Goal: Information Seeking & Learning: Learn about a topic

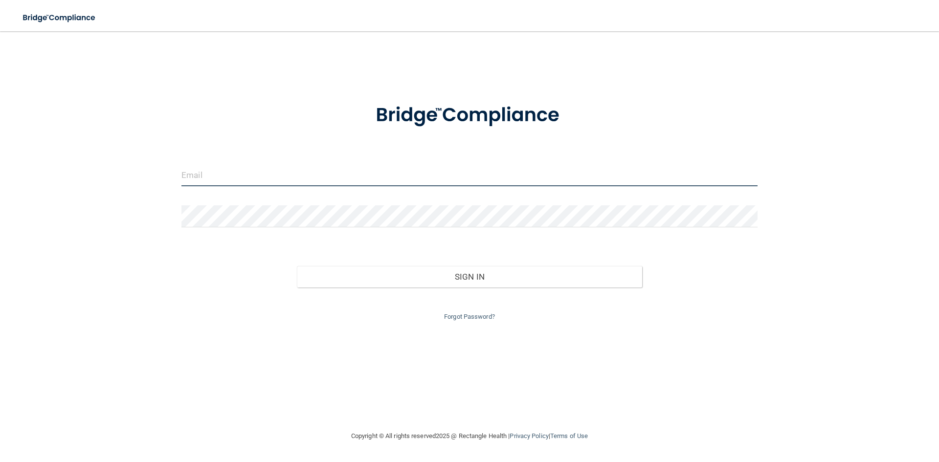
click at [384, 176] on input "email" at bounding box center [469, 175] width 576 height 22
type input "[EMAIL_ADDRESS][DOMAIN_NAME]"
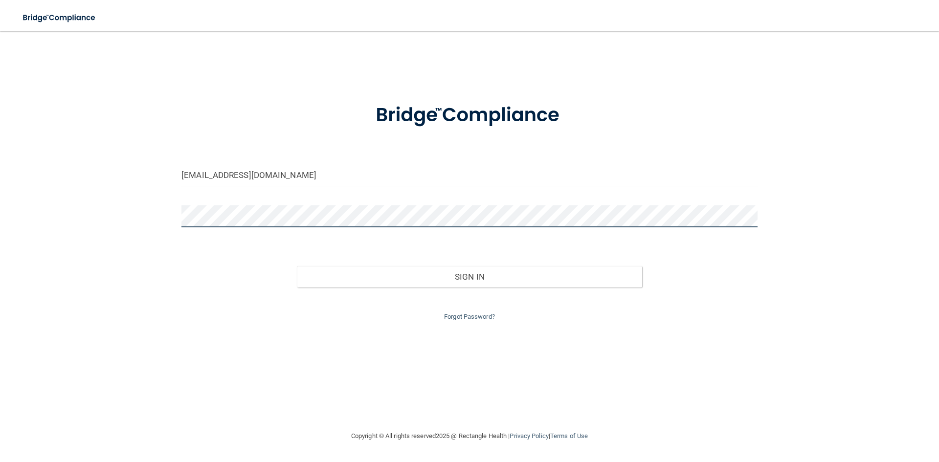
click at [297, 266] on button "Sign In" at bounding box center [470, 277] width 346 height 22
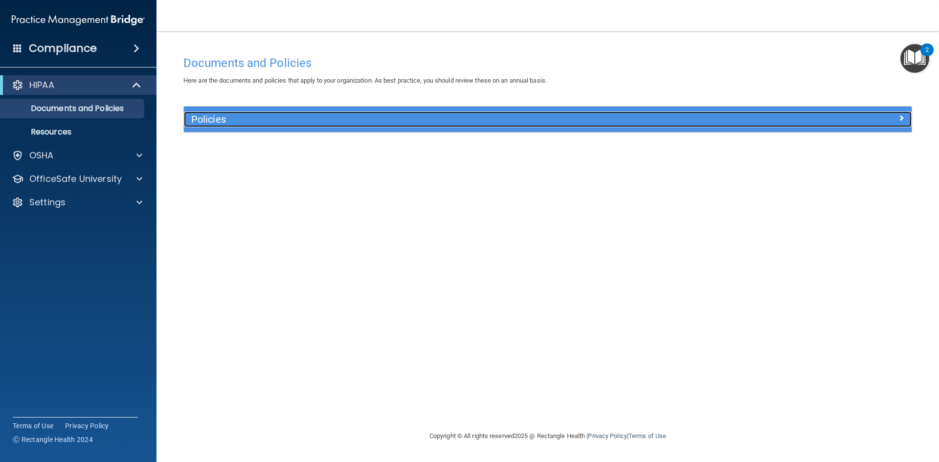
click at [902, 116] on span at bounding box center [902, 118] width 6 height 12
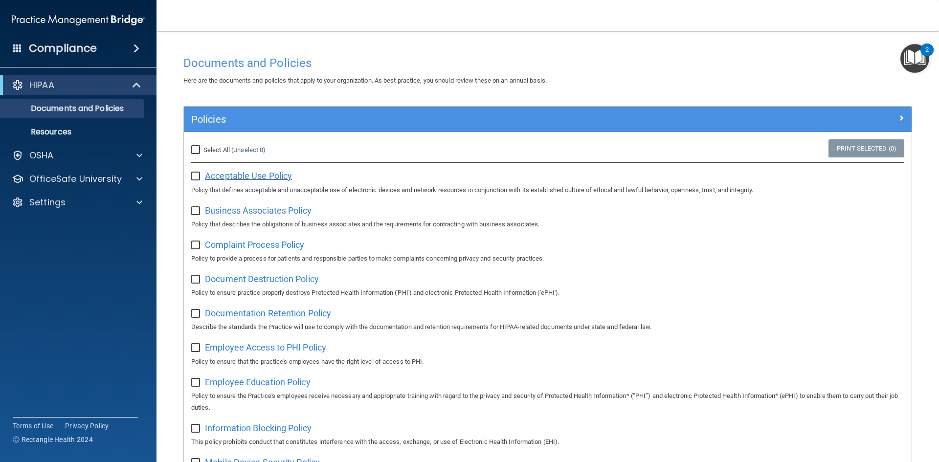
click at [240, 177] on span "Acceptable Use Policy" at bounding box center [248, 176] width 87 height 10
click at [198, 149] on input "Select All (Unselect 0) Unselect All" at bounding box center [196, 150] width 11 height 8
checkbox input "true"
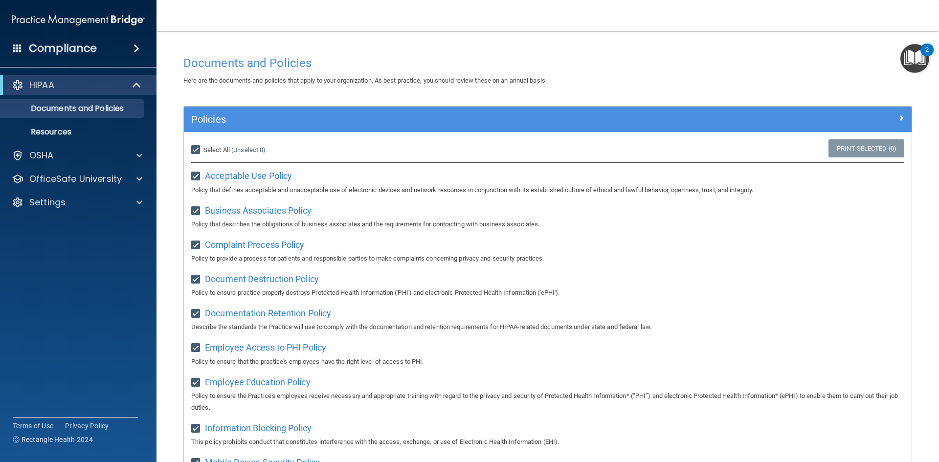
checkbox input "true"
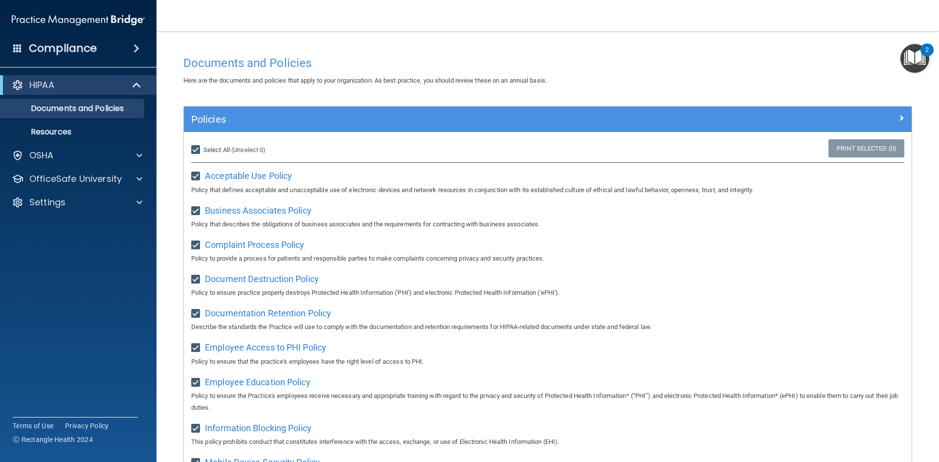
checkbox input "true"
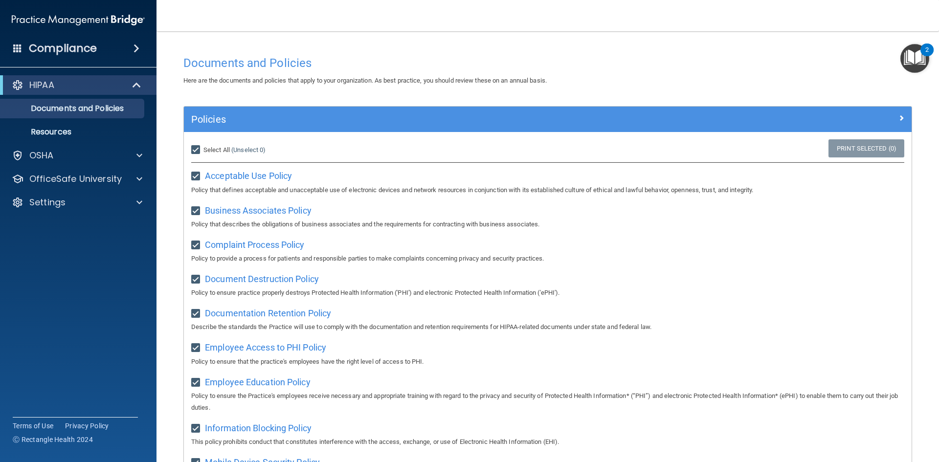
checkbox input "true"
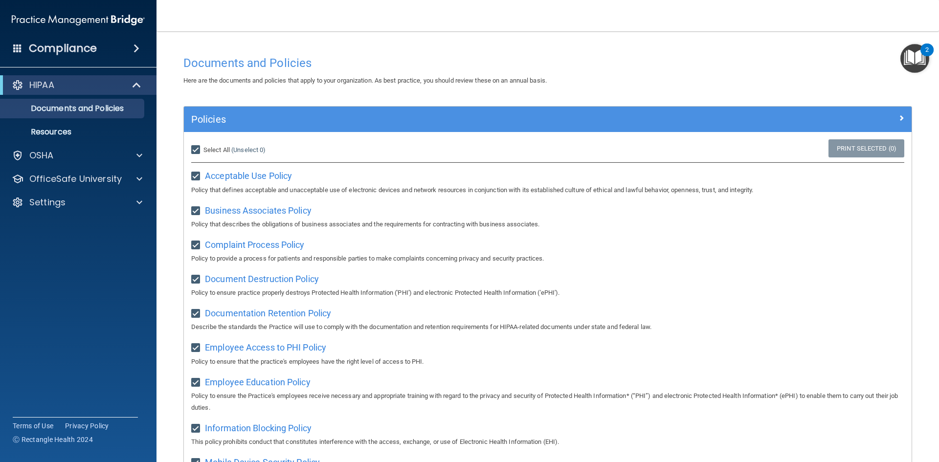
checkbox input "true"
click at [194, 149] on input "Select All (Unselect 21) Unselect All" at bounding box center [196, 150] width 11 height 8
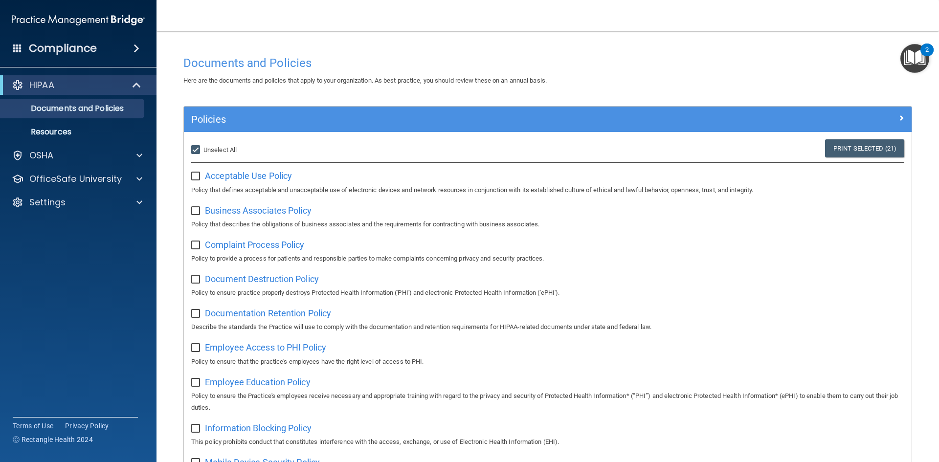
checkbox input "false"
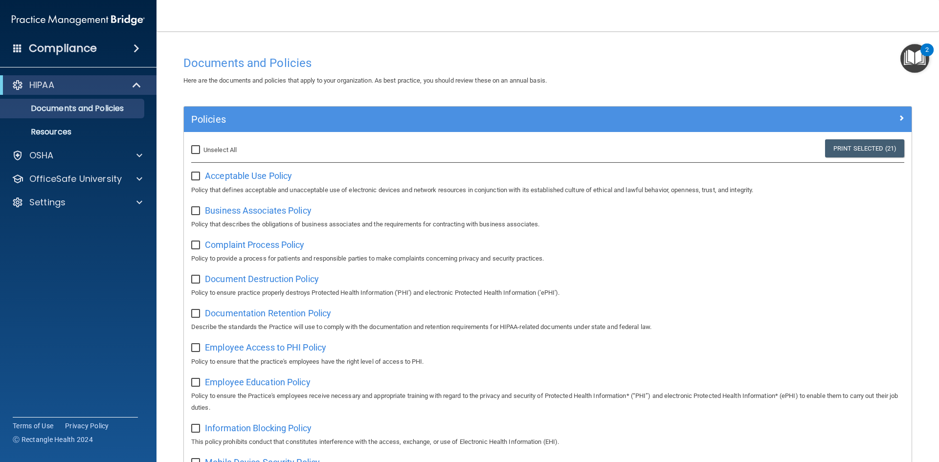
checkbox input "false"
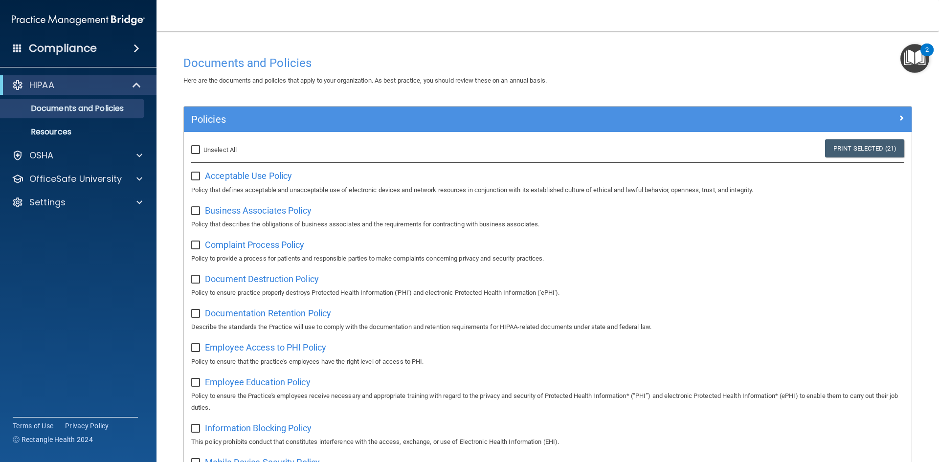
checkbox input "false"
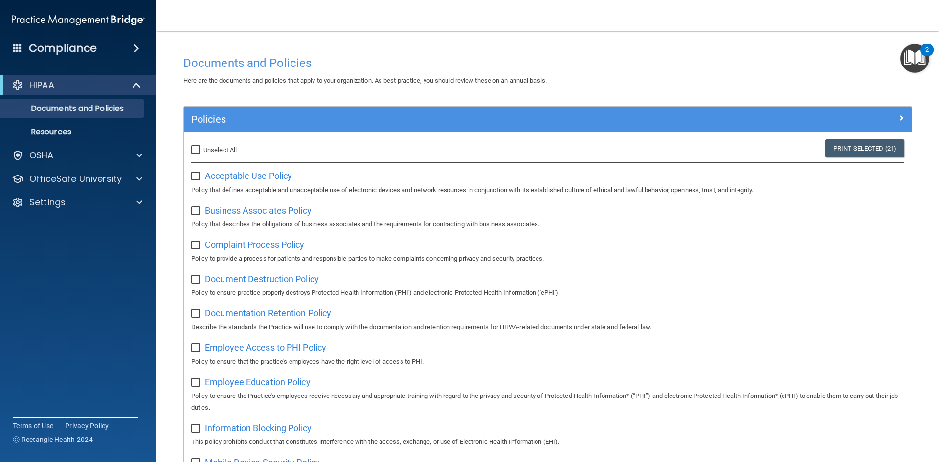
checkbox input "false"
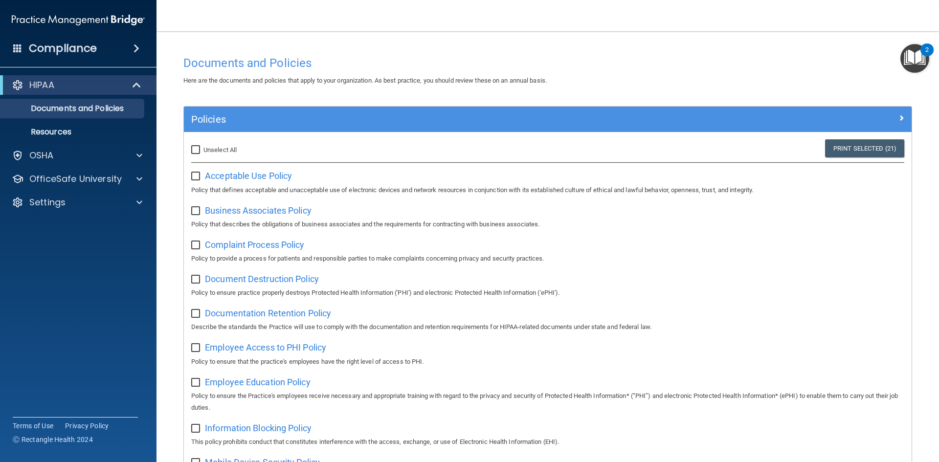
checkbox input "false"
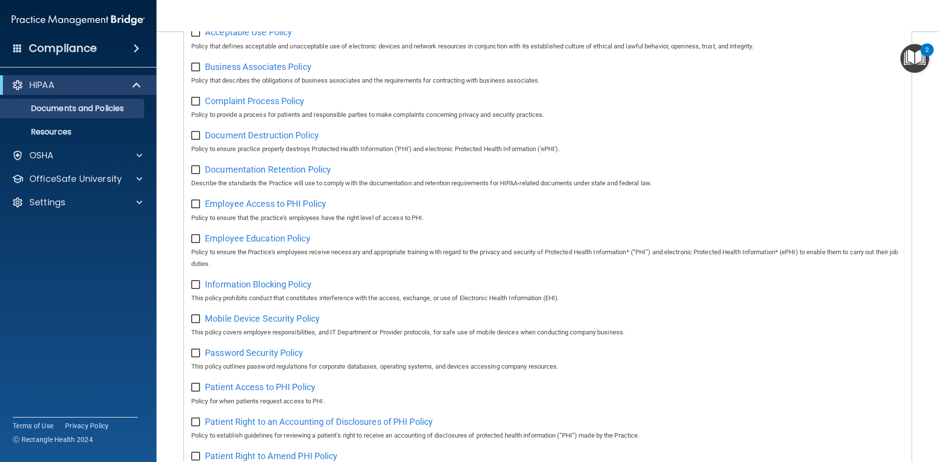
scroll to position [147, 0]
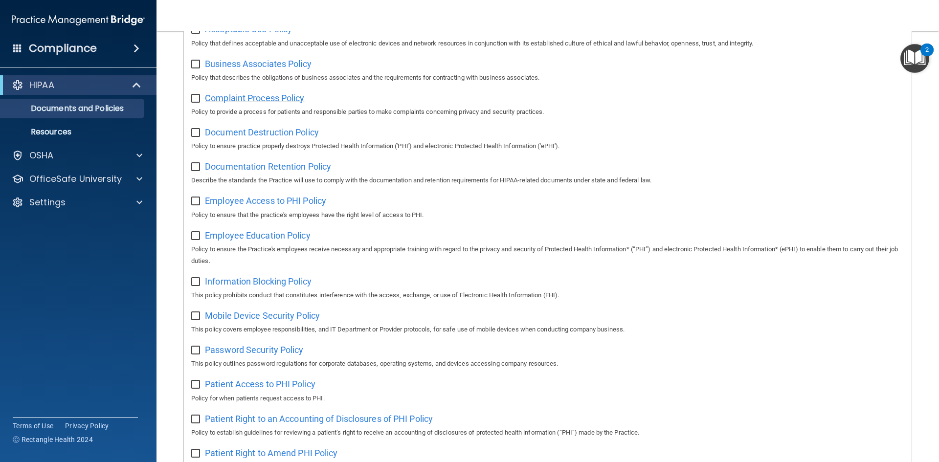
click at [260, 103] on span "Complaint Process Policy" at bounding box center [254, 98] width 99 height 10
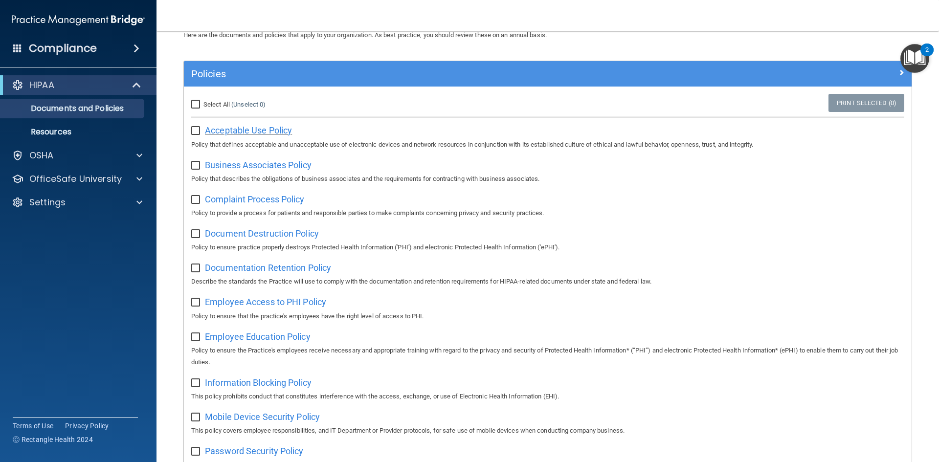
scroll to position [0, 0]
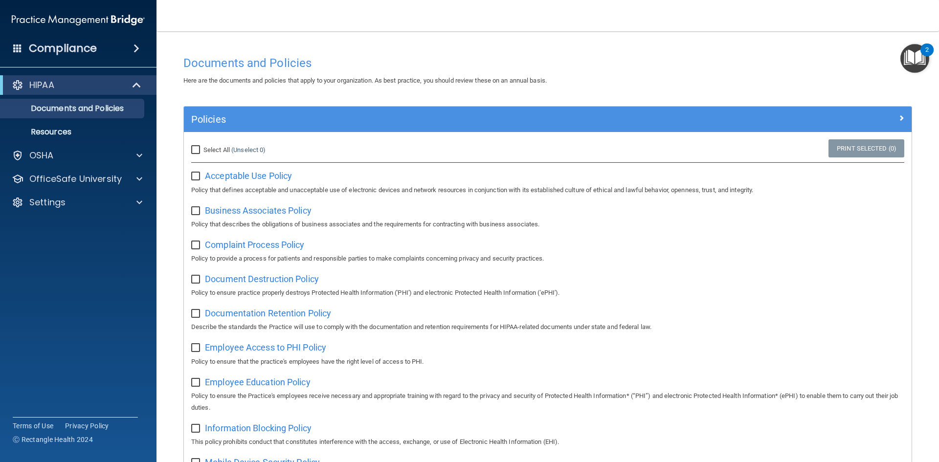
click at [192, 150] on input "Select All (Unselect 0) Unselect All" at bounding box center [196, 150] width 11 height 8
checkbox input "true"
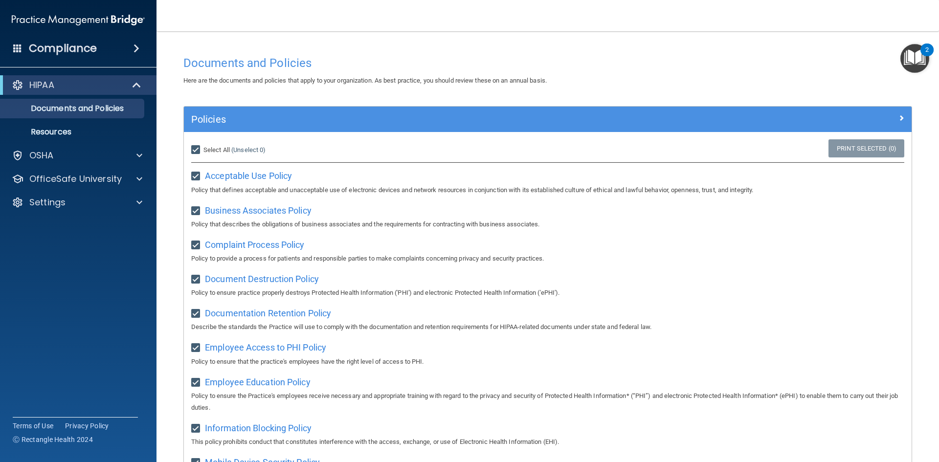
checkbox input "true"
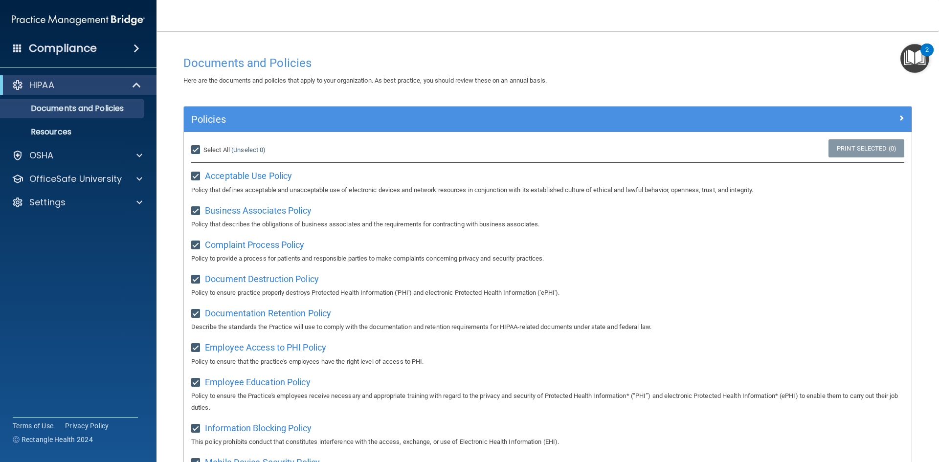
checkbox input "true"
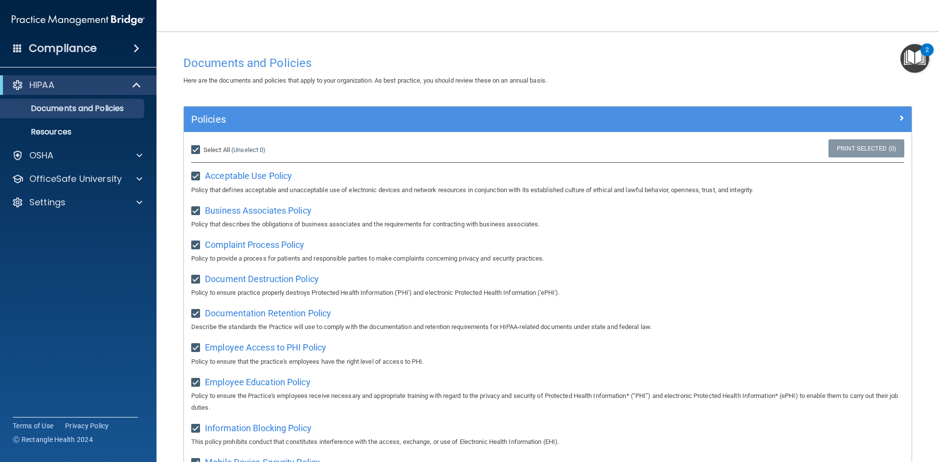
checkbox input "true"
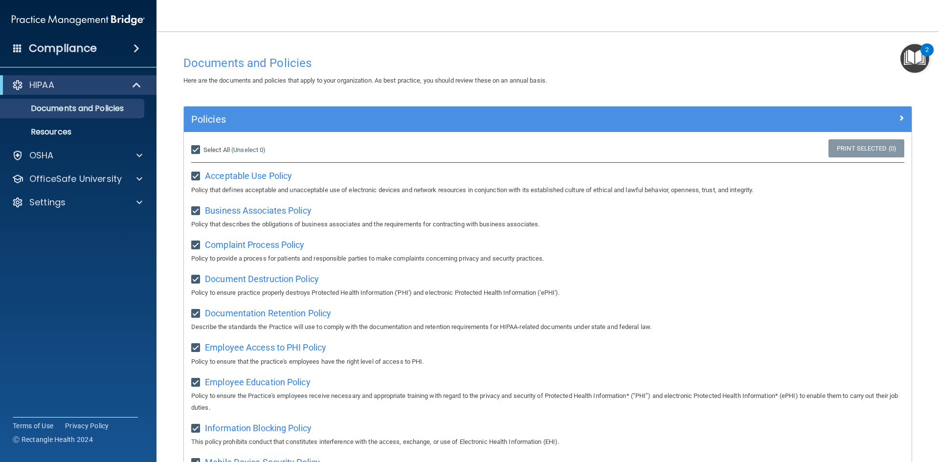
checkbox input "true"
click at [914, 53] on img "Open Resource Center, 2 new notifications" at bounding box center [915, 58] width 29 height 29
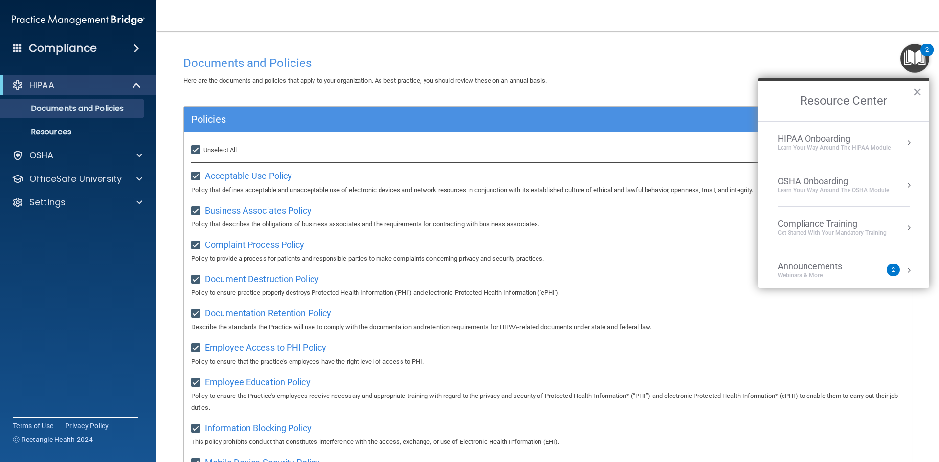
click at [685, 75] on div "Here are the documents and policies that apply to your organization. As best pr…" at bounding box center [548, 81] width 744 height 12
click at [634, 61] on h4 "Documents and Policies" at bounding box center [547, 63] width 729 height 13
click at [655, 204] on div "Business Associates Policy Policy that describes the obligations of business as…" at bounding box center [547, 217] width 713 height 28
click at [918, 88] on button "×" at bounding box center [917, 92] width 9 height 16
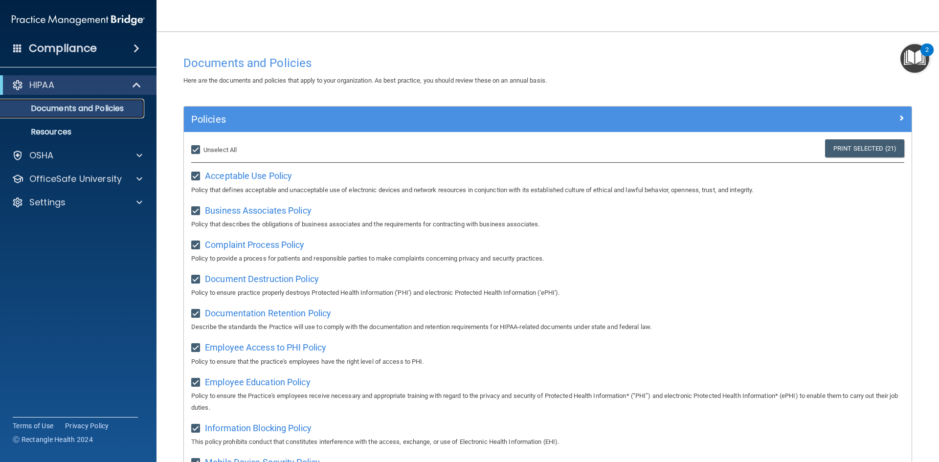
click at [123, 110] on p "Documents and Policies" at bounding box center [73, 109] width 134 height 10
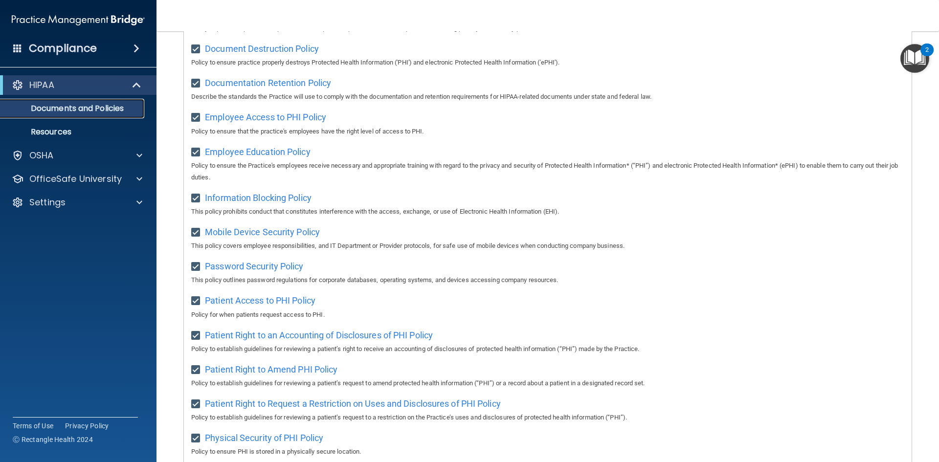
scroll to position [226, 0]
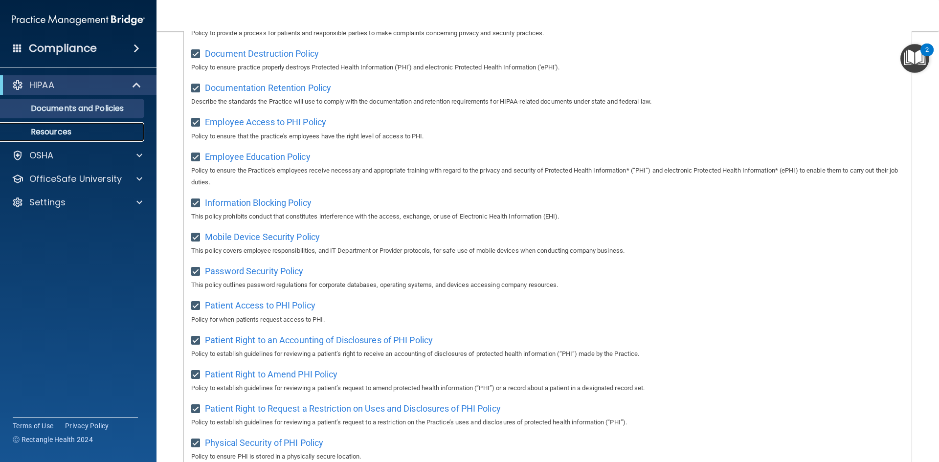
click at [50, 130] on p "Resources" at bounding box center [73, 132] width 134 height 10
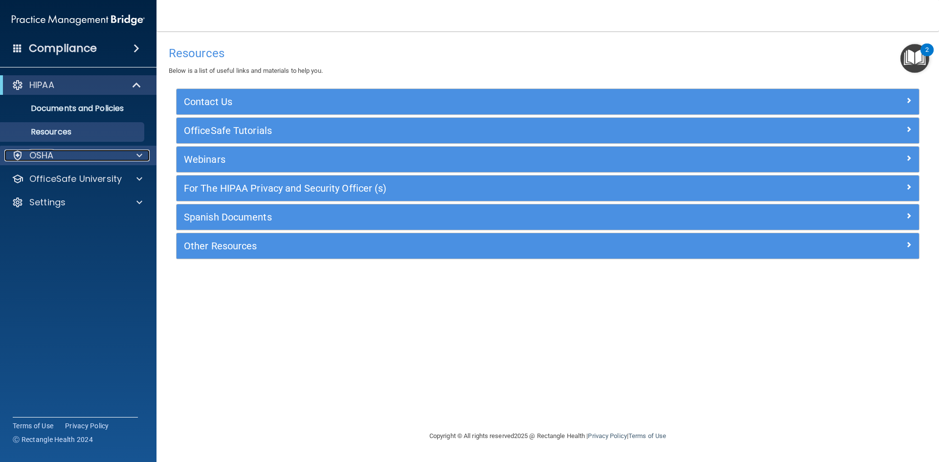
click at [45, 155] on p "OSHA" at bounding box center [41, 156] width 24 height 12
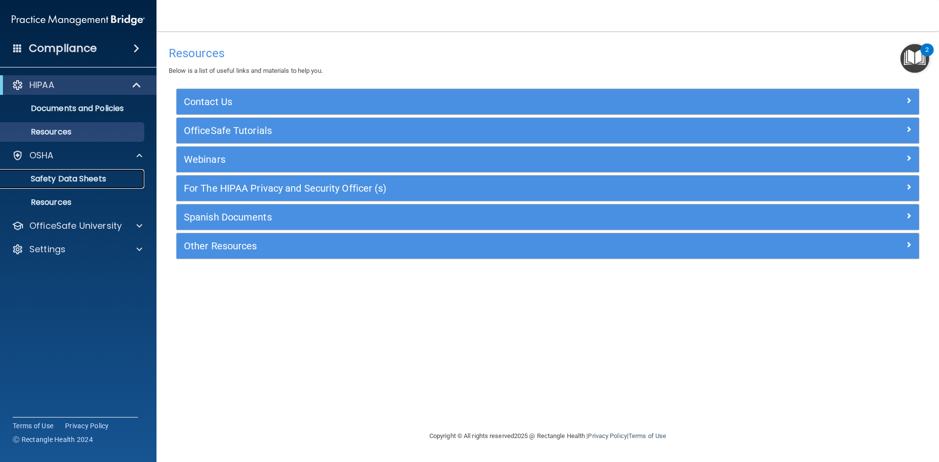
click at [78, 177] on p "Safety Data Sheets" at bounding box center [73, 179] width 134 height 10
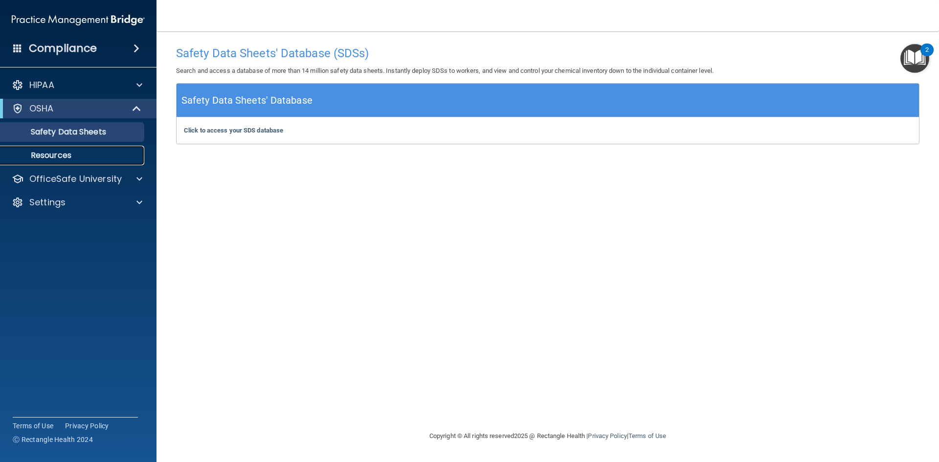
click at [59, 153] on p "Resources" at bounding box center [73, 156] width 134 height 10
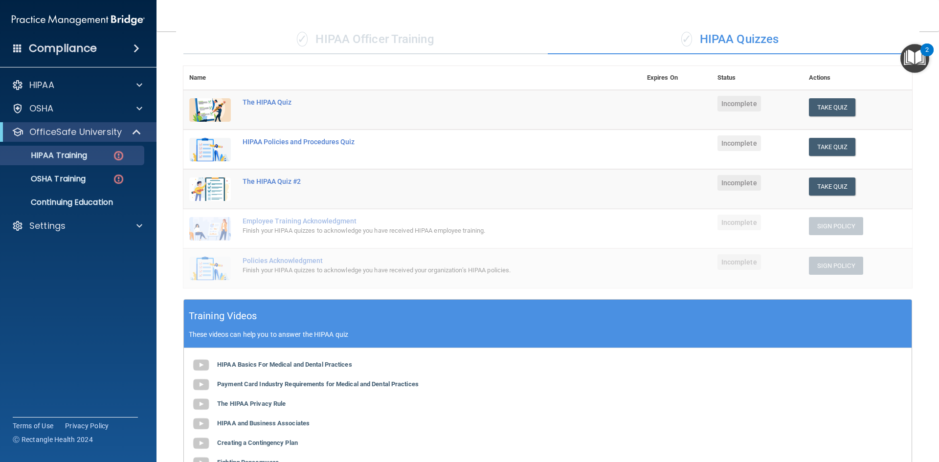
scroll to position [76, 0]
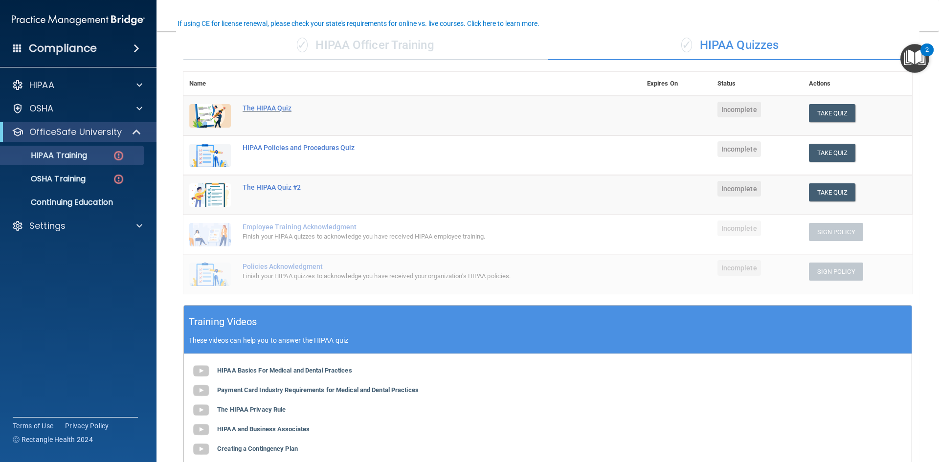
click at [255, 109] on div "The HIPAA Quiz" at bounding box center [418, 108] width 350 height 8
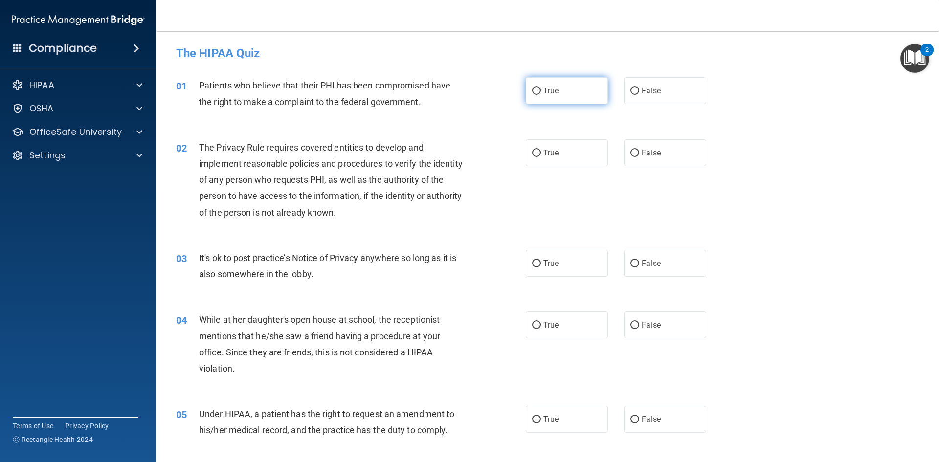
click at [536, 88] on input "True" at bounding box center [536, 91] width 9 height 7
radio input "true"
click at [534, 153] on input "True" at bounding box center [536, 153] width 9 height 7
radio input "true"
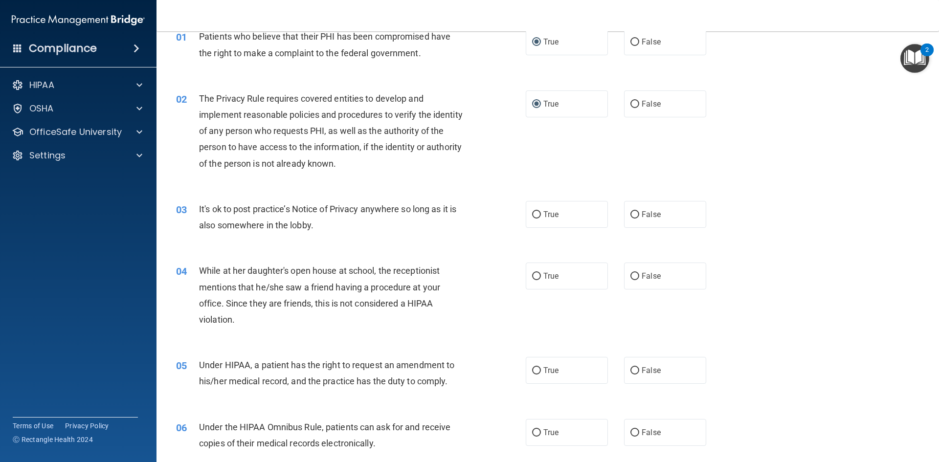
scroll to position [98, 0]
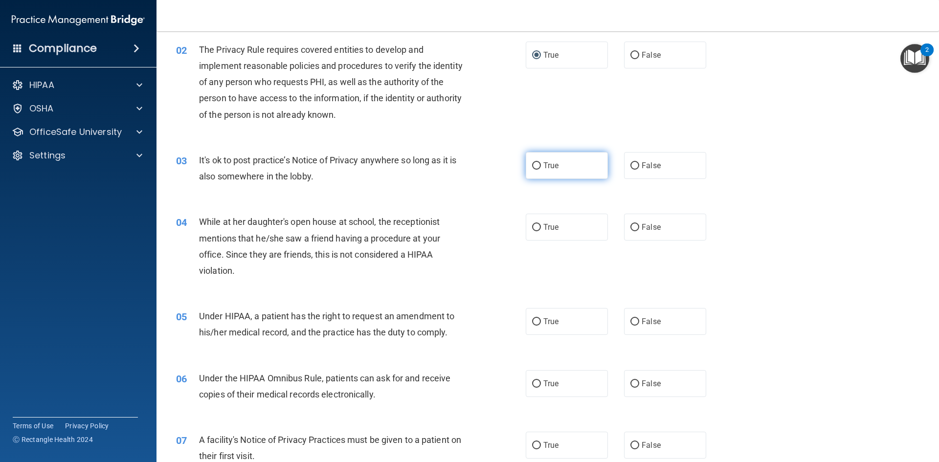
click at [534, 169] on input "True" at bounding box center [536, 165] width 9 height 7
radio input "true"
click at [631, 229] on input "False" at bounding box center [635, 227] width 9 height 7
radio input "true"
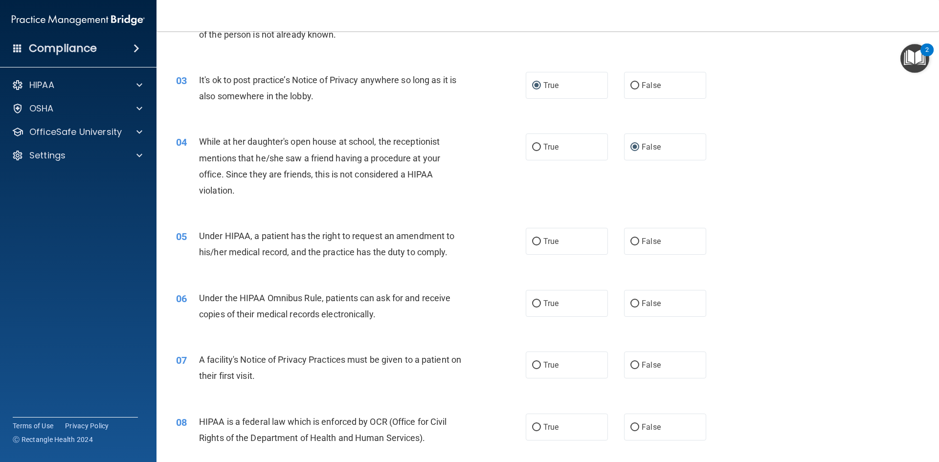
scroll to position [196, 0]
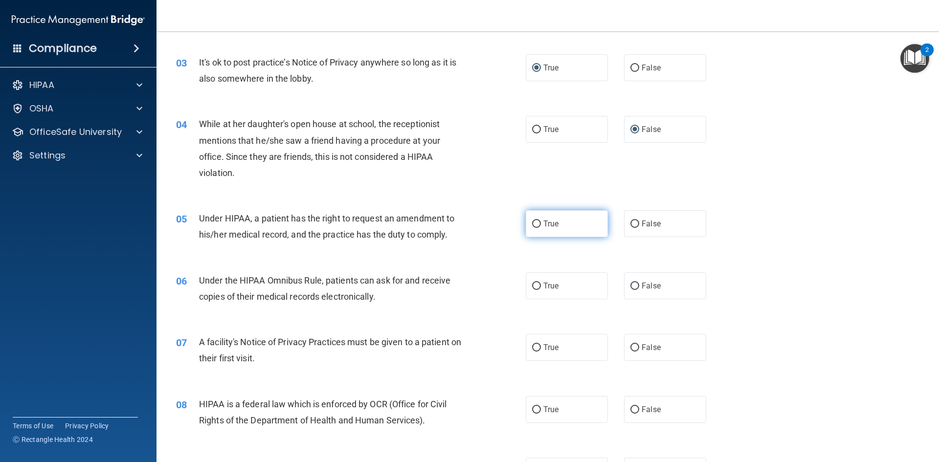
click at [543, 227] on span "True" at bounding box center [550, 223] width 15 height 9
click at [541, 227] on input "True" at bounding box center [536, 224] width 9 height 7
radio input "true"
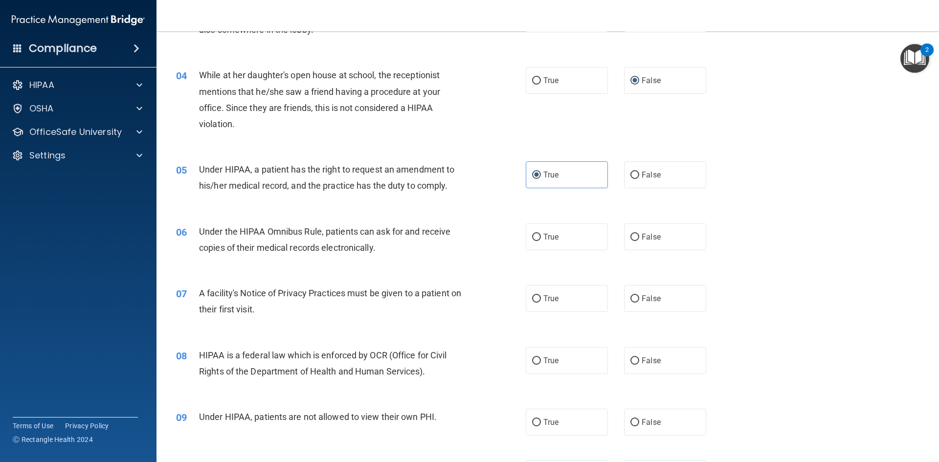
scroll to position [294, 0]
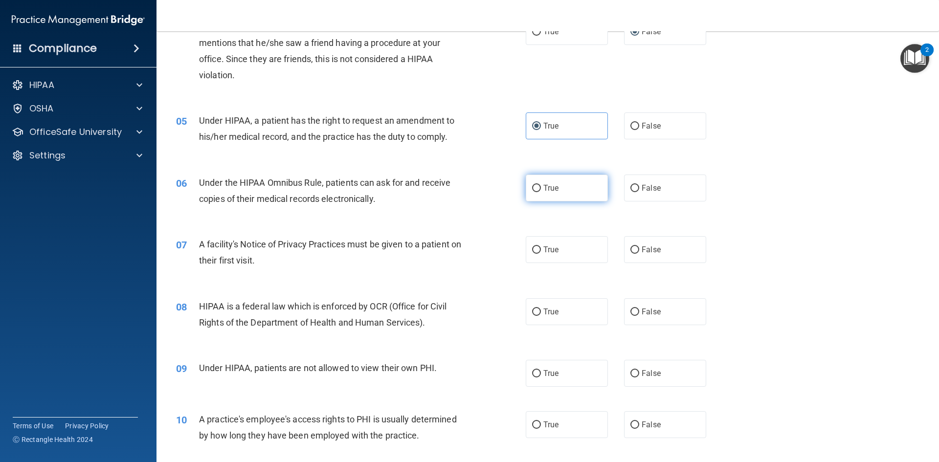
click at [532, 186] on input "True" at bounding box center [536, 188] width 9 height 7
radio input "true"
click at [561, 258] on label "True" at bounding box center [567, 249] width 82 height 27
click at [541, 254] on input "True" at bounding box center [536, 250] width 9 height 7
radio input "true"
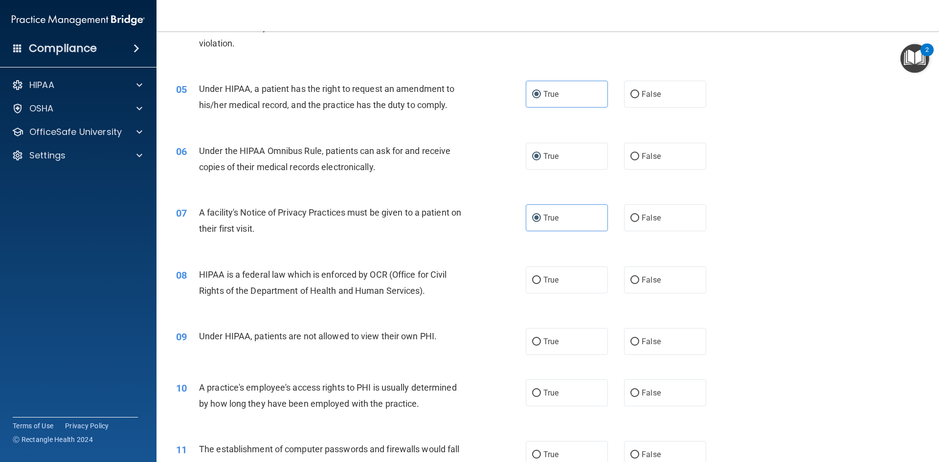
scroll to position [342, 0]
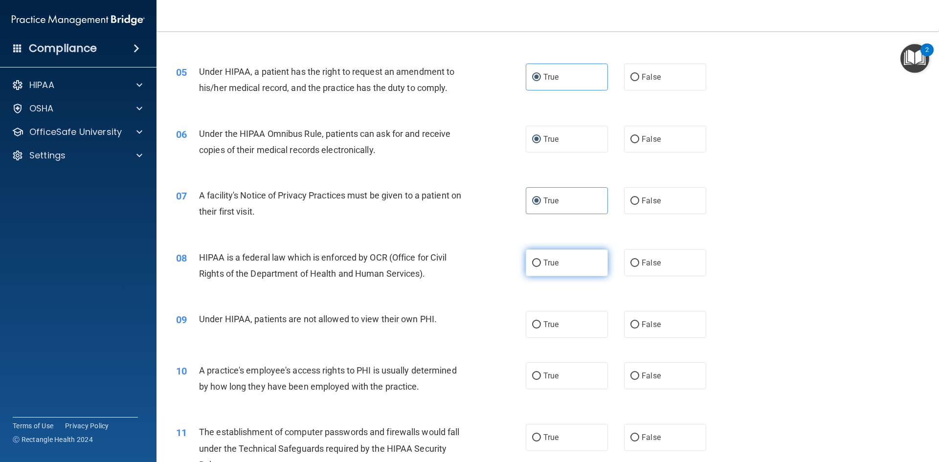
click at [548, 263] on span "True" at bounding box center [550, 262] width 15 height 9
click at [541, 263] on input "True" at bounding box center [536, 263] width 9 height 7
radio input "true"
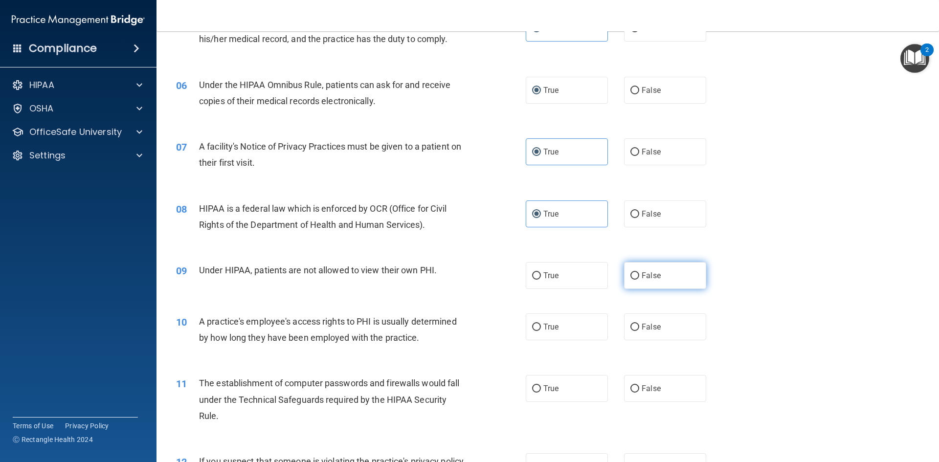
click at [627, 281] on label "False" at bounding box center [665, 275] width 82 height 27
click at [631, 280] on input "False" at bounding box center [635, 275] width 9 height 7
radio input "true"
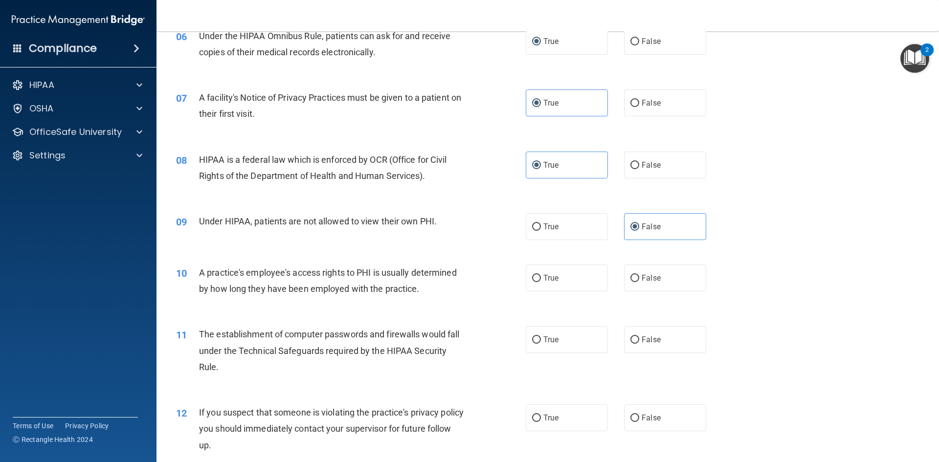
scroll to position [489, 0]
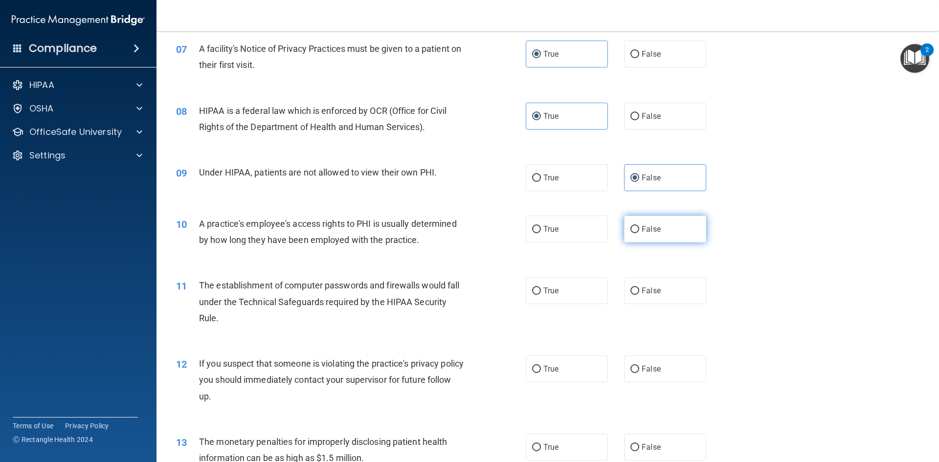
click at [640, 241] on label "False" at bounding box center [665, 229] width 82 height 27
click at [639, 233] on input "False" at bounding box center [635, 229] width 9 height 7
radio input "true"
click at [532, 290] on input "True" at bounding box center [536, 291] width 9 height 7
radio input "true"
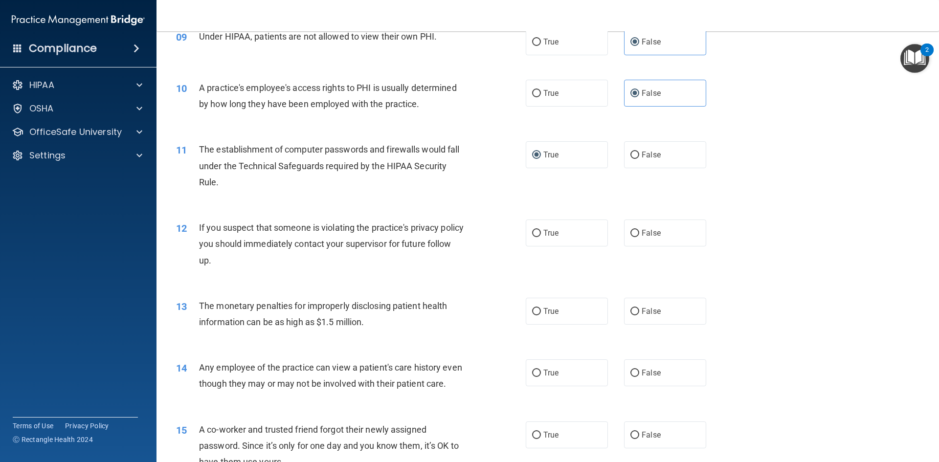
scroll to position [636, 0]
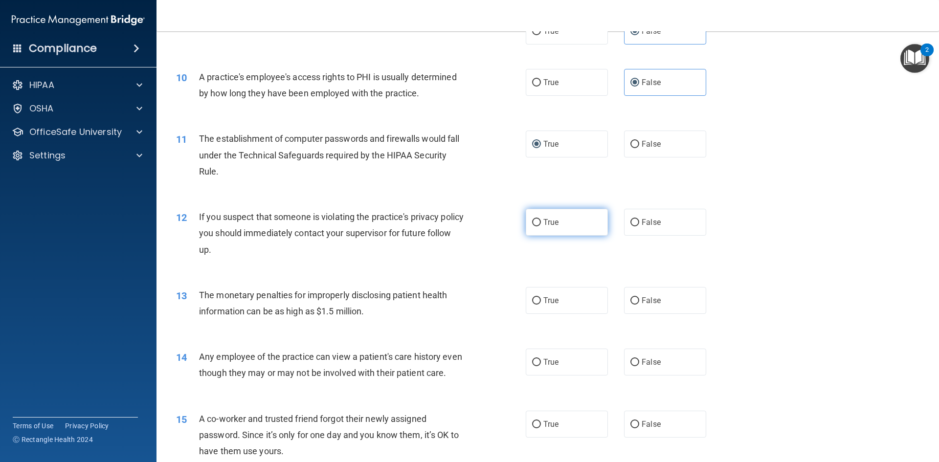
click at [545, 213] on label "True" at bounding box center [567, 222] width 82 height 27
click at [541, 219] on input "True" at bounding box center [536, 222] width 9 height 7
radio input "true"
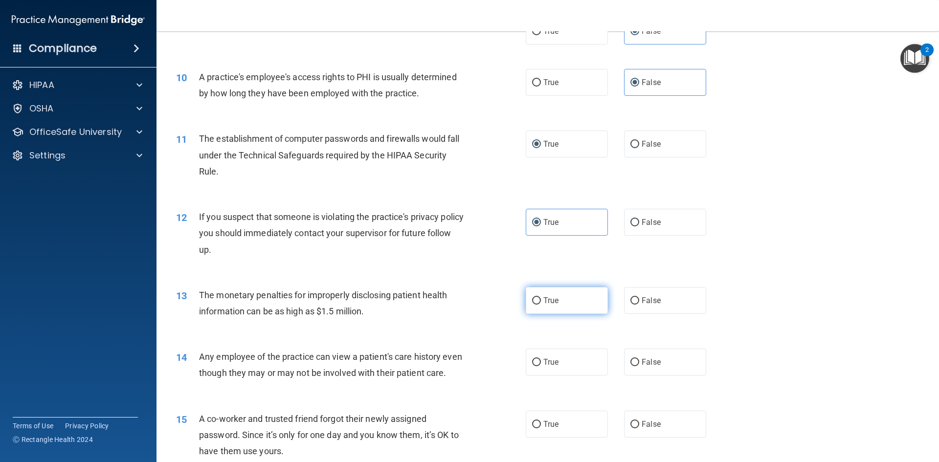
click at [534, 309] on label "True" at bounding box center [567, 300] width 82 height 27
click at [534, 305] on input "True" at bounding box center [536, 300] width 9 height 7
radio input "true"
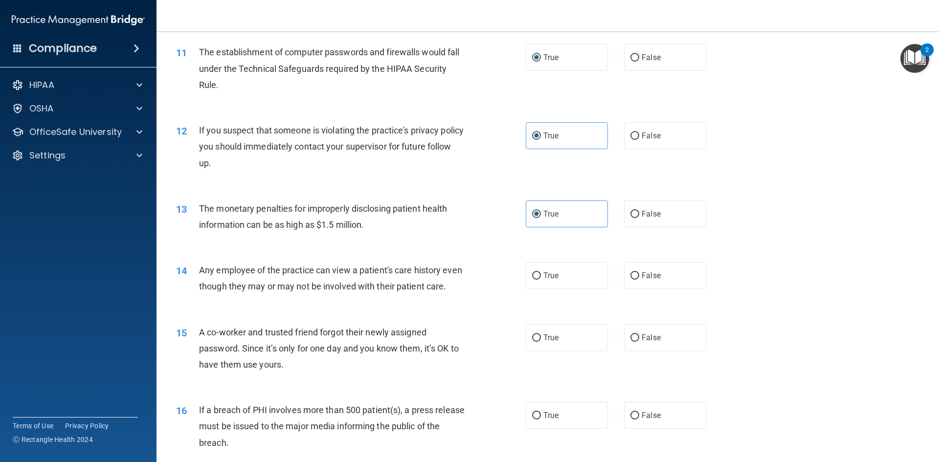
scroll to position [734, 0]
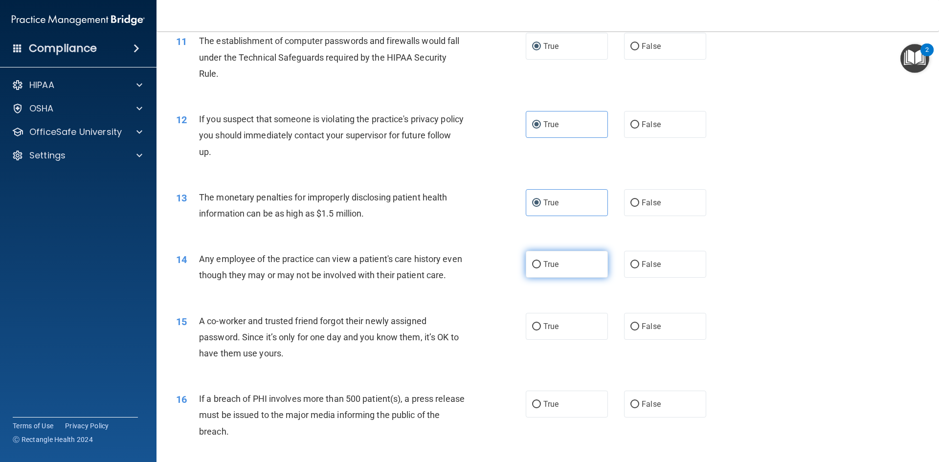
click at [556, 271] on label "True" at bounding box center [567, 264] width 82 height 27
click at [541, 269] on input "True" at bounding box center [536, 264] width 9 height 7
radio input "true"
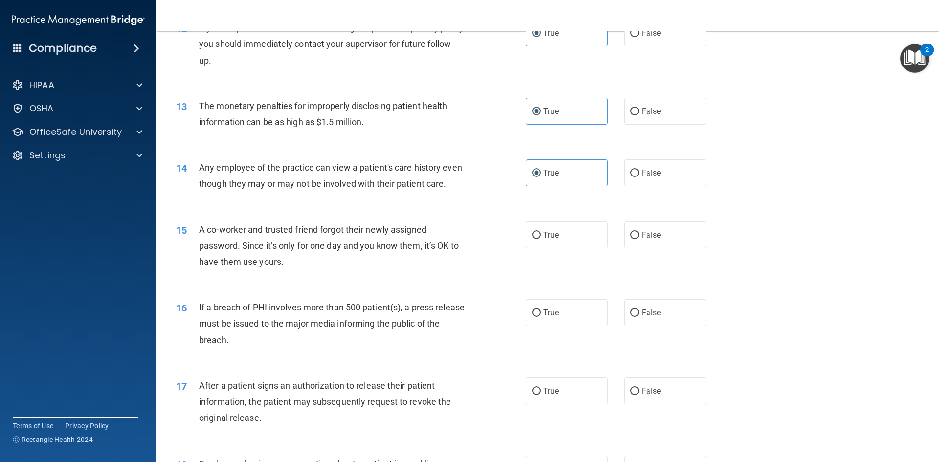
scroll to position [832, 0]
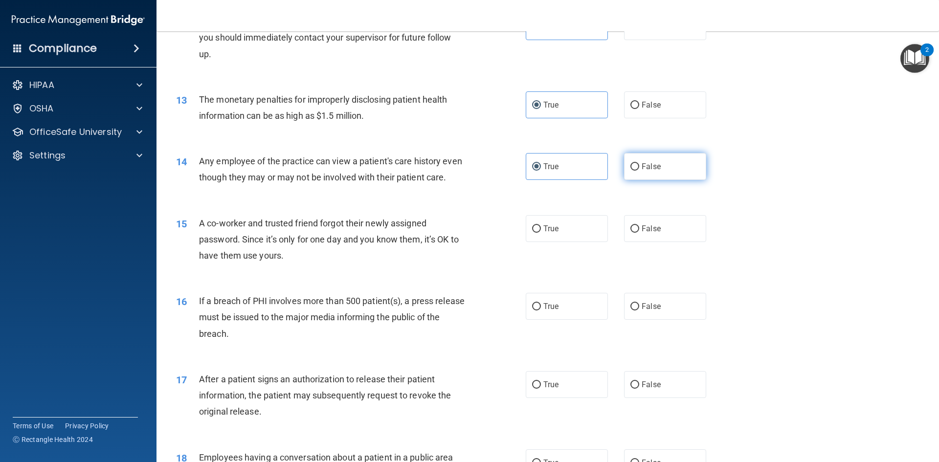
click at [631, 165] on input "False" at bounding box center [635, 166] width 9 height 7
radio input "true"
click at [533, 173] on label "True" at bounding box center [567, 166] width 82 height 27
click at [533, 171] on input "True" at bounding box center [536, 166] width 9 height 7
radio input "true"
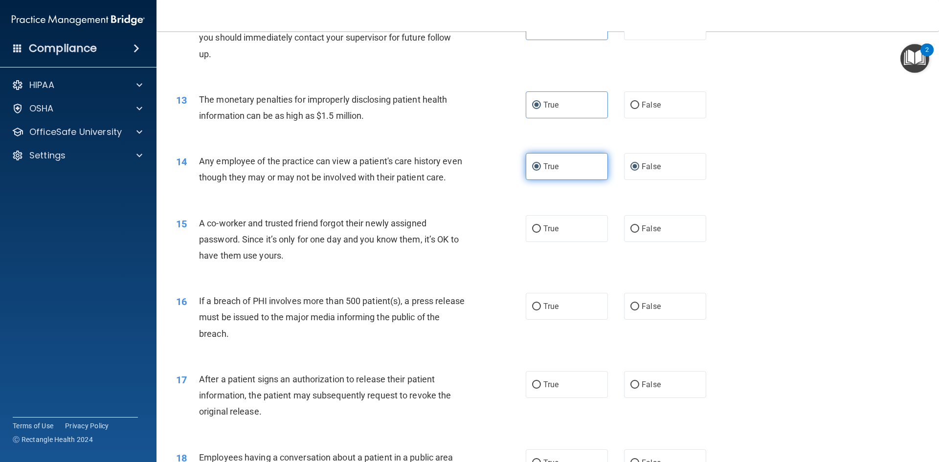
radio input "false"
click at [631, 233] on input "False" at bounding box center [635, 229] width 9 height 7
radio input "true"
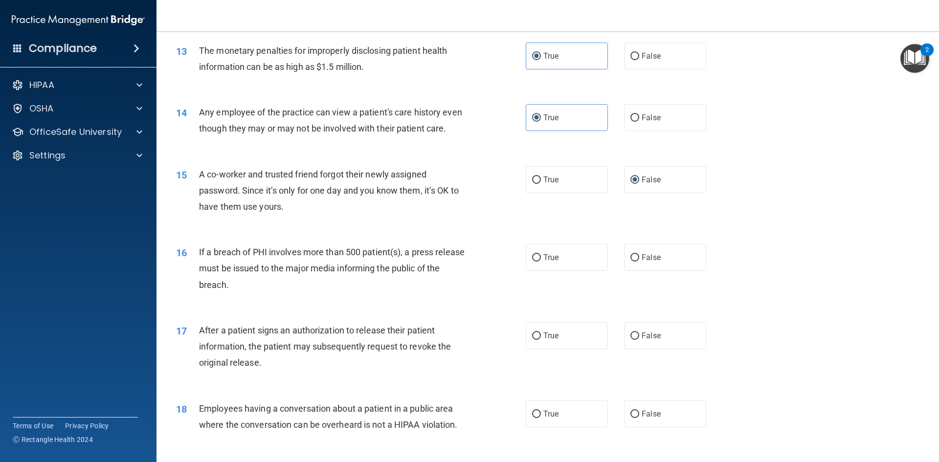
scroll to position [929, 0]
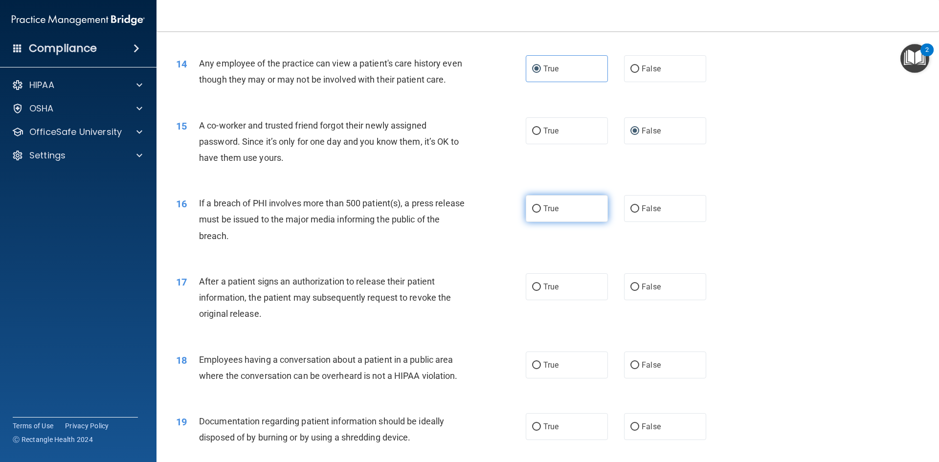
click at [555, 213] on span "True" at bounding box center [550, 208] width 15 height 9
click at [541, 213] on input "True" at bounding box center [536, 208] width 9 height 7
radio input "true"
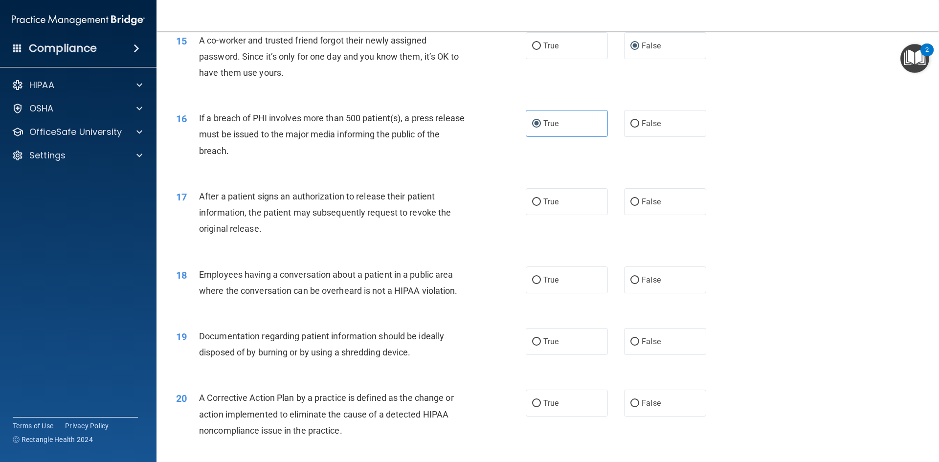
scroll to position [1027, 0]
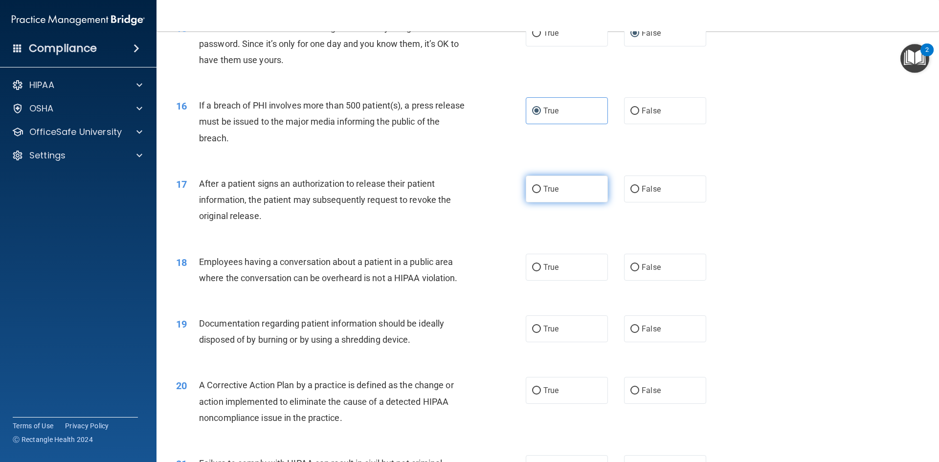
click at [558, 203] on label "True" at bounding box center [567, 189] width 82 height 27
click at [541, 193] on input "True" at bounding box center [536, 189] width 9 height 7
radio input "true"
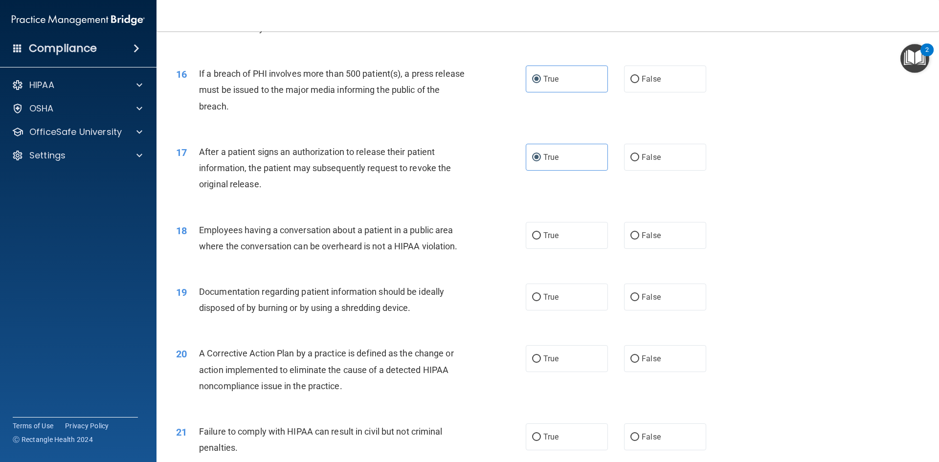
scroll to position [1076, 0]
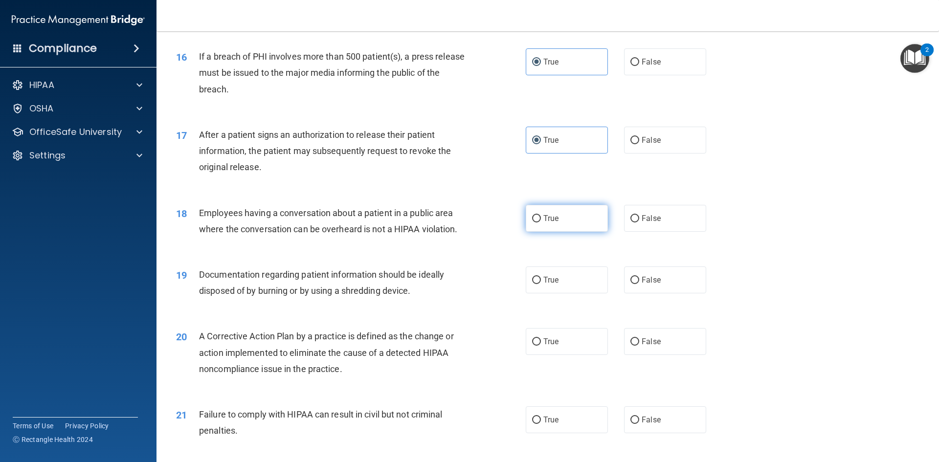
click at [543, 232] on label "True" at bounding box center [567, 218] width 82 height 27
click at [541, 223] on input "True" at bounding box center [536, 218] width 9 height 7
radio input "true"
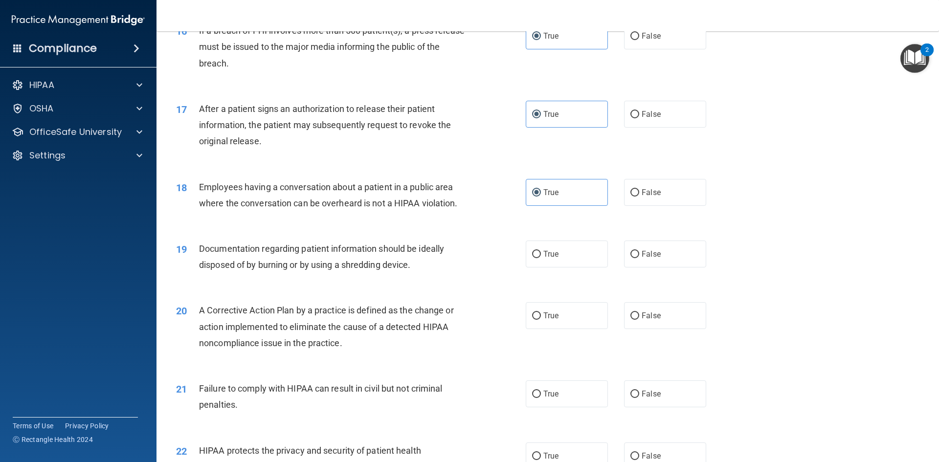
scroll to position [1125, 0]
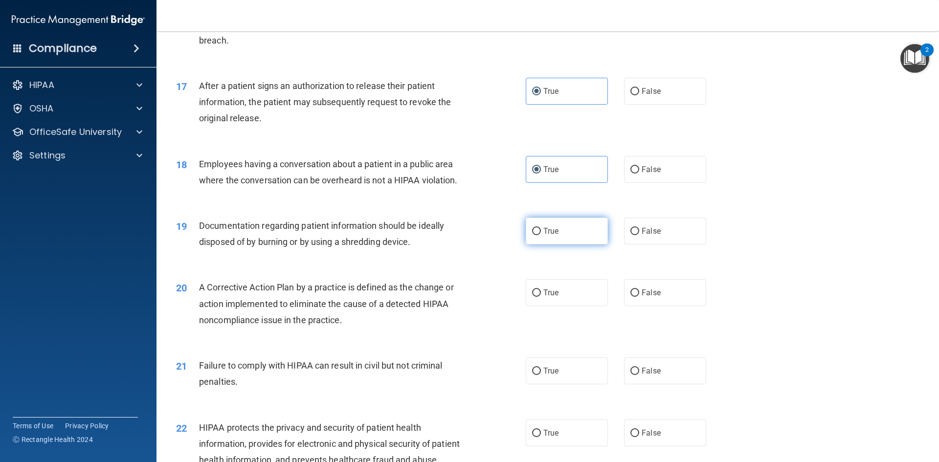
click at [537, 245] on label "True" at bounding box center [567, 231] width 82 height 27
click at [537, 235] on input "True" at bounding box center [536, 231] width 9 height 7
radio input "true"
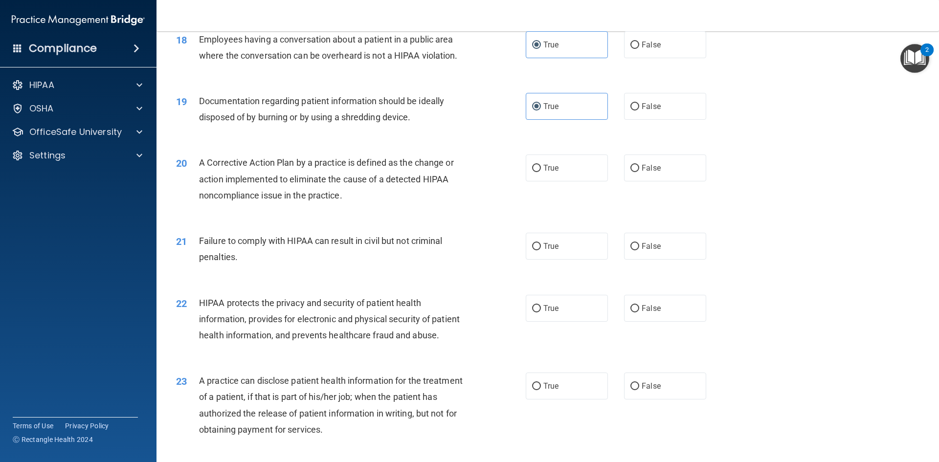
scroll to position [1272, 0]
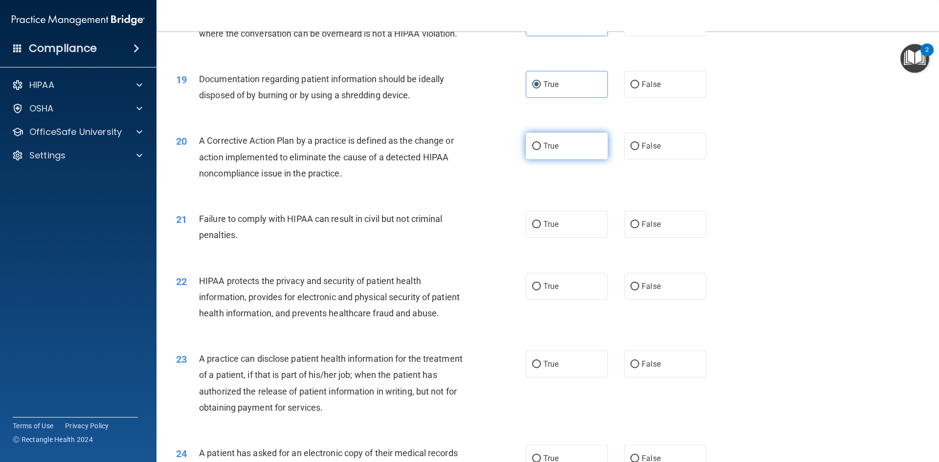
click at [561, 159] on label "True" at bounding box center [567, 146] width 82 height 27
click at [541, 150] on input "True" at bounding box center [536, 146] width 9 height 7
radio input "true"
click at [632, 228] on input "False" at bounding box center [635, 224] width 9 height 7
radio input "true"
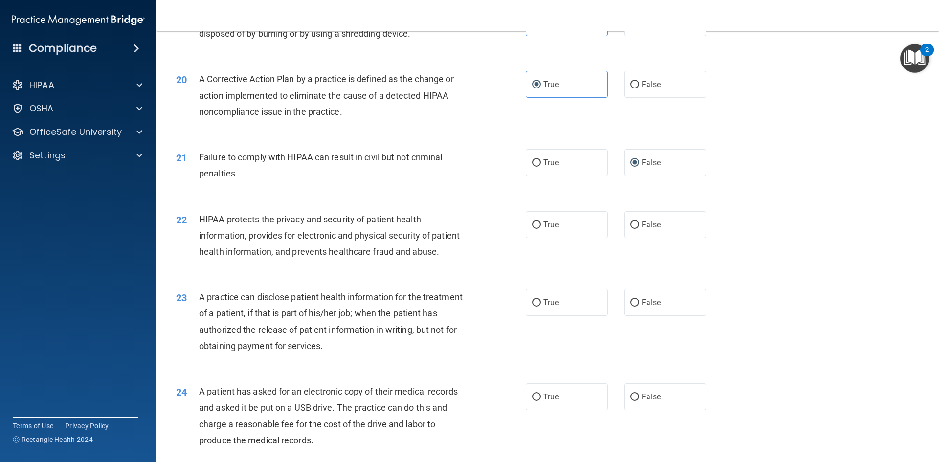
scroll to position [1370, 0]
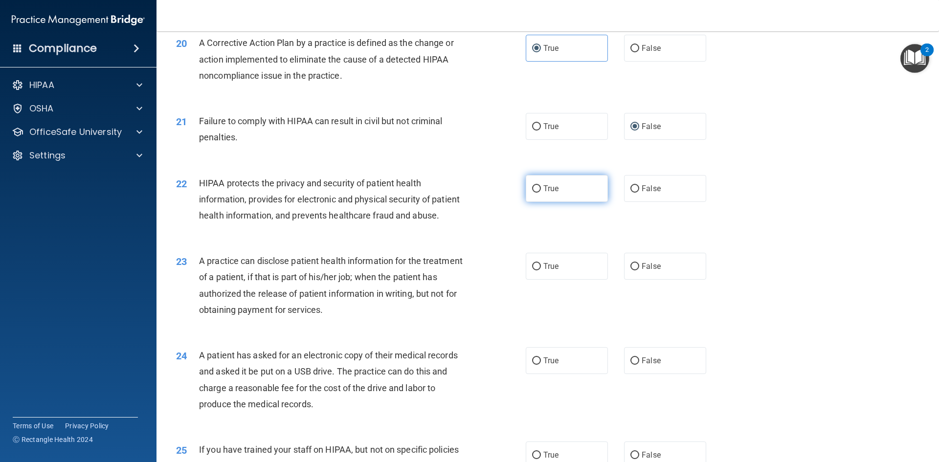
click at [554, 202] on label "True" at bounding box center [567, 188] width 82 height 27
click at [541, 193] on input "True" at bounding box center [536, 188] width 9 height 7
radio input "true"
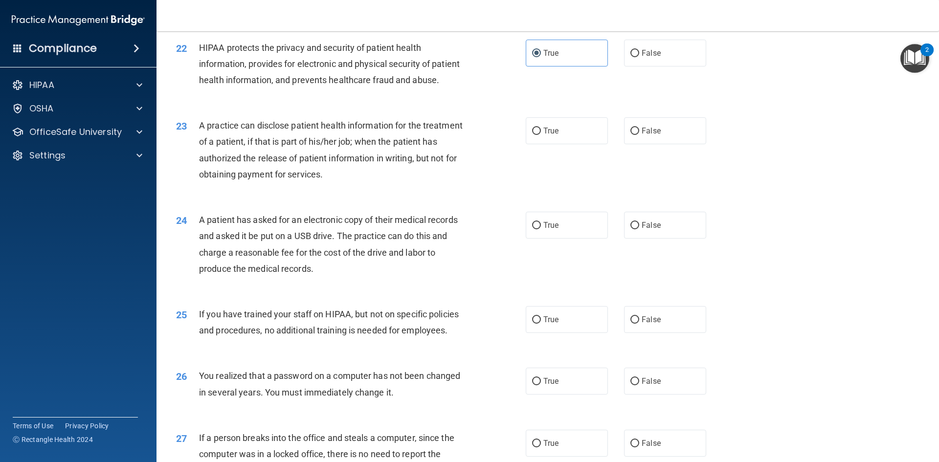
scroll to position [1516, 0]
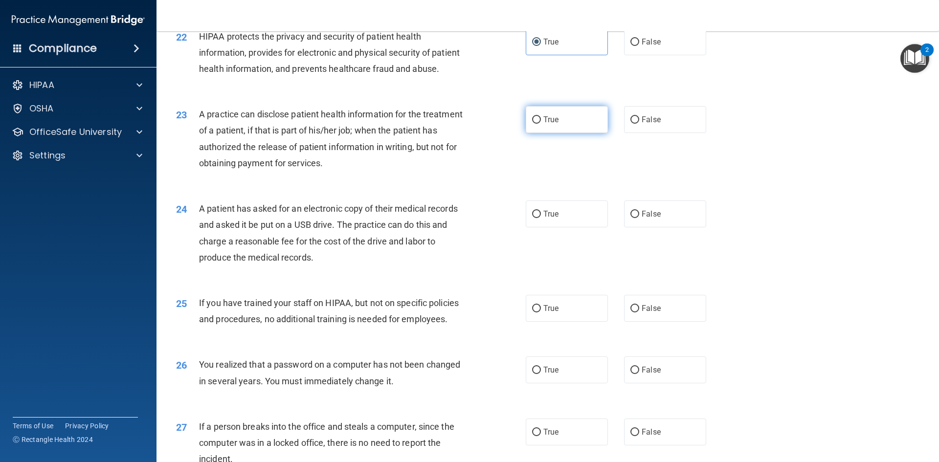
click at [572, 133] on label "True" at bounding box center [567, 119] width 82 height 27
click at [541, 124] on input "True" at bounding box center [536, 119] width 9 height 7
radio input "true"
click at [635, 133] on label "False" at bounding box center [665, 119] width 82 height 27
click at [635, 124] on input "False" at bounding box center [635, 119] width 9 height 7
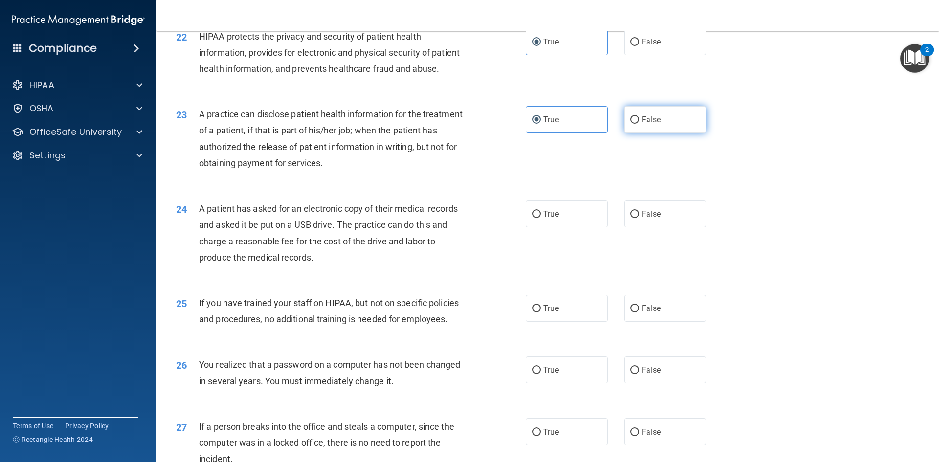
radio input "true"
radio input "false"
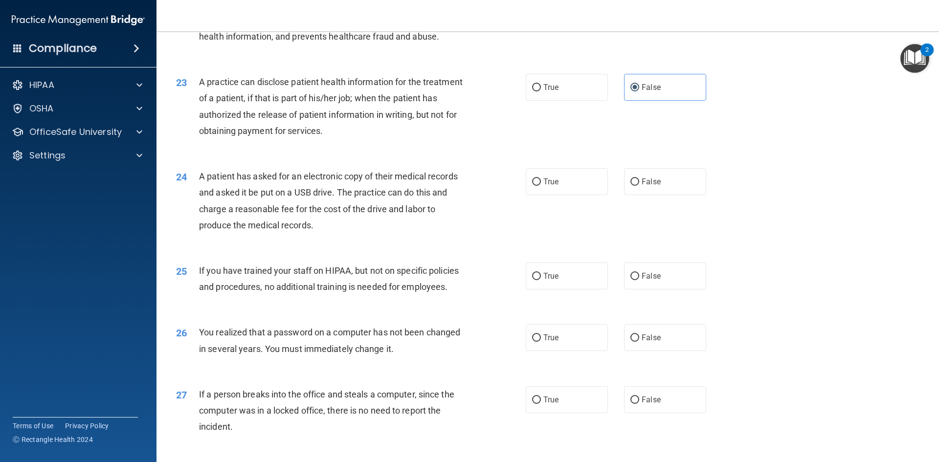
scroll to position [1614, 0]
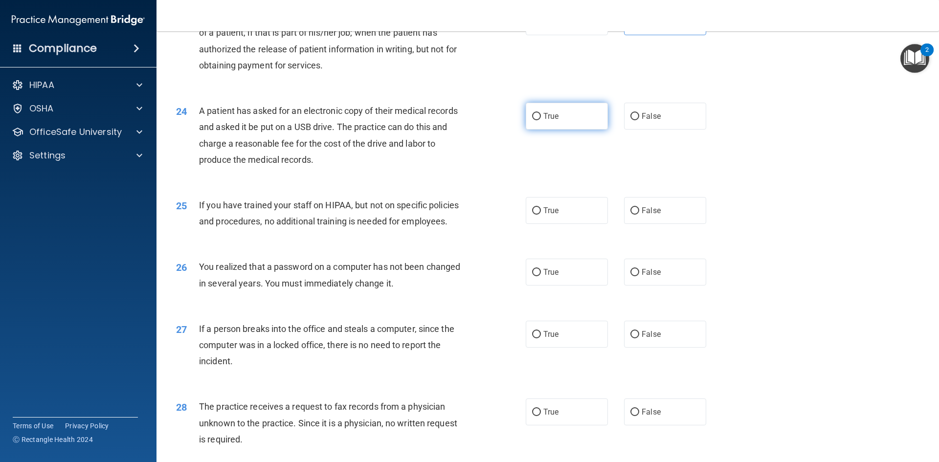
click at [550, 130] on label "True" at bounding box center [567, 116] width 82 height 27
click at [541, 120] on input "True" at bounding box center [536, 116] width 9 height 7
radio input "true"
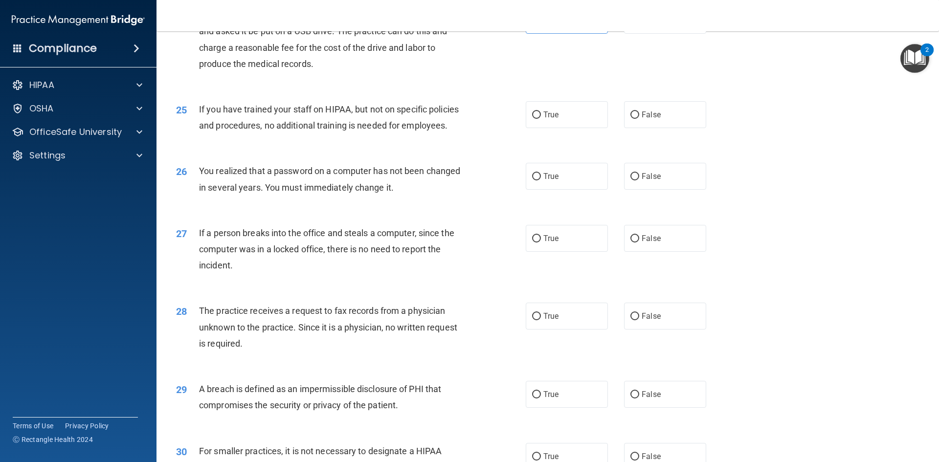
scroll to position [1712, 0]
click at [633, 126] on label "False" at bounding box center [665, 112] width 82 height 27
click at [633, 117] on input "False" at bounding box center [635, 113] width 9 height 7
radio input "true"
click at [543, 188] on label "True" at bounding box center [567, 174] width 82 height 27
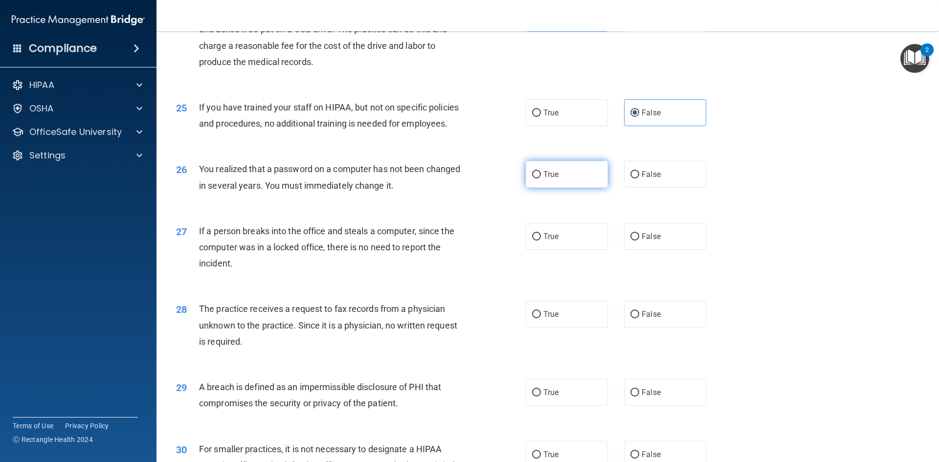
click at [541, 179] on input "True" at bounding box center [536, 174] width 9 height 7
radio input "true"
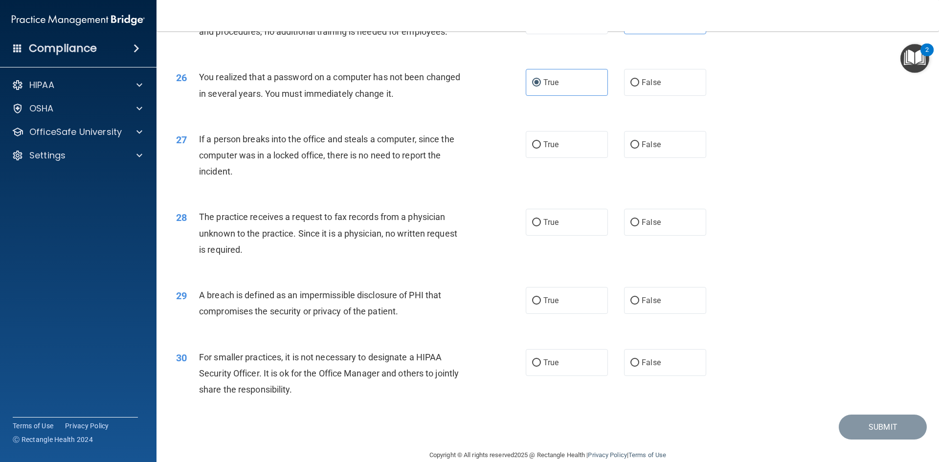
scroll to position [1810, 0]
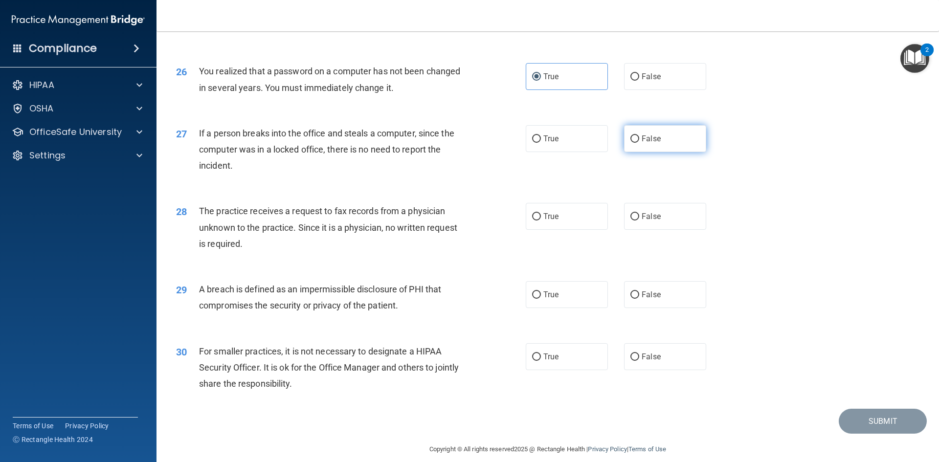
click at [633, 143] on input "False" at bounding box center [635, 139] width 9 height 7
radio input "true"
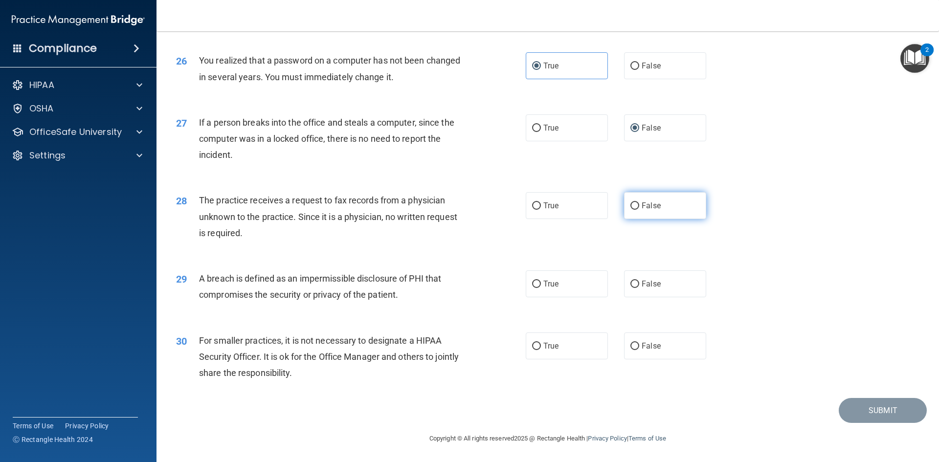
click at [634, 212] on label "False" at bounding box center [665, 205] width 82 height 27
click at [634, 210] on input "False" at bounding box center [635, 206] width 9 height 7
radio input "true"
click at [543, 293] on label "True" at bounding box center [567, 284] width 82 height 27
click at [541, 288] on input "True" at bounding box center [536, 284] width 9 height 7
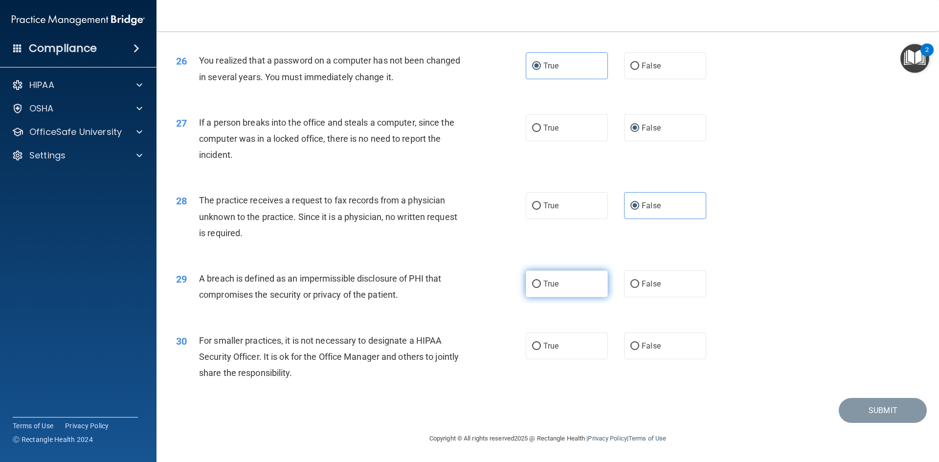
radio input "true"
click at [642, 347] on span "False" at bounding box center [651, 345] width 19 height 9
click at [639, 347] on input "False" at bounding box center [635, 346] width 9 height 7
radio input "true"
click at [860, 412] on button "Submit" at bounding box center [883, 410] width 88 height 25
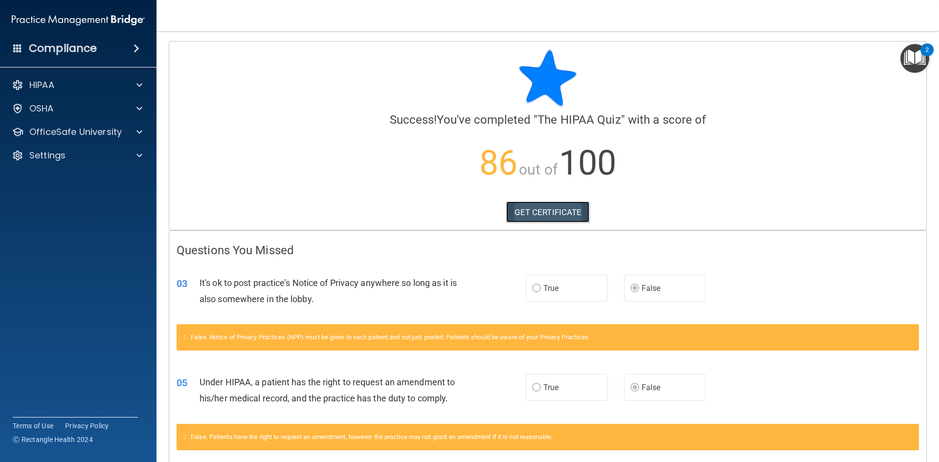
click at [549, 211] on link "GET CERTIFICATE" at bounding box center [548, 213] width 84 height 22
click at [102, 91] on div "HIPAA" at bounding box center [78, 85] width 157 height 20
click at [136, 88] on div at bounding box center [138, 85] width 24 height 12
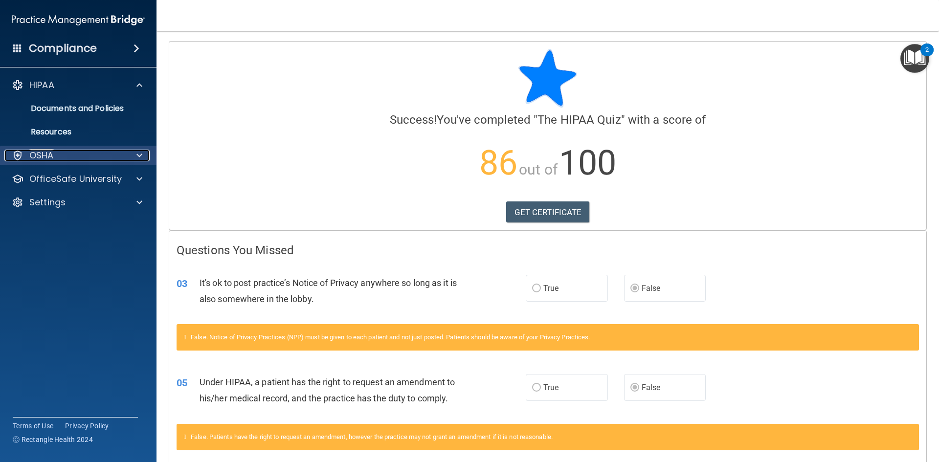
click at [108, 158] on div "OSHA" at bounding box center [64, 156] width 121 height 12
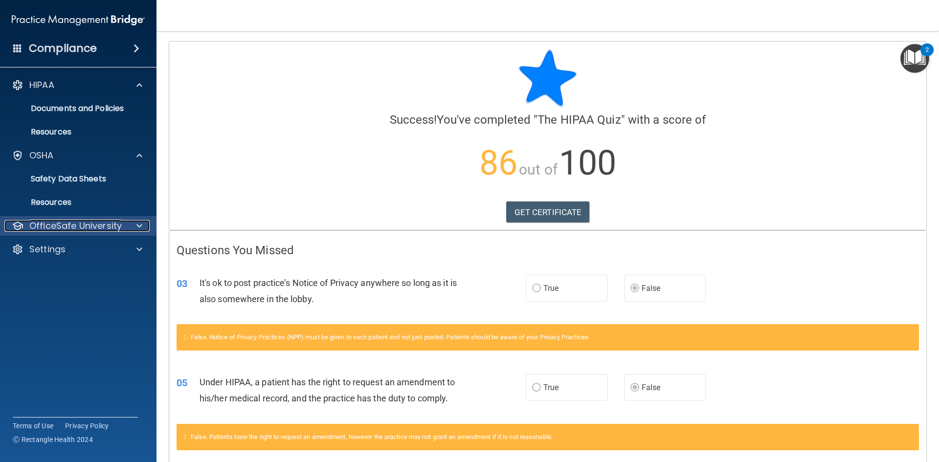
click at [111, 229] on p "OfficeSafe University" at bounding box center [75, 226] width 92 height 12
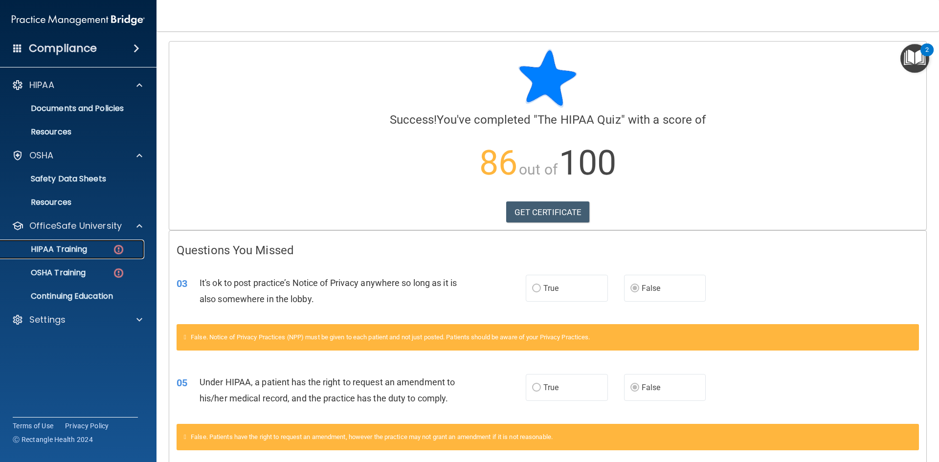
click at [61, 248] on p "HIPAA Training" at bounding box center [46, 250] width 81 height 10
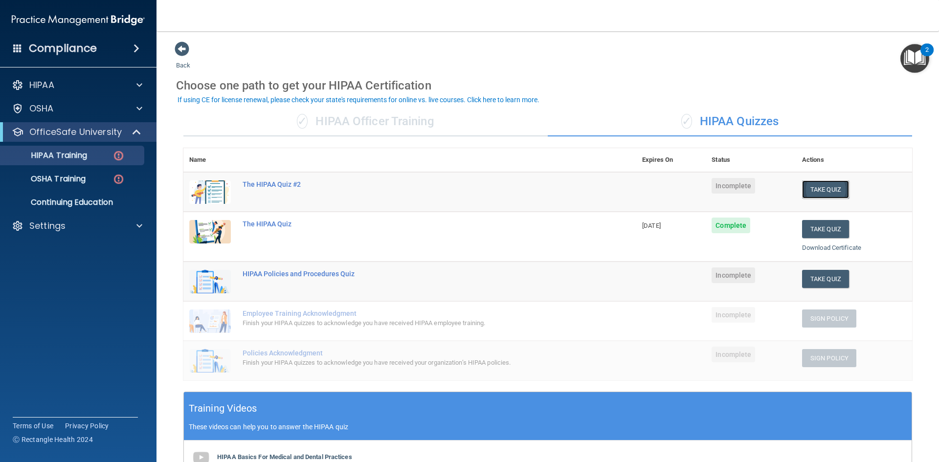
click at [823, 193] on button "Take Quiz" at bounding box center [825, 190] width 47 height 18
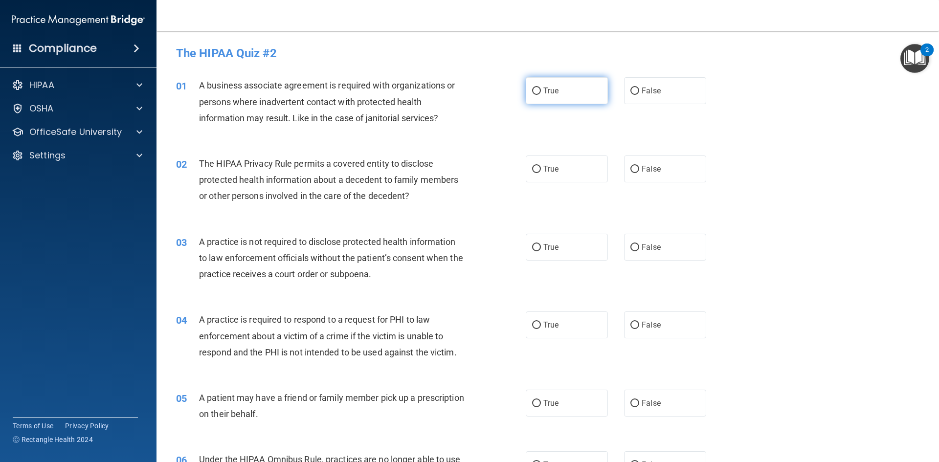
click at [548, 89] on span "True" at bounding box center [550, 90] width 15 height 9
click at [541, 89] on input "True" at bounding box center [536, 91] width 9 height 7
radio input "true"
click at [624, 168] on label "False" at bounding box center [665, 169] width 82 height 27
click at [631, 168] on input "False" at bounding box center [635, 169] width 9 height 7
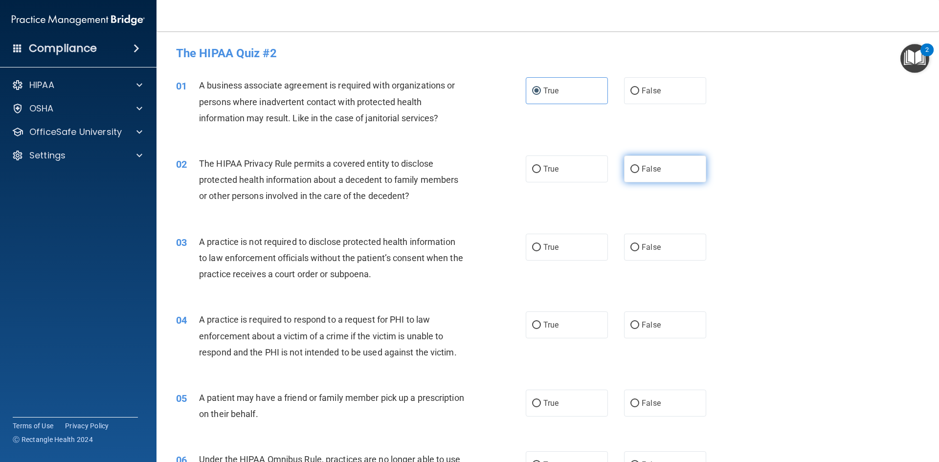
radio input "true"
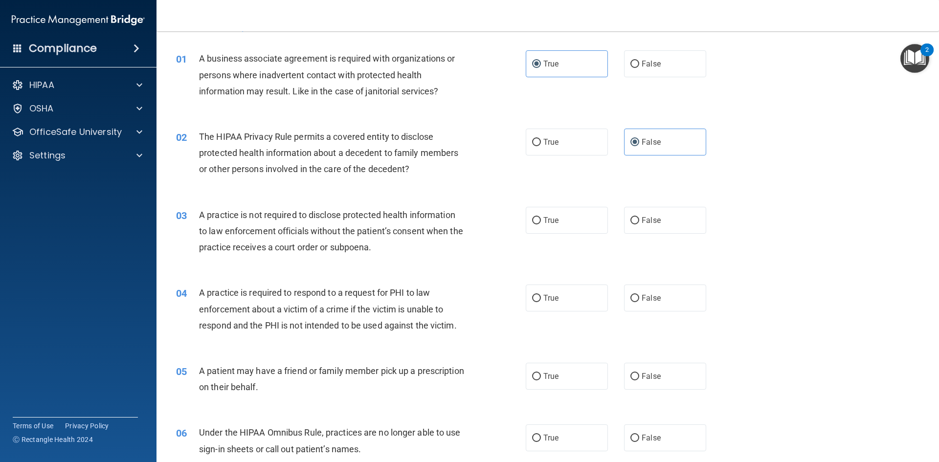
scroll to position [49, 0]
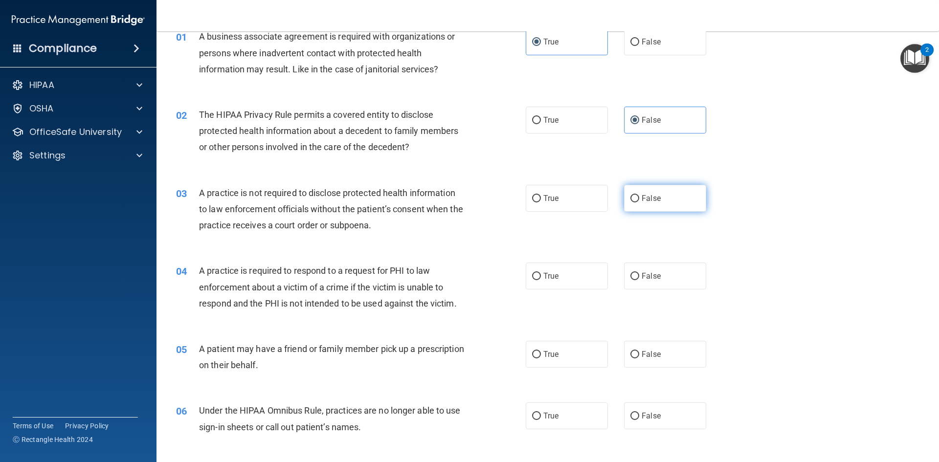
click at [679, 209] on label "False" at bounding box center [665, 198] width 82 height 27
click at [639, 203] on input "False" at bounding box center [635, 198] width 9 height 7
radio input "true"
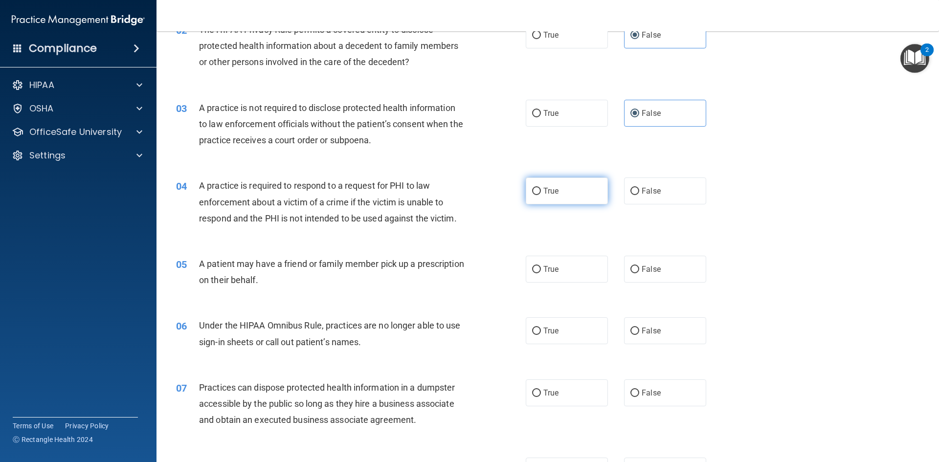
scroll to position [147, 0]
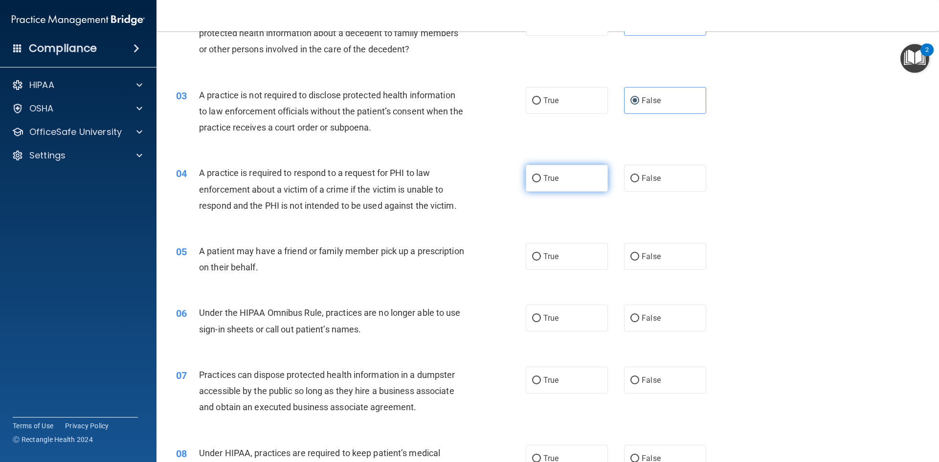
click at [538, 181] on label "True" at bounding box center [567, 178] width 82 height 27
click at [538, 181] on input "True" at bounding box center [536, 178] width 9 height 7
radio input "true"
click at [624, 263] on label "False" at bounding box center [665, 256] width 82 height 27
click at [631, 261] on input "False" at bounding box center [635, 256] width 9 height 7
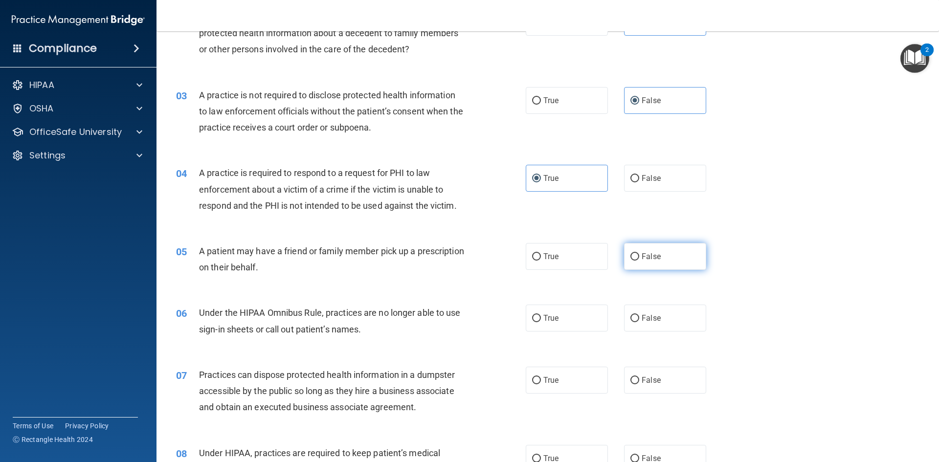
radio input "true"
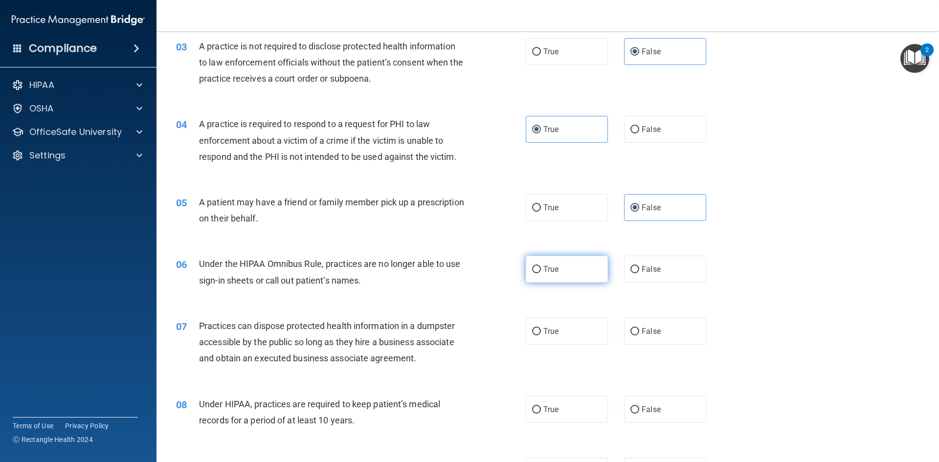
click at [535, 276] on label "True" at bounding box center [567, 269] width 82 height 27
click at [535, 273] on input "True" at bounding box center [536, 269] width 9 height 7
radio input "true"
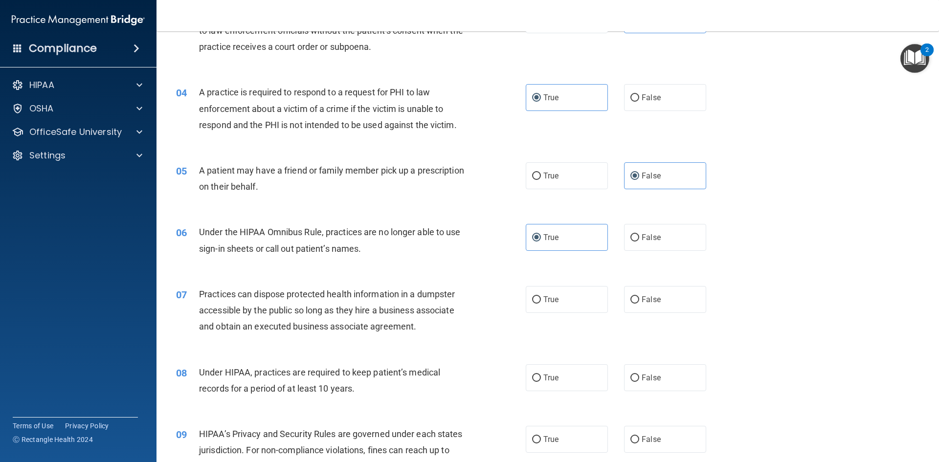
scroll to position [245, 0]
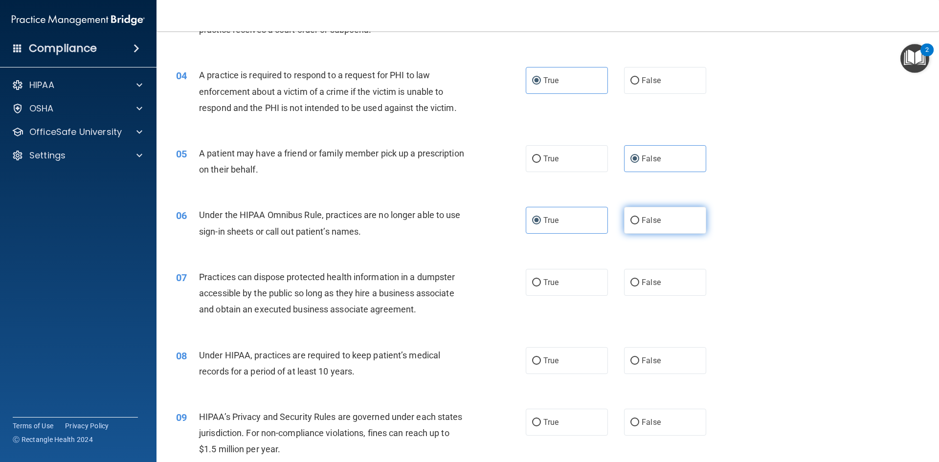
click at [651, 223] on span "False" at bounding box center [651, 220] width 19 height 9
click at [639, 223] on input "False" at bounding box center [635, 220] width 9 height 7
radio input "true"
radio input "false"
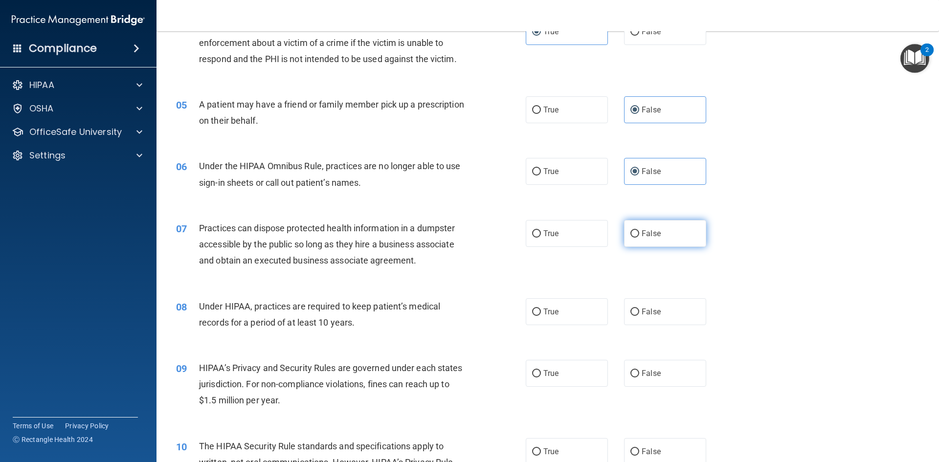
click at [633, 241] on label "False" at bounding box center [665, 233] width 82 height 27
click at [633, 238] on input "False" at bounding box center [635, 233] width 9 height 7
radio input "true"
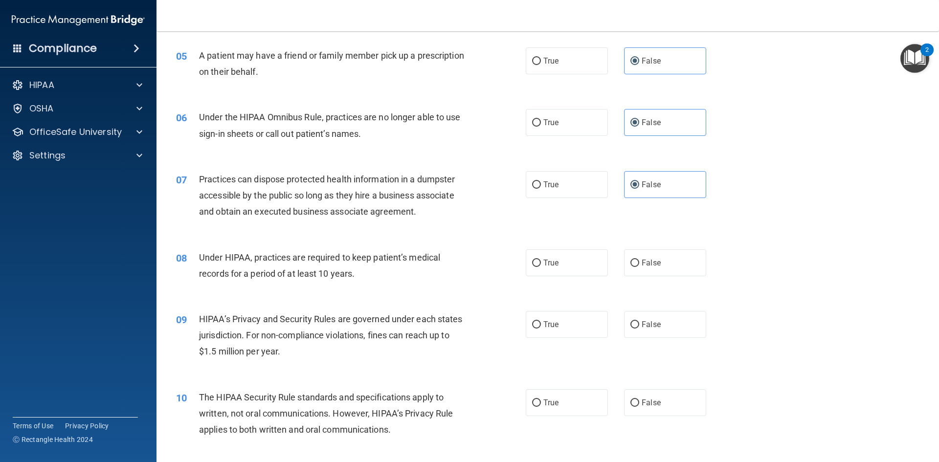
scroll to position [391, 0]
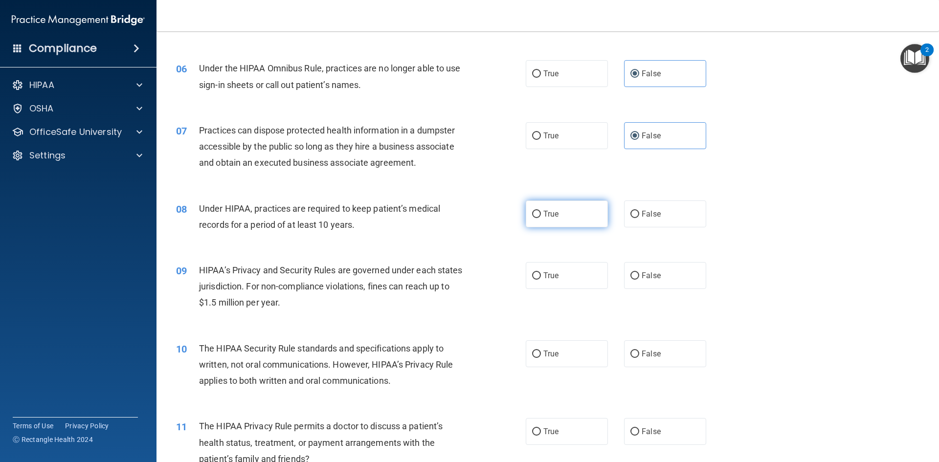
click at [551, 223] on label "True" at bounding box center [567, 214] width 82 height 27
click at [541, 218] on input "True" at bounding box center [536, 214] width 9 height 7
radio input "true"
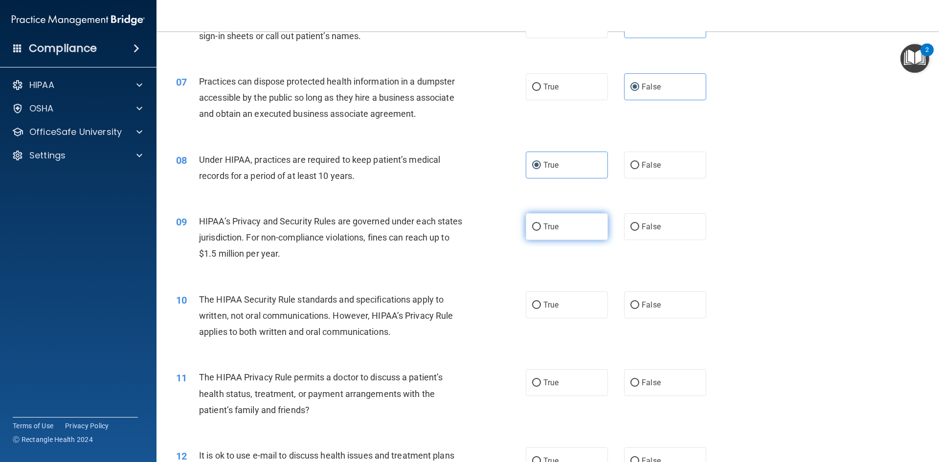
click at [552, 234] on label "True" at bounding box center [567, 226] width 82 height 27
click at [541, 231] on input "True" at bounding box center [536, 227] width 9 height 7
radio input "true"
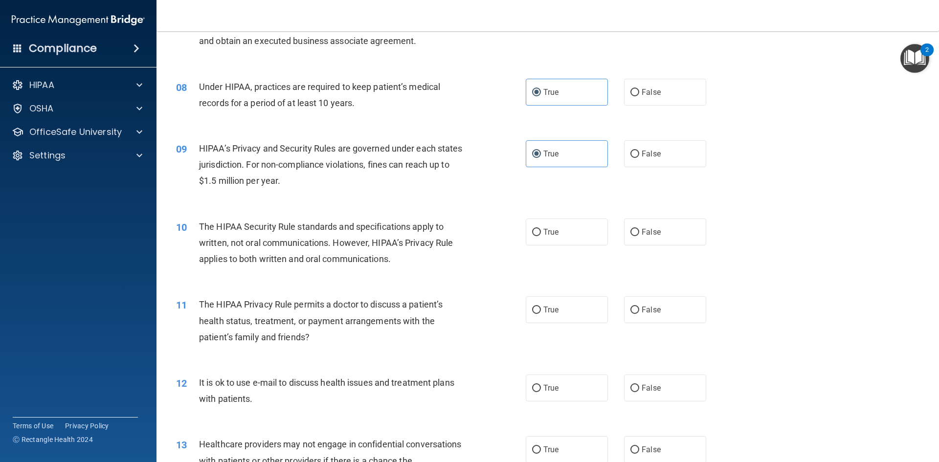
scroll to position [538, 0]
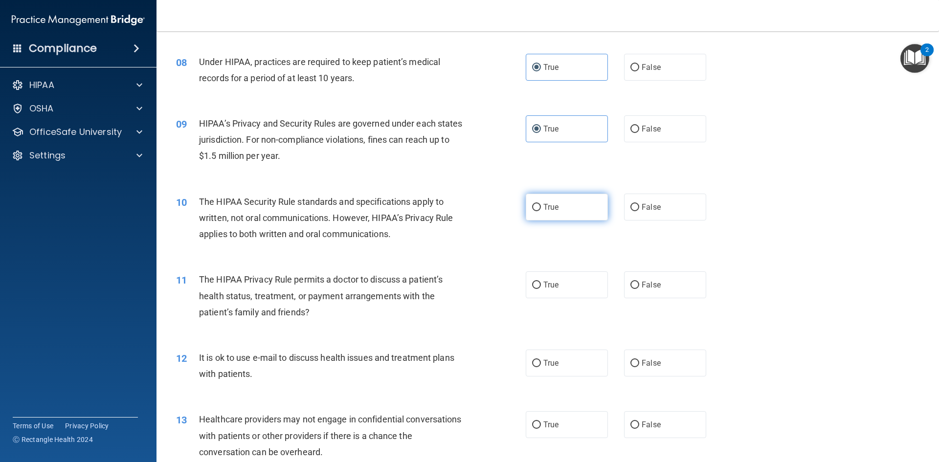
click at [543, 202] on label "True" at bounding box center [567, 207] width 82 height 27
click at [541, 204] on input "True" at bounding box center [536, 207] width 9 height 7
radio input "true"
click at [645, 215] on label "False" at bounding box center [665, 207] width 82 height 27
click at [639, 211] on input "False" at bounding box center [635, 207] width 9 height 7
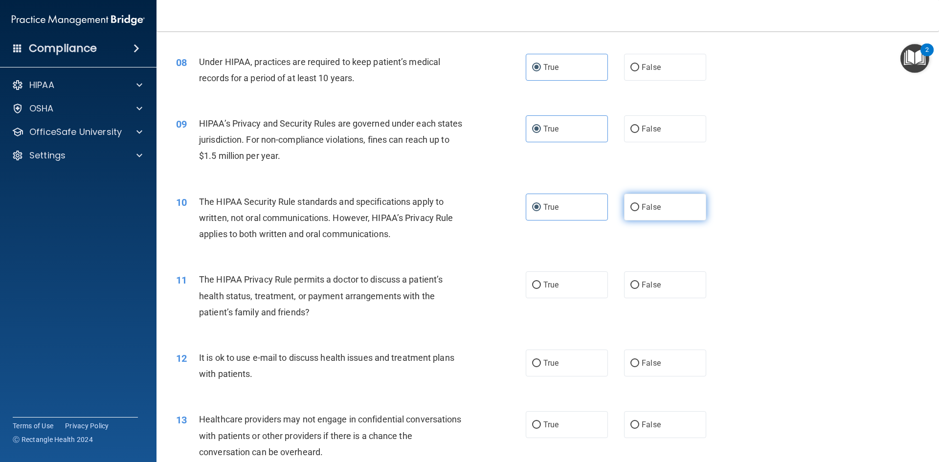
radio input "true"
click at [549, 206] on span "True" at bounding box center [550, 207] width 15 height 9
click at [541, 206] on input "True" at bounding box center [536, 207] width 9 height 7
radio input "true"
radio input "false"
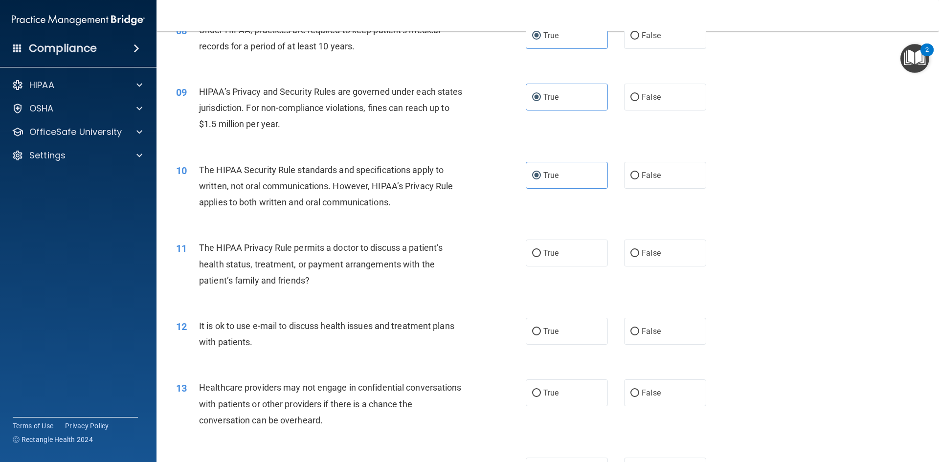
scroll to position [587, 0]
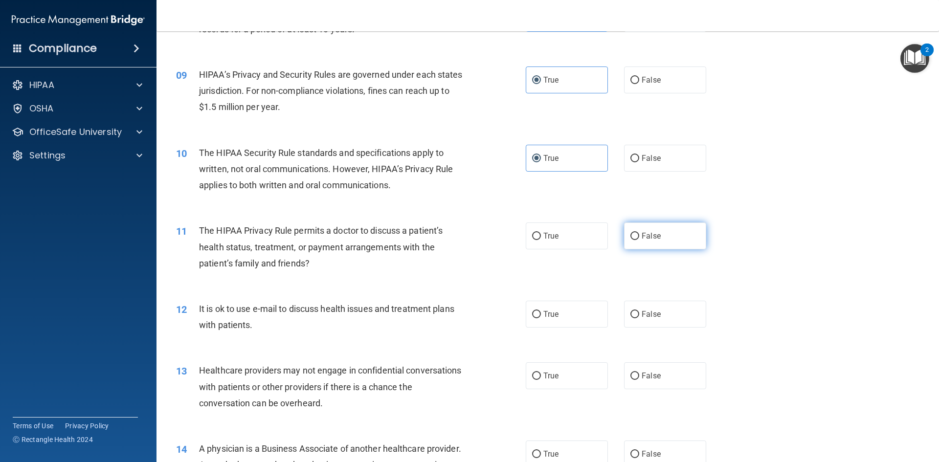
click at [648, 234] on span "False" at bounding box center [651, 235] width 19 height 9
click at [639, 234] on input "False" at bounding box center [635, 236] width 9 height 7
radio input "true"
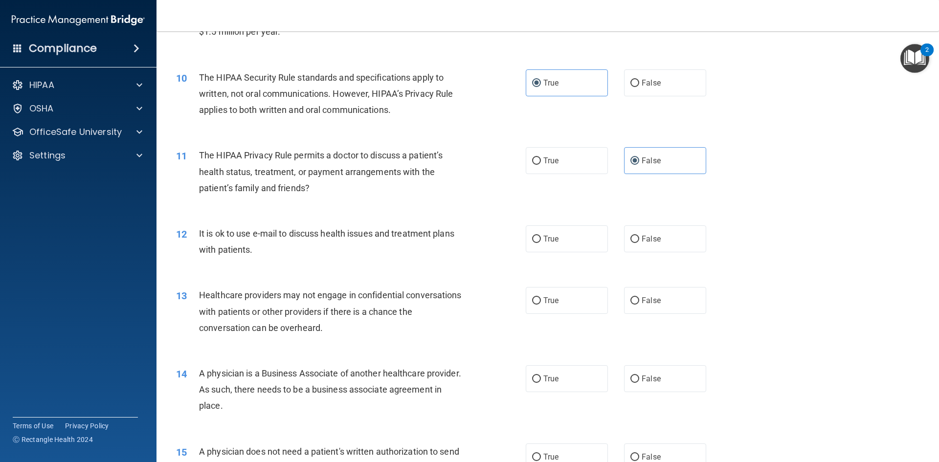
scroll to position [685, 0]
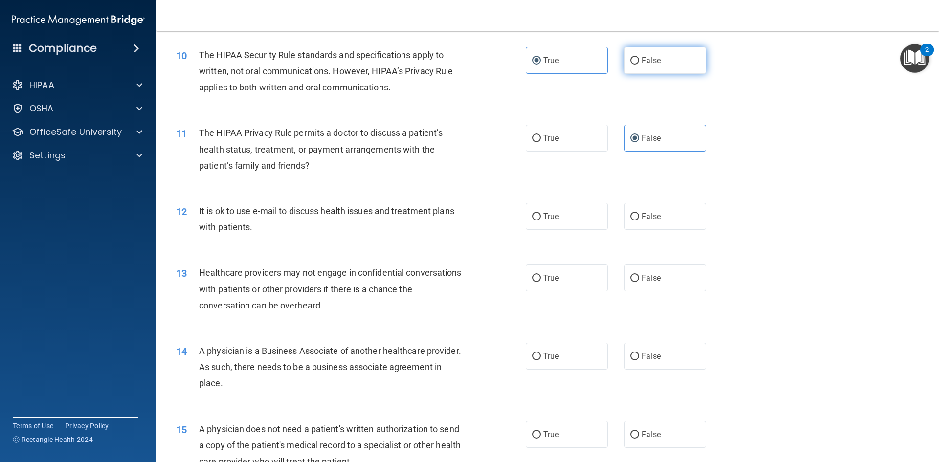
click at [645, 65] on span "False" at bounding box center [651, 60] width 19 height 9
click at [639, 65] on input "False" at bounding box center [635, 60] width 9 height 7
radio input "true"
radio input "false"
click at [537, 215] on input "True" at bounding box center [536, 216] width 9 height 7
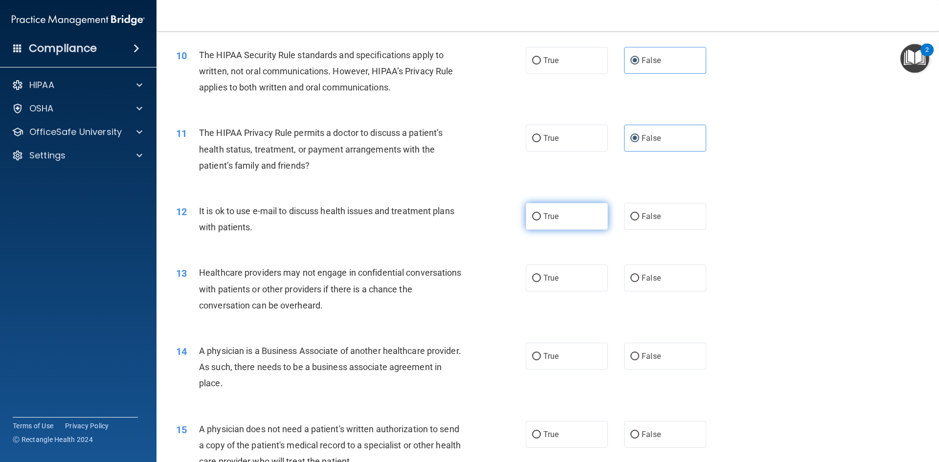
radio input "true"
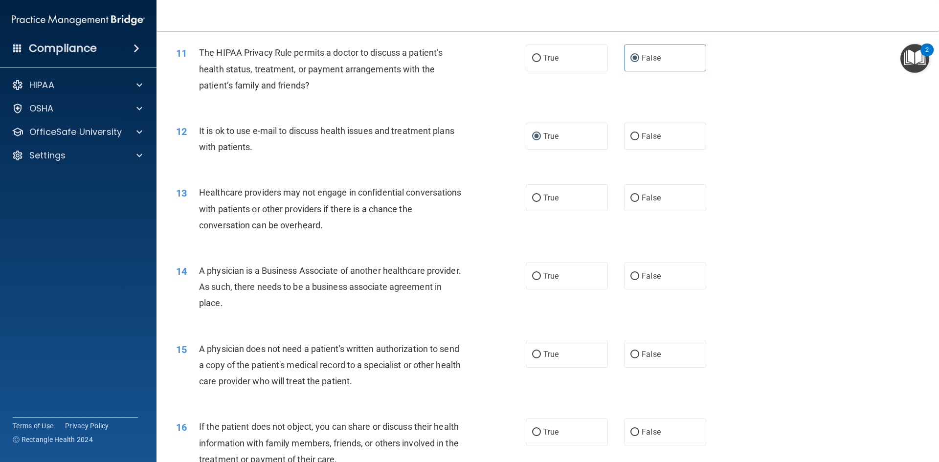
scroll to position [783, 0]
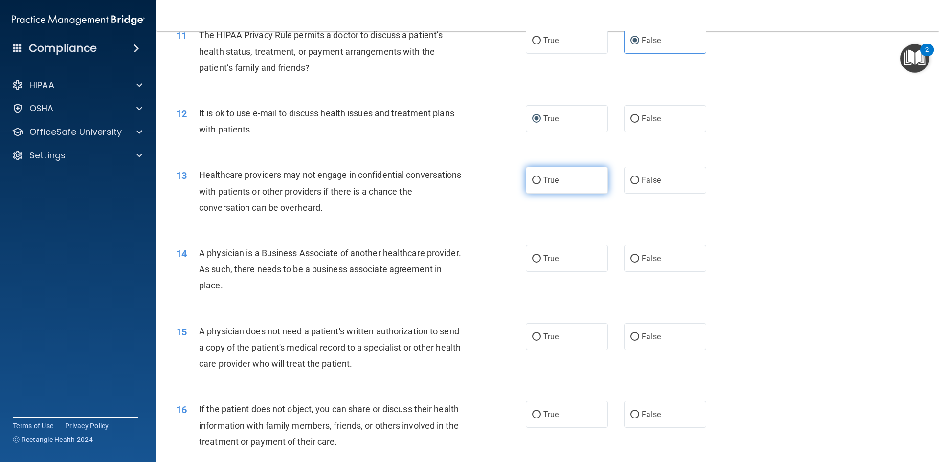
click at [533, 183] on input "True" at bounding box center [536, 180] width 9 height 7
radio input "true"
click at [556, 258] on label "True" at bounding box center [567, 258] width 82 height 27
click at [541, 258] on input "True" at bounding box center [536, 258] width 9 height 7
radio input "true"
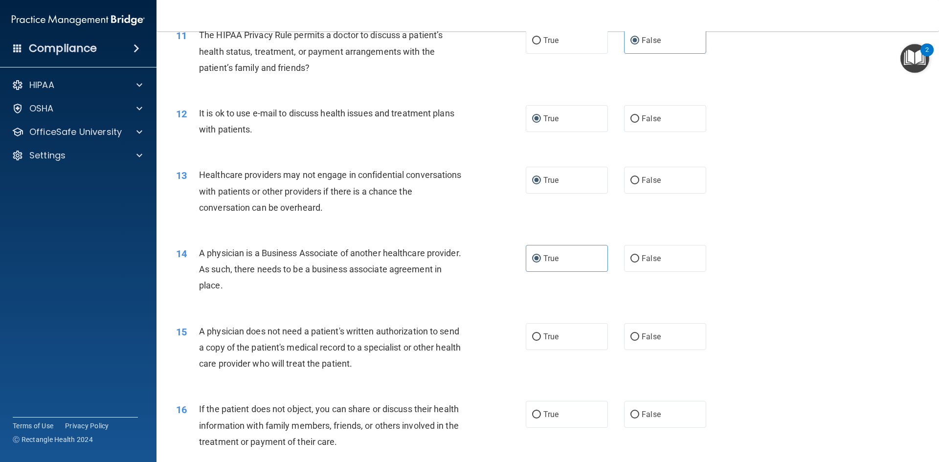
scroll to position [881, 0]
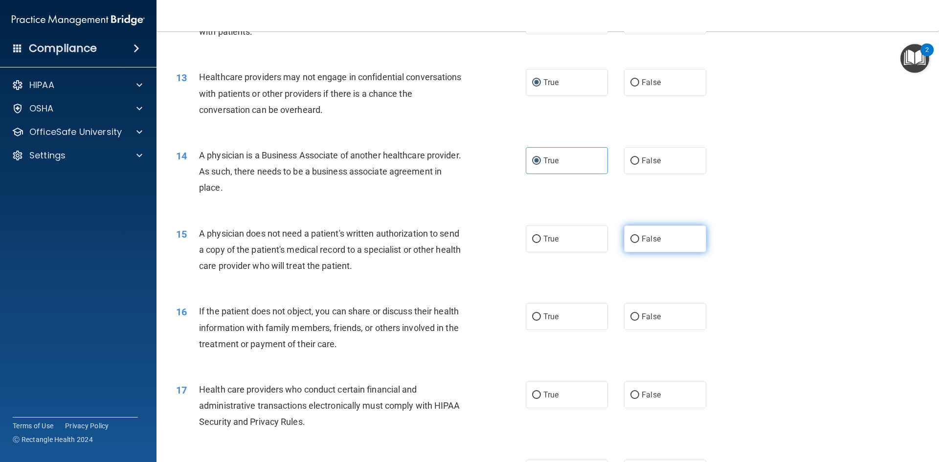
click at [643, 243] on span "False" at bounding box center [651, 238] width 19 height 9
click at [639, 243] on input "False" at bounding box center [635, 239] width 9 height 7
radio input "true"
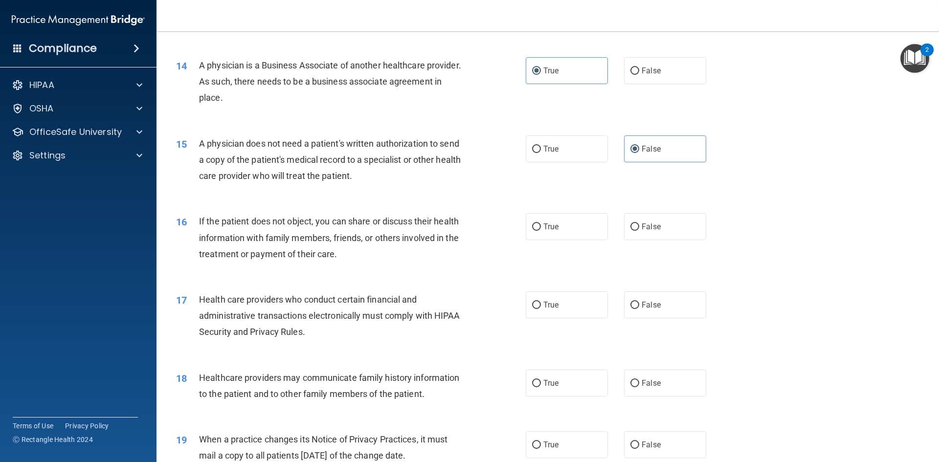
scroll to position [978, 0]
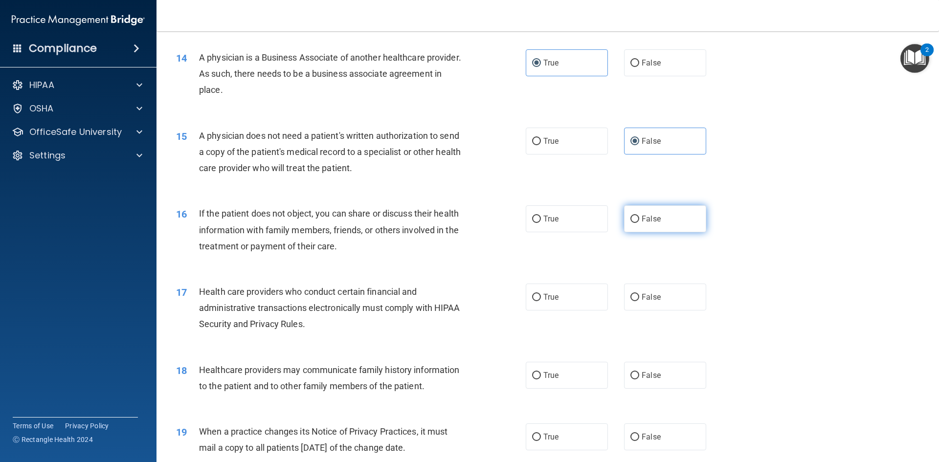
click at [651, 223] on span "False" at bounding box center [651, 218] width 19 height 9
click at [639, 223] on input "False" at bounding box center [635, 219] width 9 height 7
radio input "true"
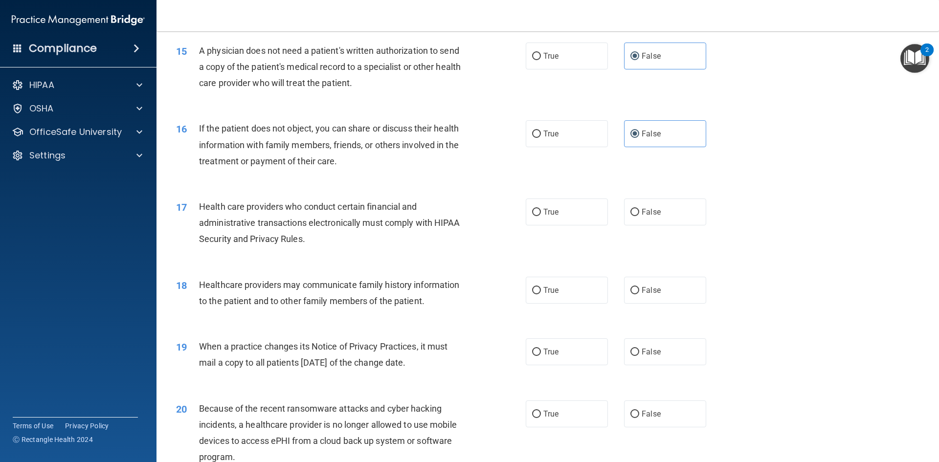
scroll to position [1076, 0]
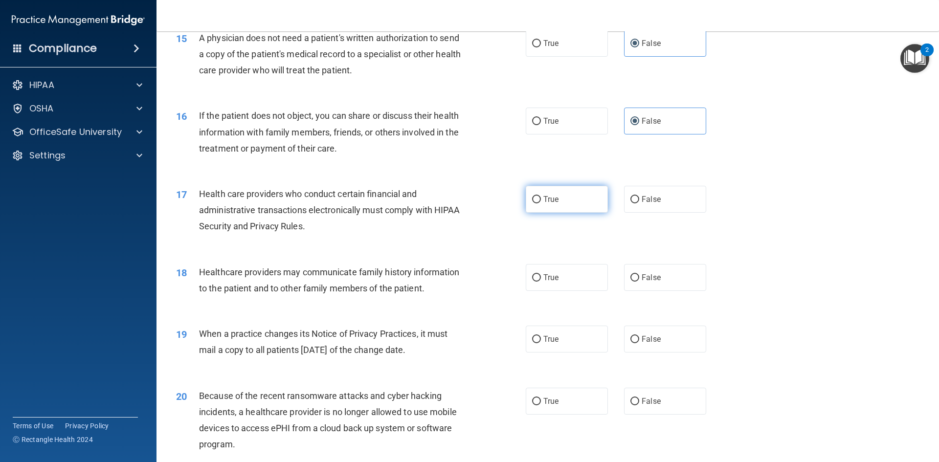
click at [543, 192] on label "True" at bounding box center [567, 199] width 82 height 27
click at [541, 196] on input "True" at bounding box center [536, 199] width 9 height 7
radio input "true"
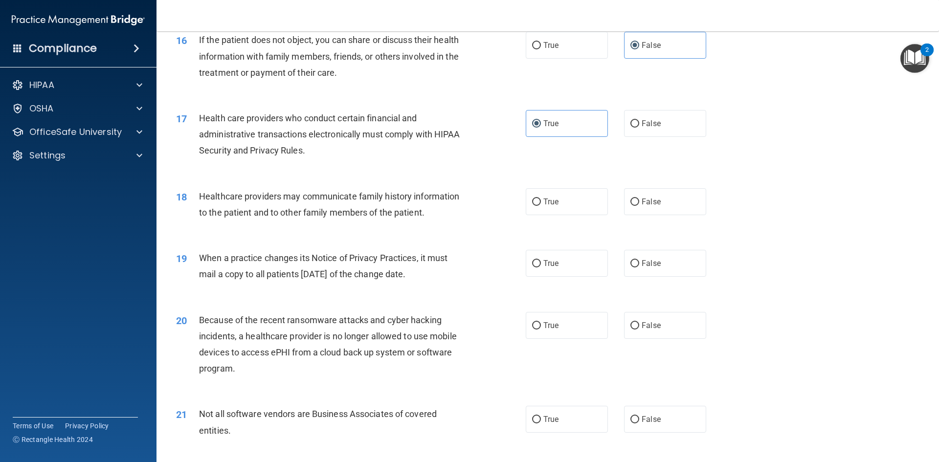
scroll to position [1174, 0]
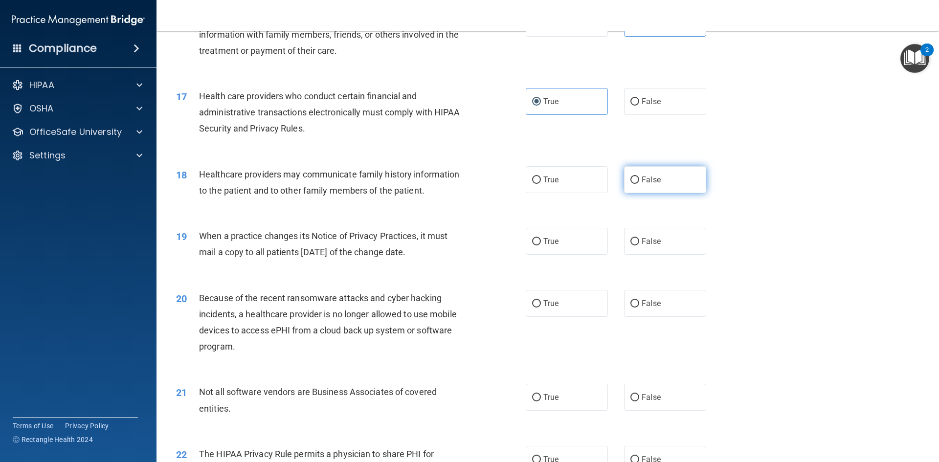
click at [632, 181] on input "False" at bounding box center [635, 180] width 9 height 7
radio input "true"
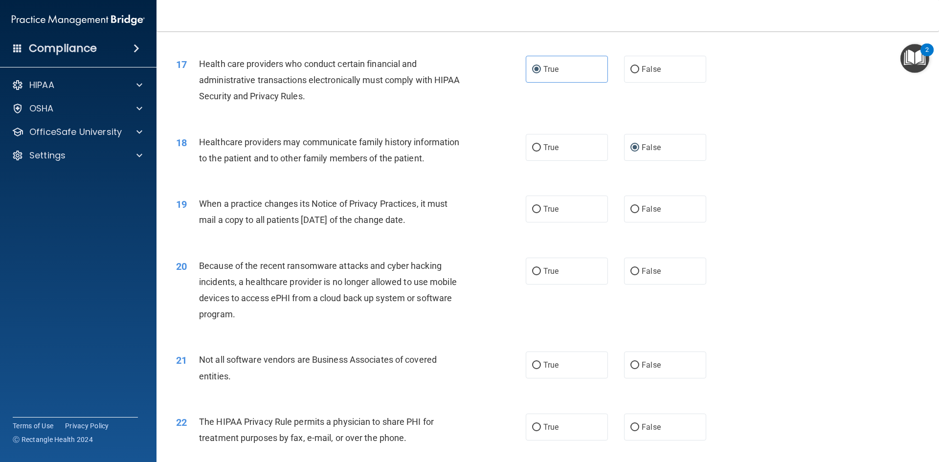
scroll to position [1223, 0]
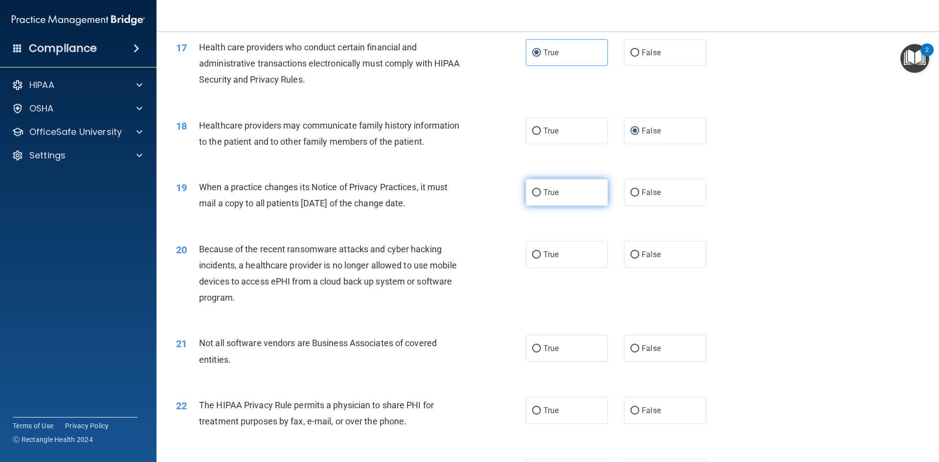
click at [542, 201] on label "True" at bounding box center [567, 192] width 82 height 27
click at [541, 197] on input "True" at bounding box center [536, 192] width 9 height 7
radio input "true"
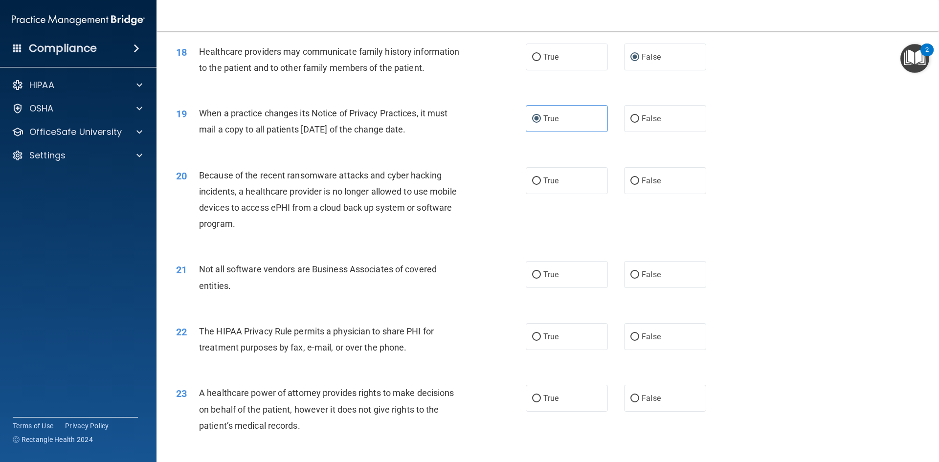
scroll to position [1321, 0]
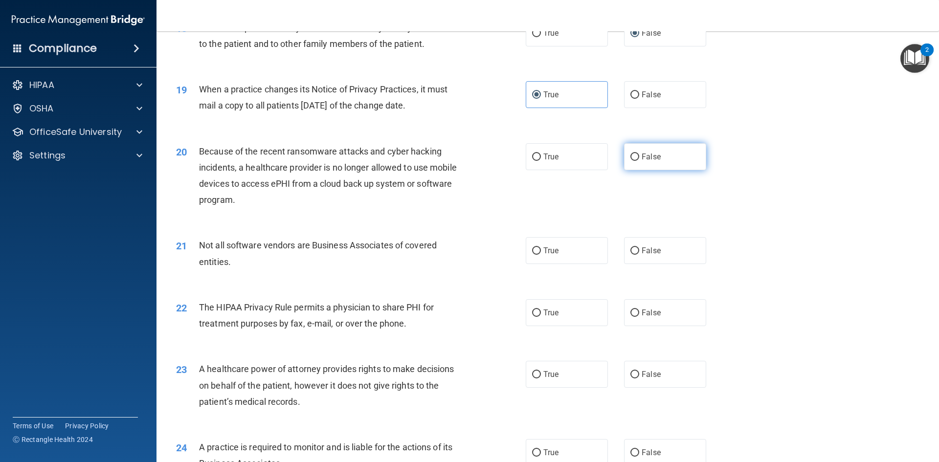
click at [648, 157] on span "False" at bounding box center [651, 156] width 19 height 9
click at [639, 157] on input "False" at bounding box center [635, 157] width 9 height 7
radio input "true"
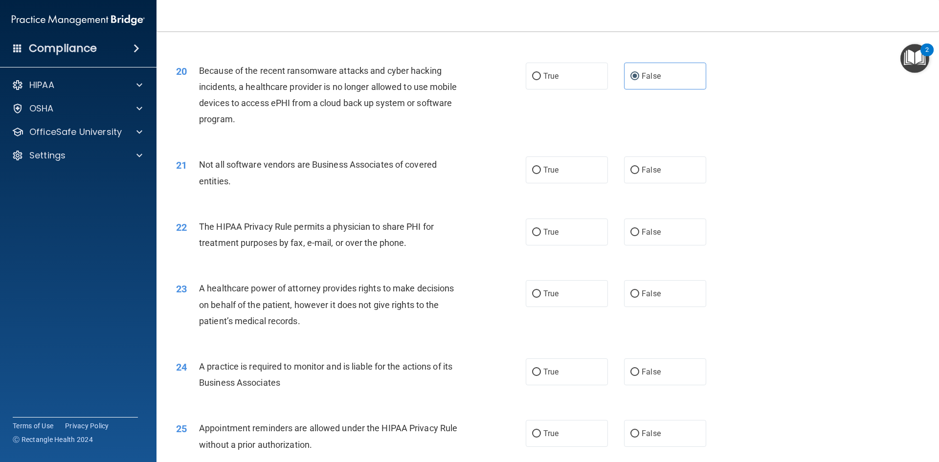
scroll to position [1419, 0]
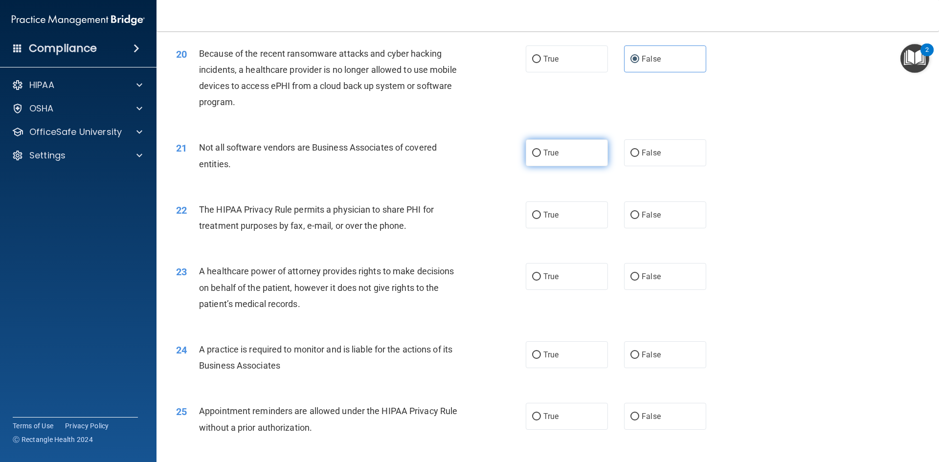
click at [574, 158] on label "True" at bounding box center [567, 152] width 82 height 27
click at [541, 157] on input "True" at bounding box center [536, 153] width 9 height 7
radio input "true"
click at [534, 209] on label "True" at bounding box center [567, 215] width 82 height 27
click at [534, 212] on input "True" at bounding box center [536, 215] width 9 height 7
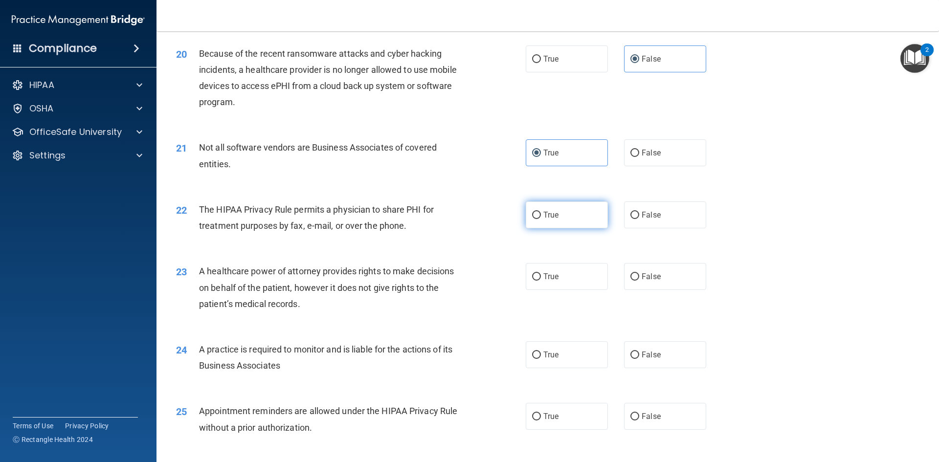
radio input "true"
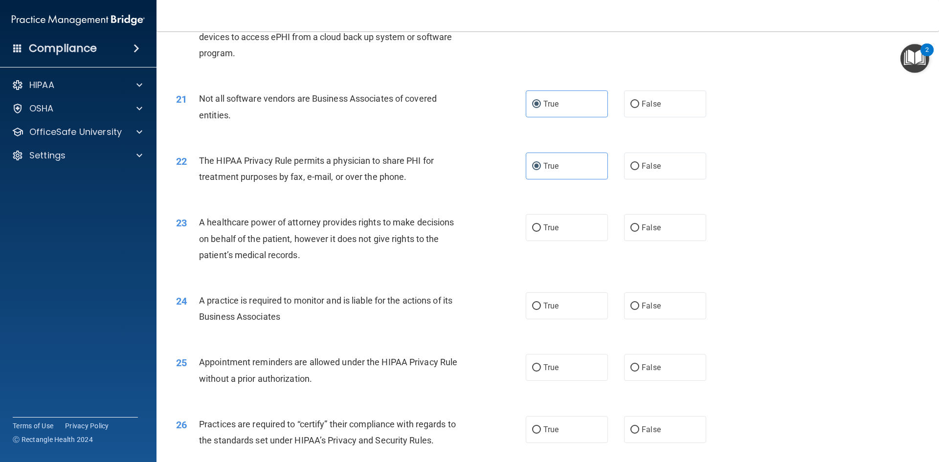
scroll to position [1516, 0]
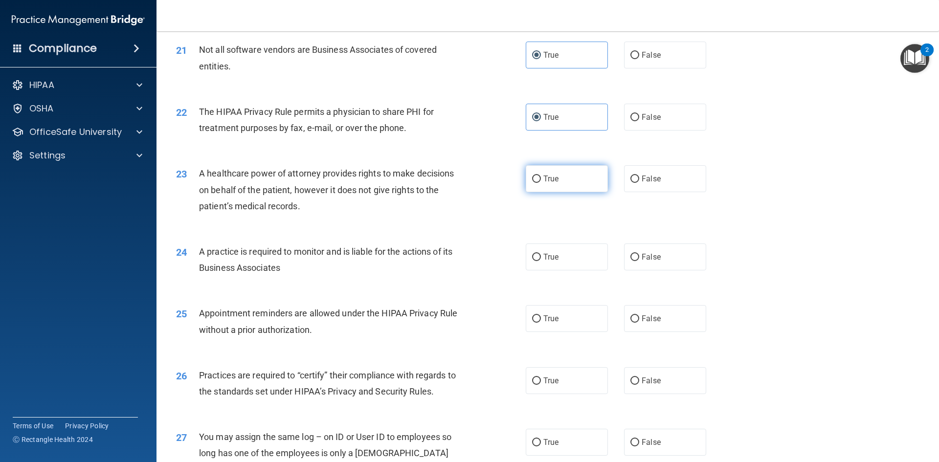
click at [543, 184] on label "True" at bounding box center [567, 178] width 82 height 27
click at [541, 183] on input "True" at bounding box center [536, 179] width 9 height 7
radio input "true"
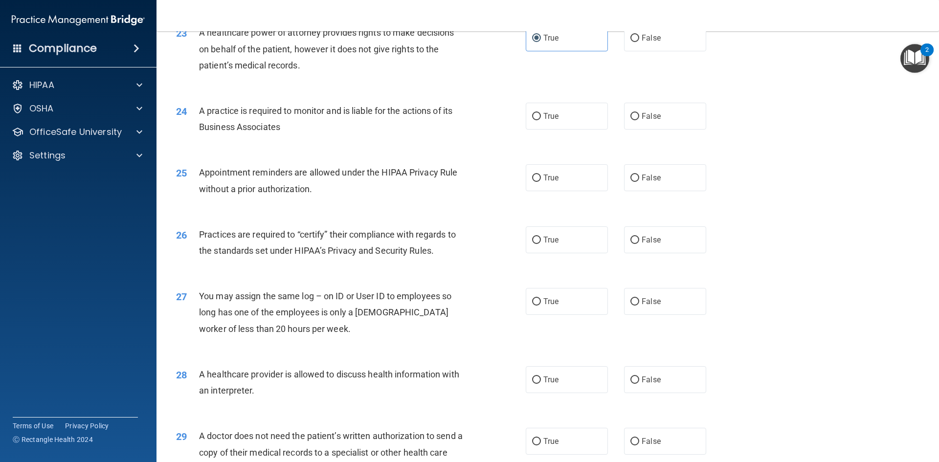
scroll to position [1663, 0]
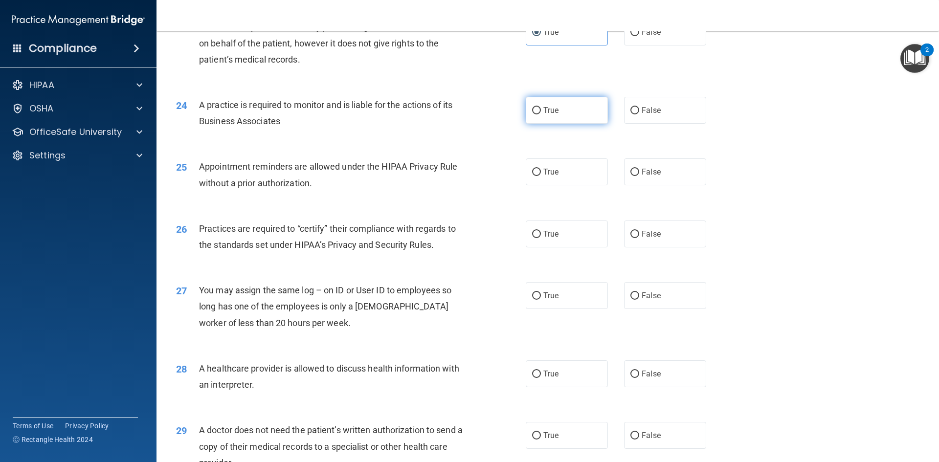
click at [556, 106] on label "True" at bounding box center [567, 110] width 82 height 27
click at [541, 107] on input "True" at bounding box center [536, 110] width 9 height 7
radio input "true"
click at [642, 176] on span "False" at bounding box center [651, 171] width 19 height 9
click at [638, 176] on input "False" at bounding box center [635, 172] width 9 height 7
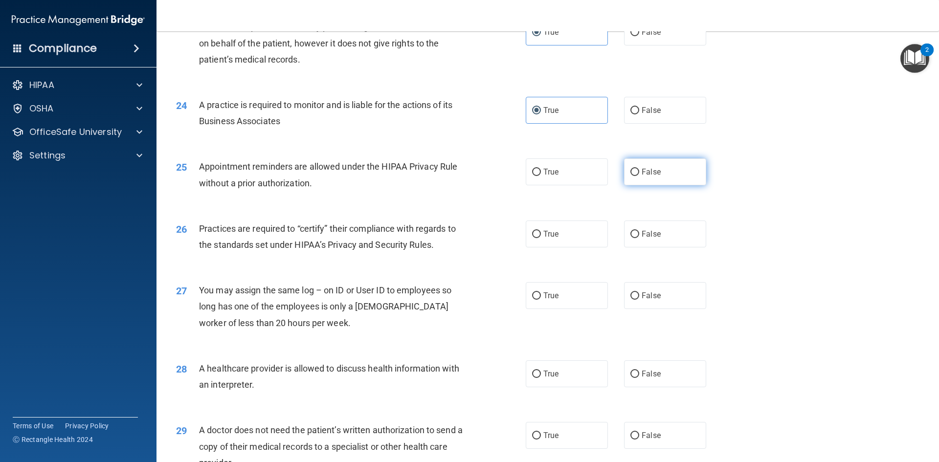
radio input "true"
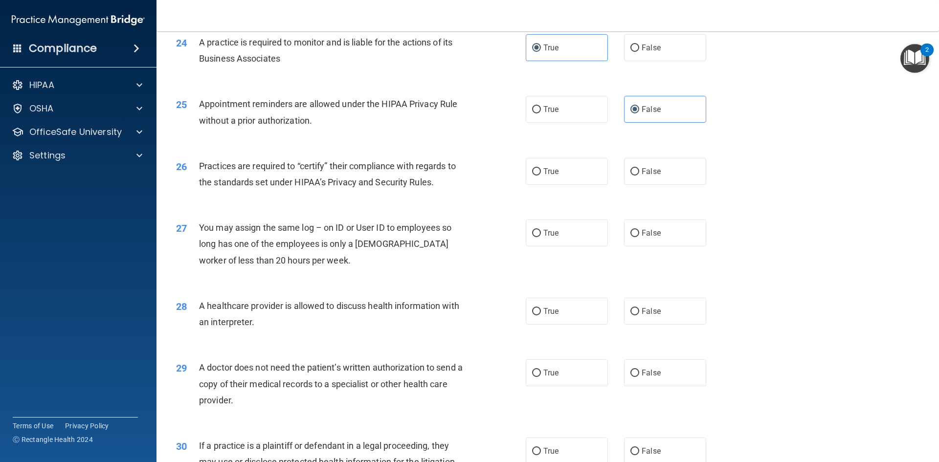
scroll to position [1761, 0]
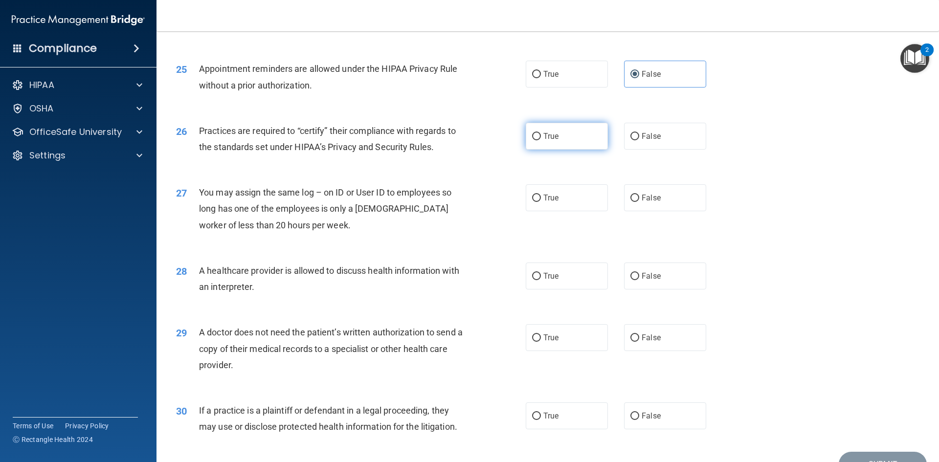
click at [565, 133] on label "True" at bounding box center [567, 136] width 82 height 27
click at [541, 133] on input "True" at bounding box center [536, 136] width 9 height 7
radio input "true"
click at [651, 203] on label "False" at bounding box center [665, 197] width 82 height 27
click at [639, 202] on input "False" at bounding box center [635, 198] width 9 height 7
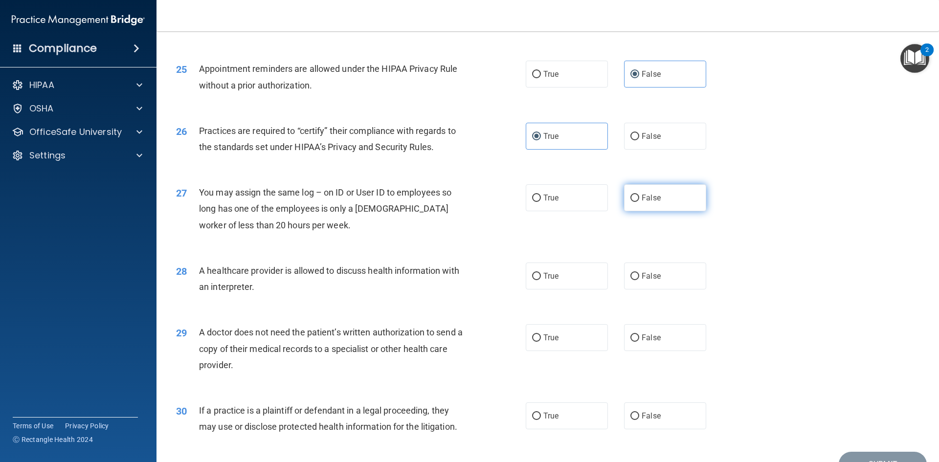
radio input "true"
click at [641, 283] on label "False" at bounding box center [665, 276] width 82 height 27
click at [639, 280] on input "False" at bounding box center [635, 276] width 9 height 7
radio input "true"
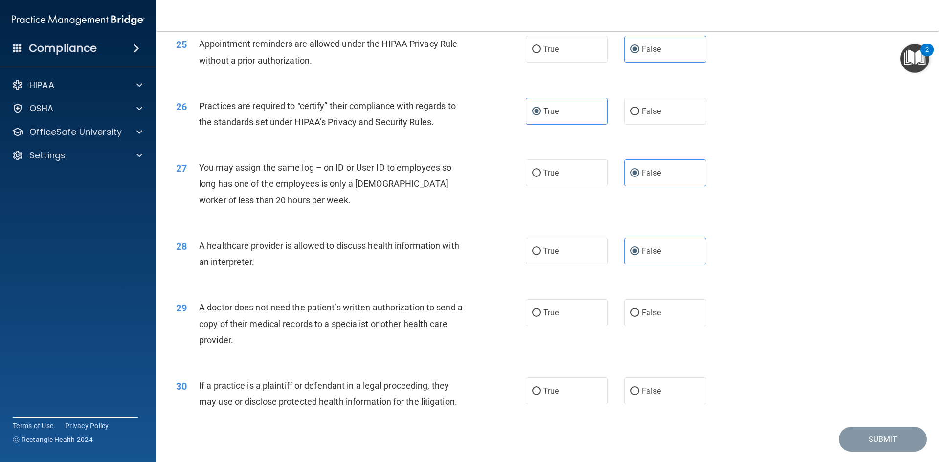
scroll to position [1810, 0]
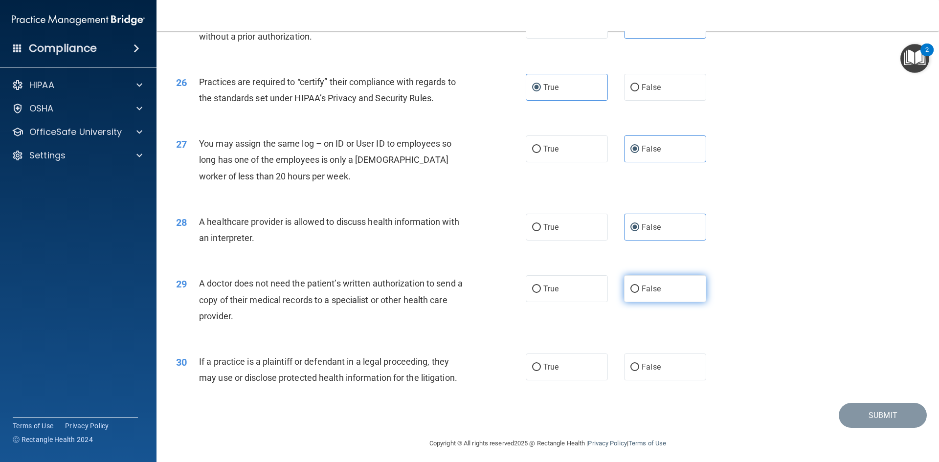
click at [648, 299] on label "False" at bounding box center [665, 288] width 82 height 27
click at [639, 293] on input "False" at bounding box center [635, 289] width 9 height 7
radio input "true"
click at [634, 373] on label "False" at bounding box center [665, 367] width 82 height 27
click at [634, 371] on input "False" at bounding box center [635, 367] width 9 height 7
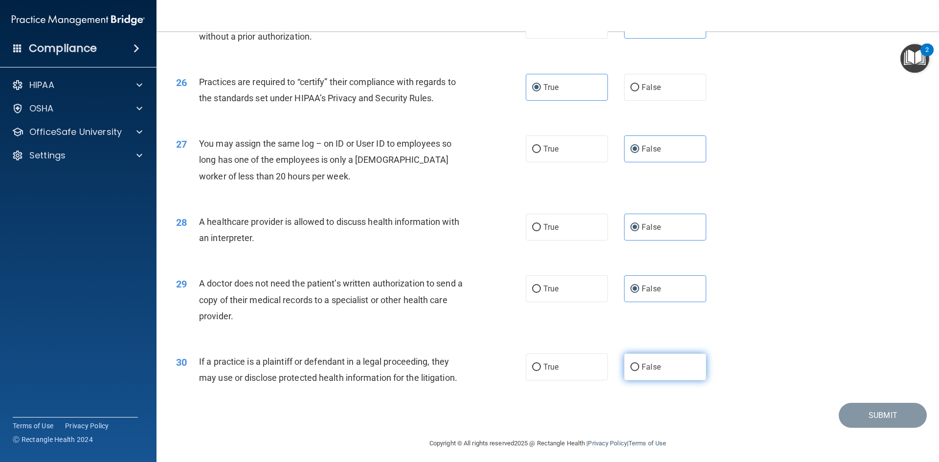
radio input "true"
click at [863, 420] on button "Submit" at bounding box center [883, 415] width 88 height 25
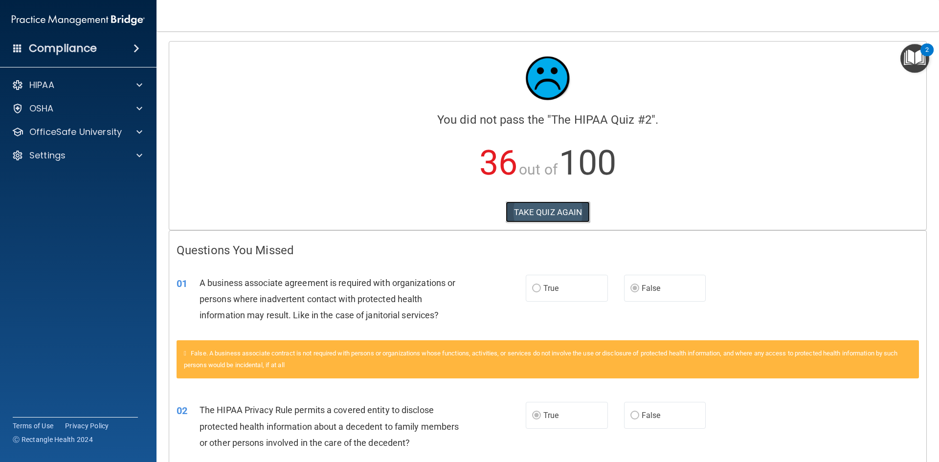
click at [537, 215] on button "TAKE QUIZ AGAIN" at bounding box center [548, 213] width 85 height 22
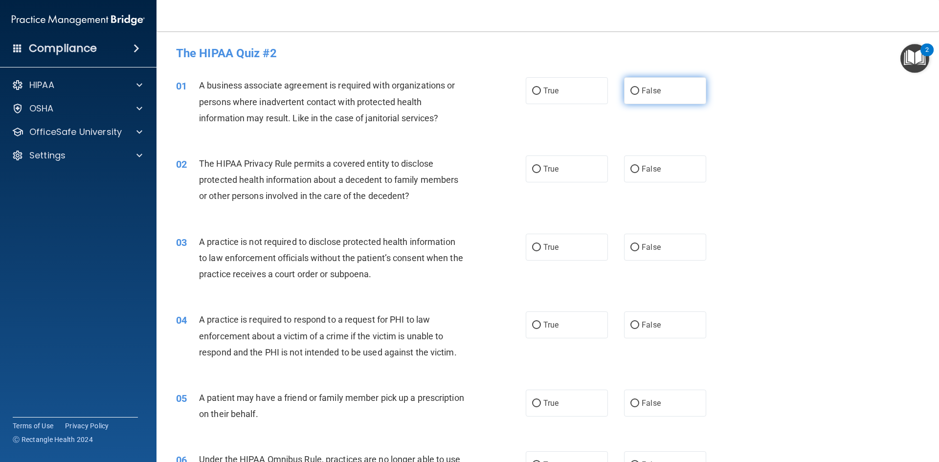
click at [631, 90] on input "False" at bounding box center [635, 91] width 9 height 7
radio input "true"
click at [546, 167] on span "True" at bounding box center [550, 168] width 15 height 9
click at [541, 167] on input "True" at bounding box center [536, 169] width 9 height 7
radio input "true"
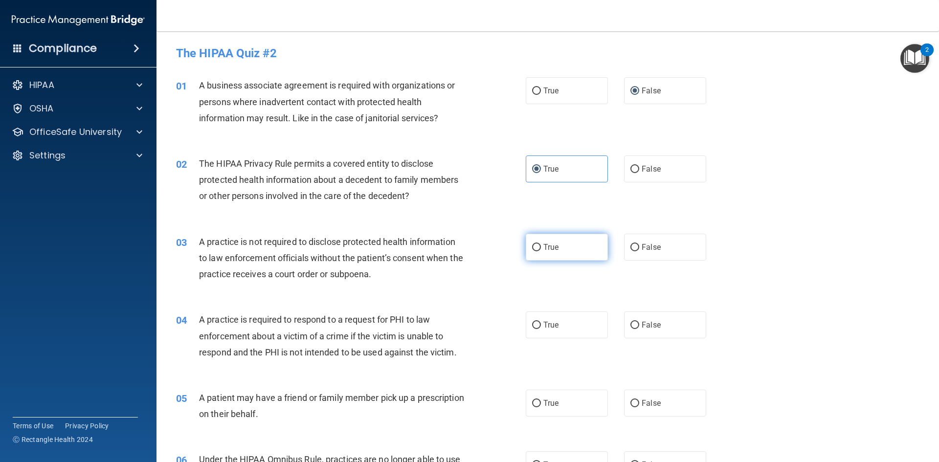
click at [568, 253] on label "True" at bounding box center [567, 247] width 82 height 27
click at [541, 251] on input "True" at bounding box center [536, 247] width 9 height 7
radio input "true"
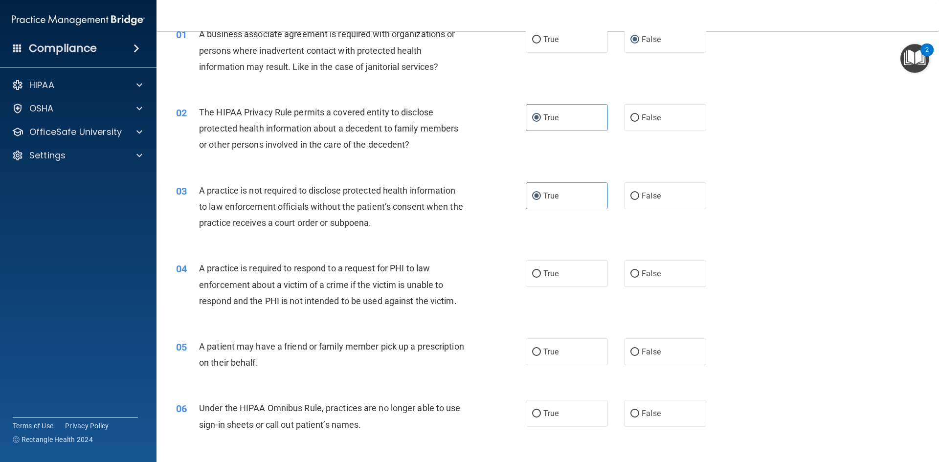
scroll to position [98, 0]
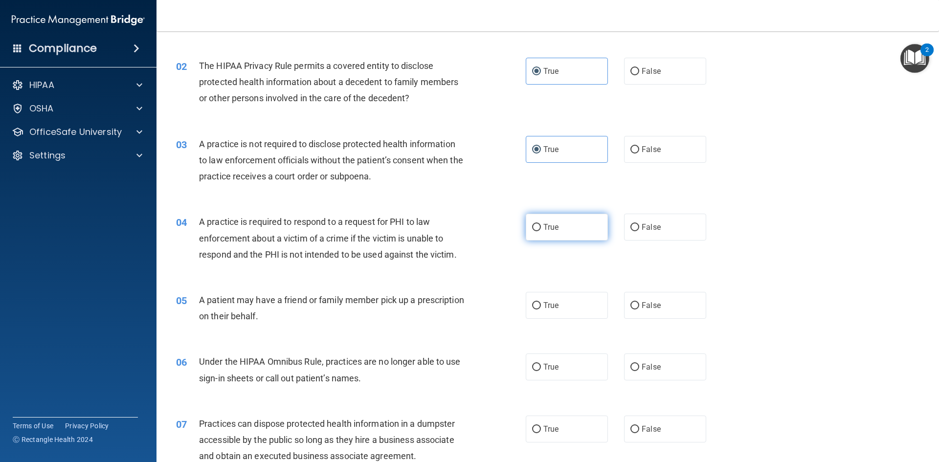
click at [563, 233] on label "True" at bounding box center [567, 227] width 82 height 27
click at [541, 231] on input "True" at bounding box center [536, 227] width 9 height 7
radio input "true"
click at [539, 303] on label "True" at bounding box center [567, 305] width 82 height 27
click at [539, 303] on input "True" at bounding box center [536, 305] width 9 height 7
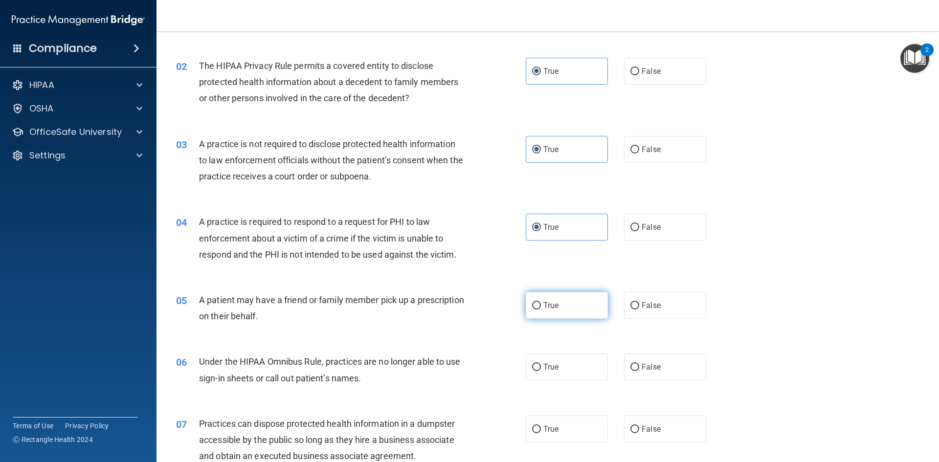
radio input "true"
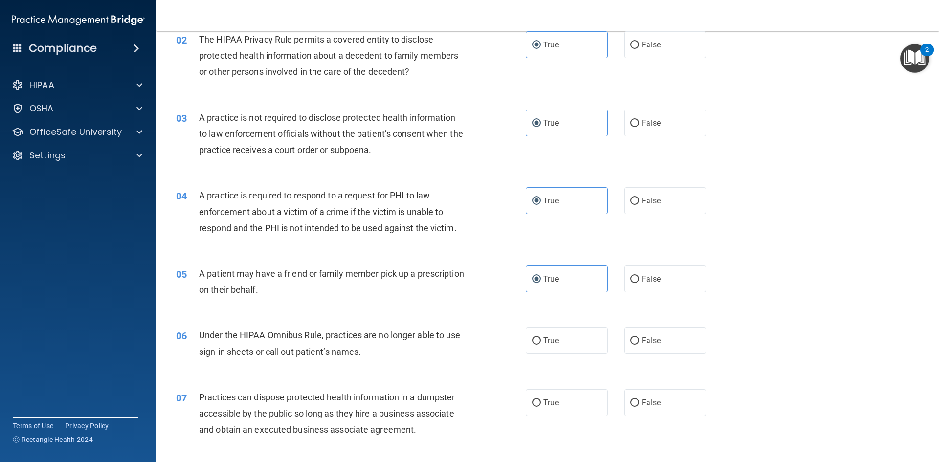
scroll to position [147, 0]
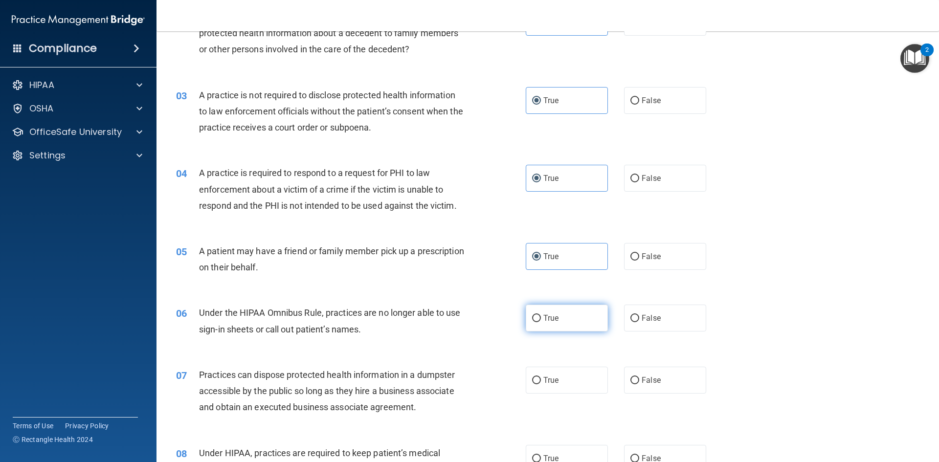
click at [543, 322] on span "True" at bounding box center [550, 318] width 15 height 9
click at [541, 322] on input "True" at bounding box center [536, 318] width 9 height 7
radio input "true"
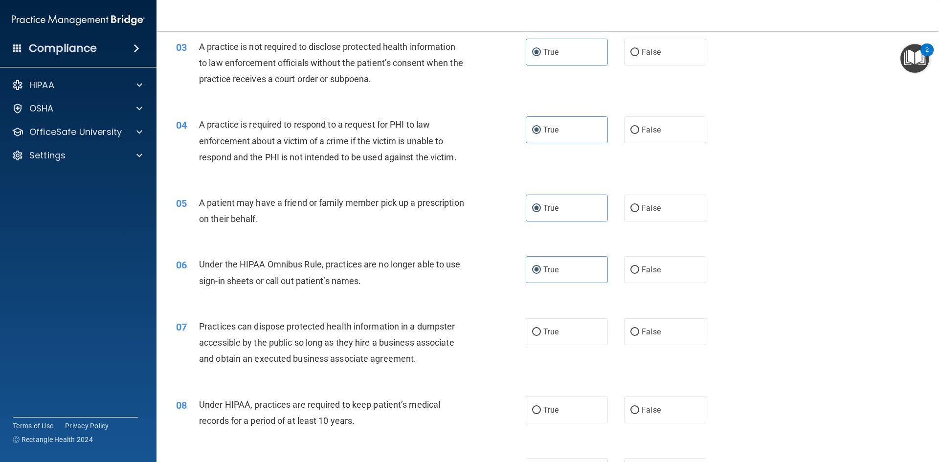
scroll to position [196, 0]
click at [648, 281] on label "False" at bounding box center [665, 269] width 82 height 27
click at [639, 273] on input "False" at bounding box center [635, 269] width 9 height 7
radio input "true"
radio input "false"
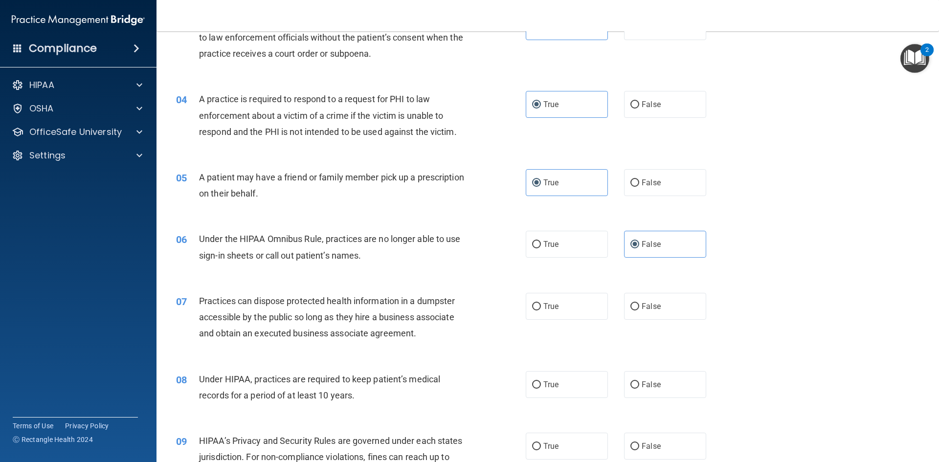
scroll to position [245, 0]
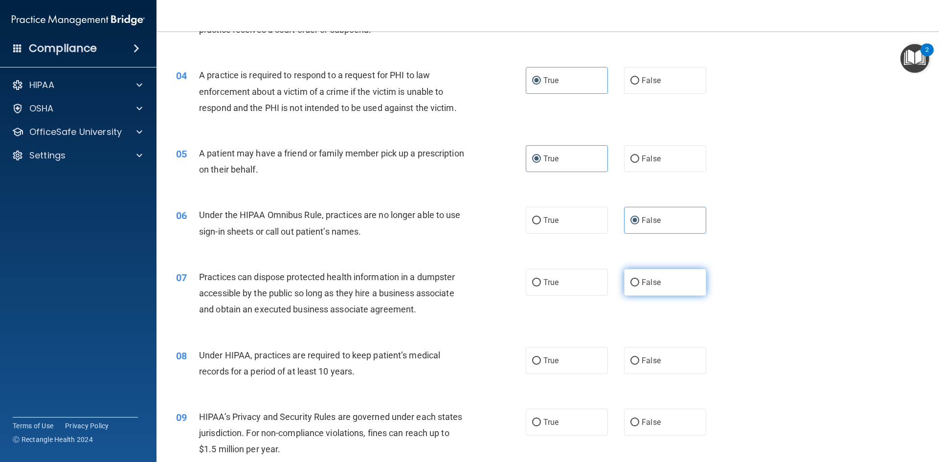
click at [631, 286] on input "False" at bounding box center [635, 282] width 9 height 7
radio input "true"
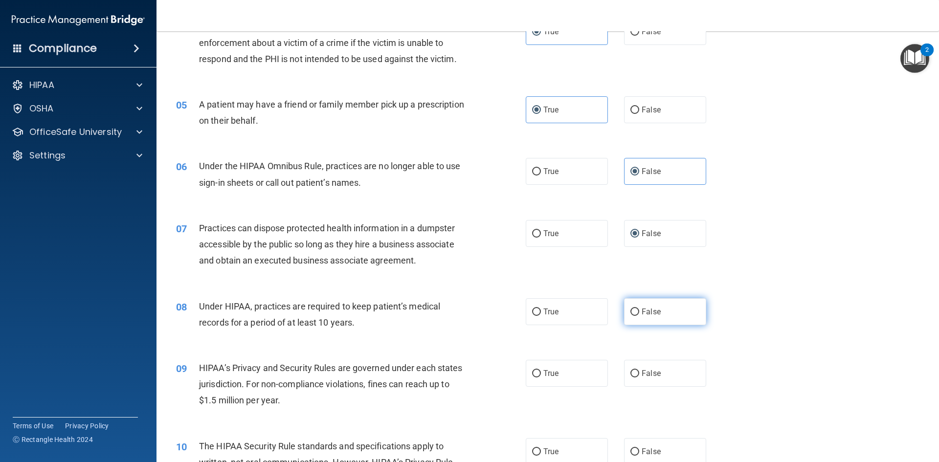
click at [631, 312] on input "False" at bounding box center [635, 312] width 9 height 7
radio input "true"
click at [627, 368] on label "False" at bounding box center [665, 373] width 82 height 27
click at [631, 370] on input "False" at bounding box center [635, 373] width 9 height 7
radio input "true"
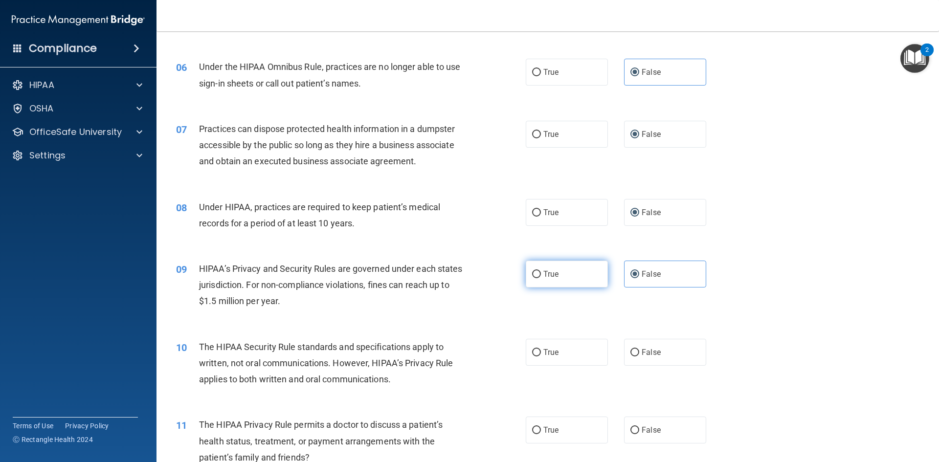
scroll to position [440, 0]
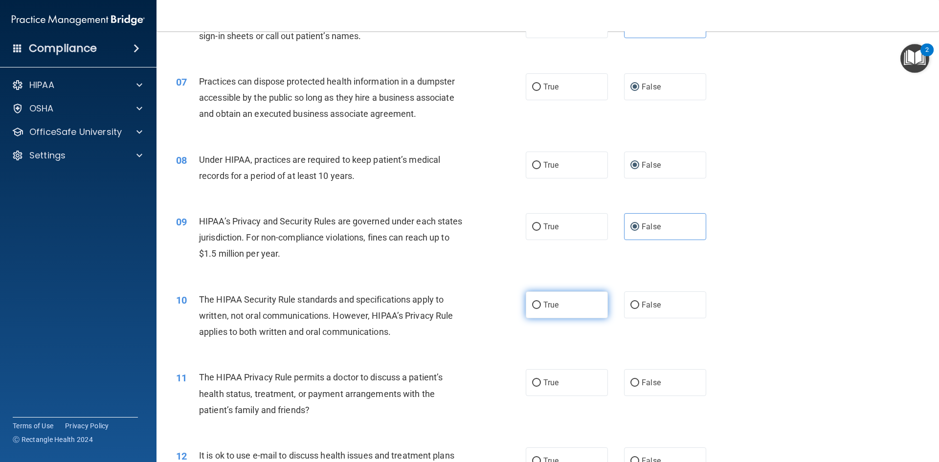
click at [538, 312] on label "True" at bounding box center [567, 305] width 82 height 27
click at [538, 309] on input "True" at bounding box center [536, 305] width 9 height 7
radio input "true"
click at [549, 384] on span "True" at bounding box center [550, 382] width 15 height 9
click at [541, 384] on input "True" at bounding box center [536, 383] width 9 height 7
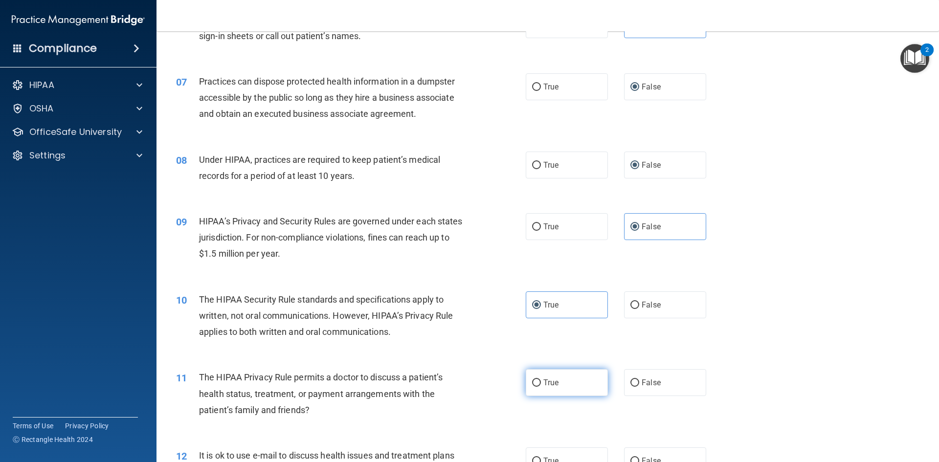
radio input "true"
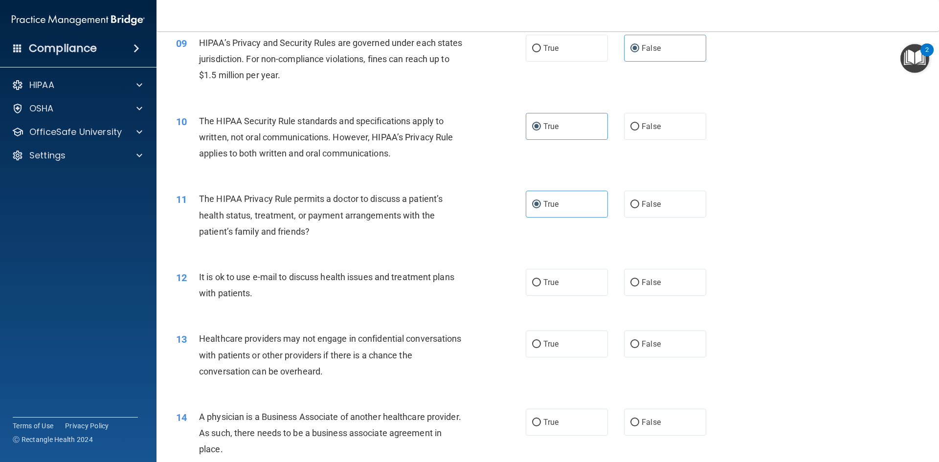
scroll to position [685, 0]
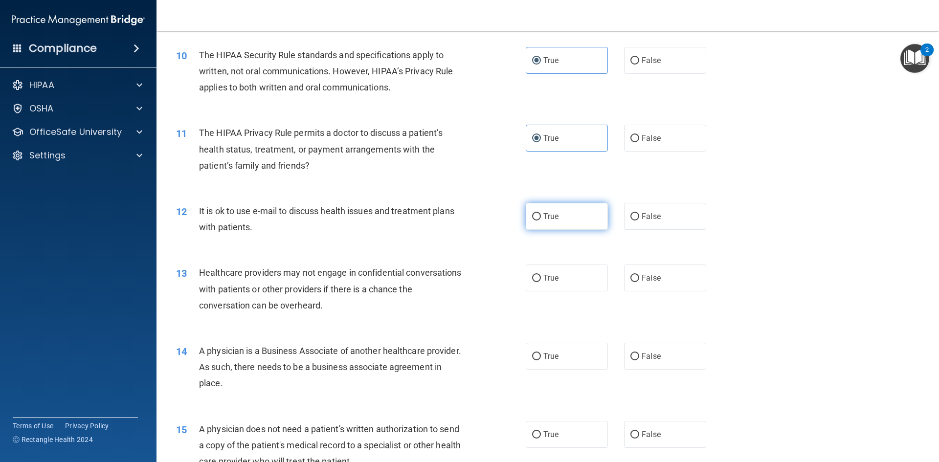
click at [548, 220] on span "True" at bounding box center [550, 216] width 15 height 9
click at [541, 220] on input "True" at bounding box center [536, 216] width 9 height 7
radio input "true"
click at [640, 284] on label "False" at bounding box center [665, 278] width 82 height 27
click at [639, 282] on input "False" at bounding box center [635, 278] width 9 height 7
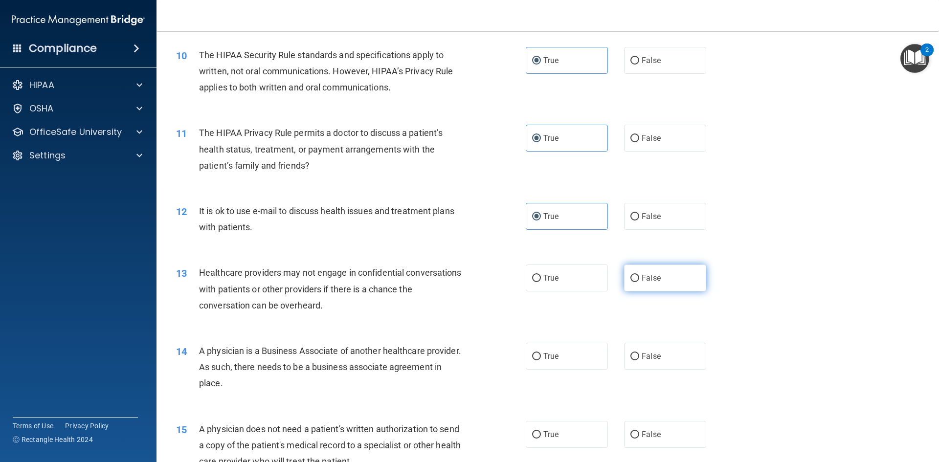
radio input "true"
click at [644, 351] on label "False" at bounding box center [665, 356] width 82 height 27
click at [639, 353] on input "False" at bounding box center [635, 356] width 9 height 7
radio input "true"
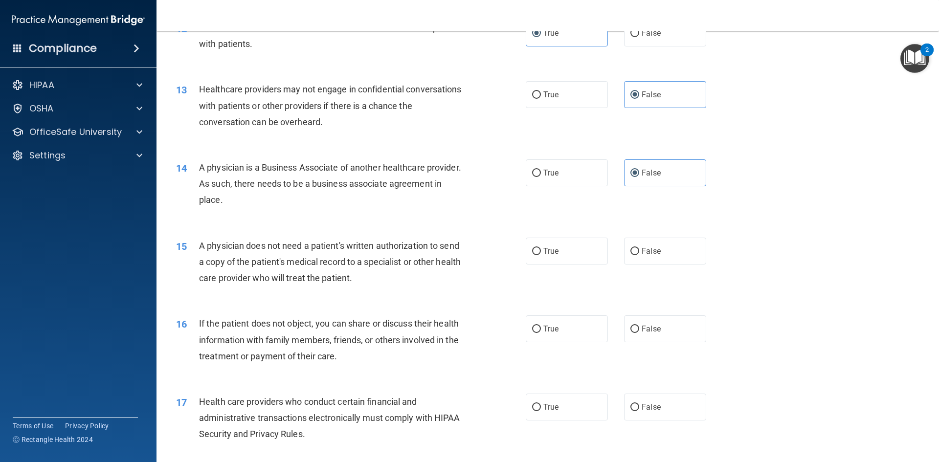
scroll to position [881, 0]
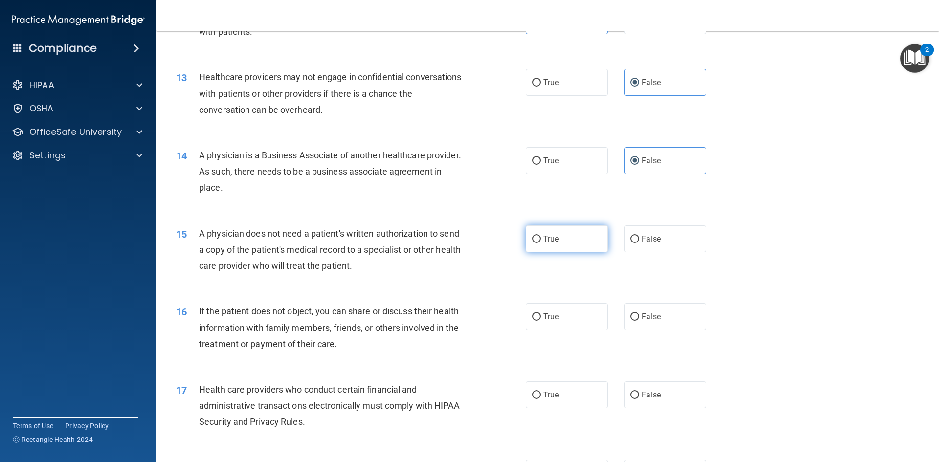
click at [546, 241] on span "True" at bounding box center [550, 238] width 15 height 9
click at [541, 241] on input "True" at bounding box center [536, 239] width 9 height 7
radio input "true"
click at [544, 311] on label "True" at bounding box center [567, 316] width 82 height 27
click at [541, 314] on input "True" at bounding box center [536, 317] width 9 height 7
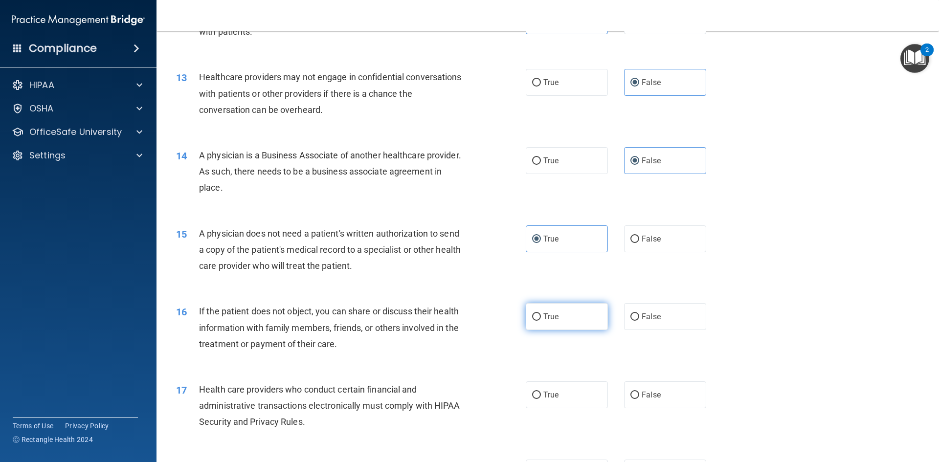
radio input "true"
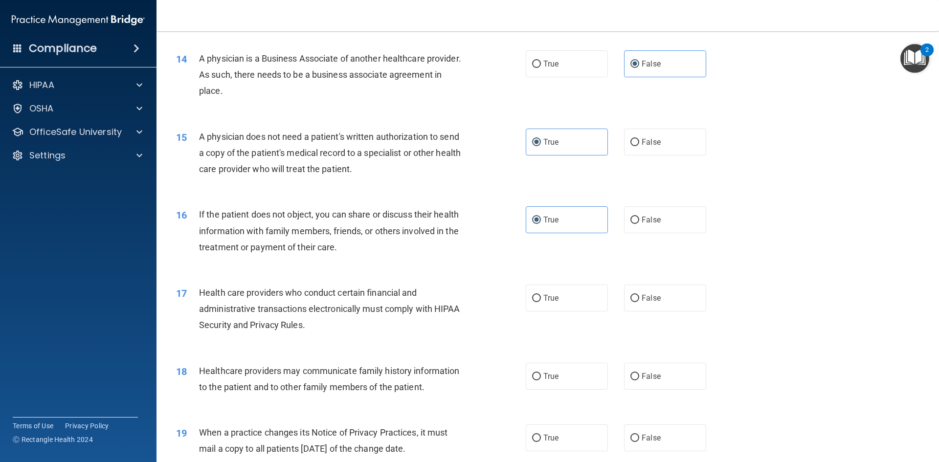
scroll to position [978, 0]
click at [552, 305] on label "True" at bounding box center [567, 297] width 82 height 27
click at [541, 301] on input "True" at bounding box center [536, 297] width 9 height 7
radio input "true"
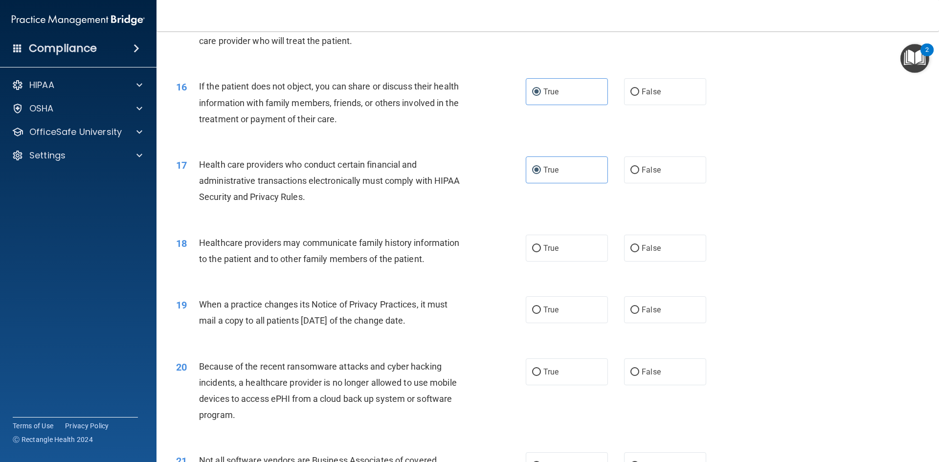
scroll to position [1125, 0]
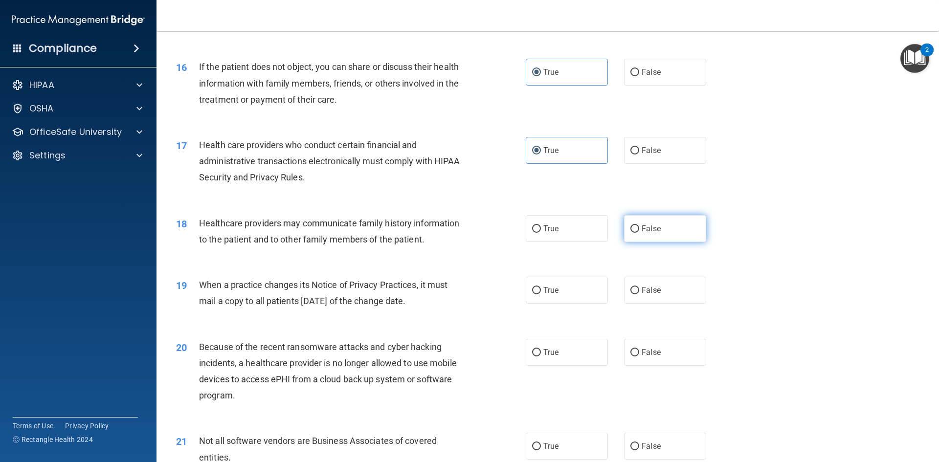
click at [635, 226] on label "False" at bounding box center [665, 228] width 82 height 27
click at [635, 226] on input "False" at bounding box center [635, 229] width 9 height 7
radio input "true"
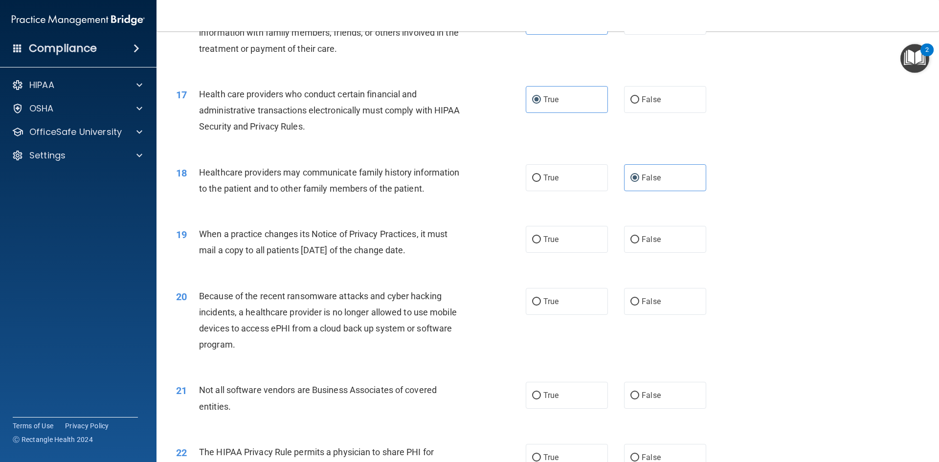
scroll to position [1223, 0]
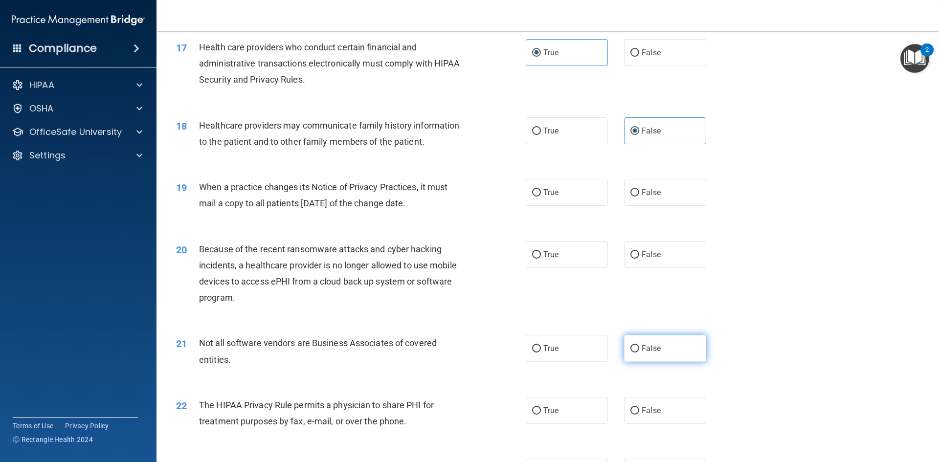
click at [642, 354] on label "False" at bounding box center [665, 348] width 82 height 27
click at [639, 353] on input "False" at bounding box center [635, 348] width 9 height 7
radio input "true"
click at [631, 192] on input "False" at bounding box center [635, 192] width 9 height 7
radio input "true"
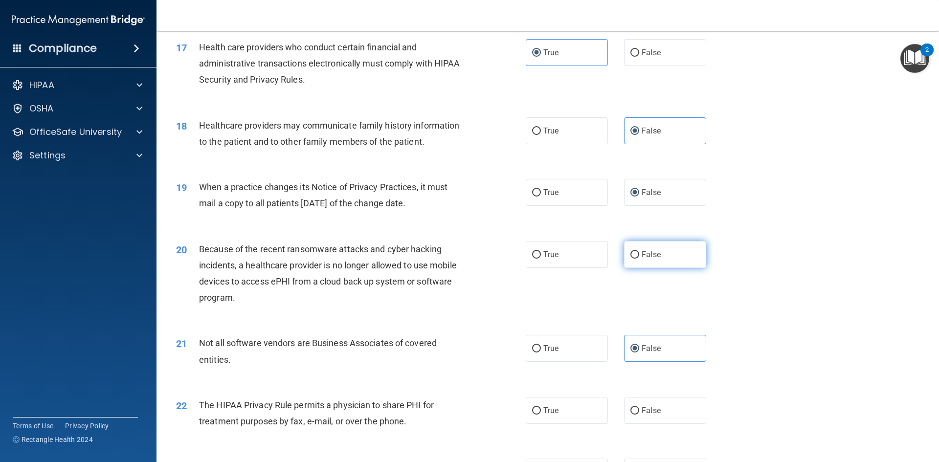
click at [664, 254] on label "False" at bounding box center [665, 254] width 82 height 27
click at [639, 254] on input "False" at bounding box center [635, 254] width 9 height 7
radio input "true"
click at [545, 353] on div "21 Not all software vendors are Business Associates of covered entities. True F…" at bounding box center [548, 354] width 758 height 62
click at [529, 348] on label "True" at bounding box center [567, 348] width 82 height 27
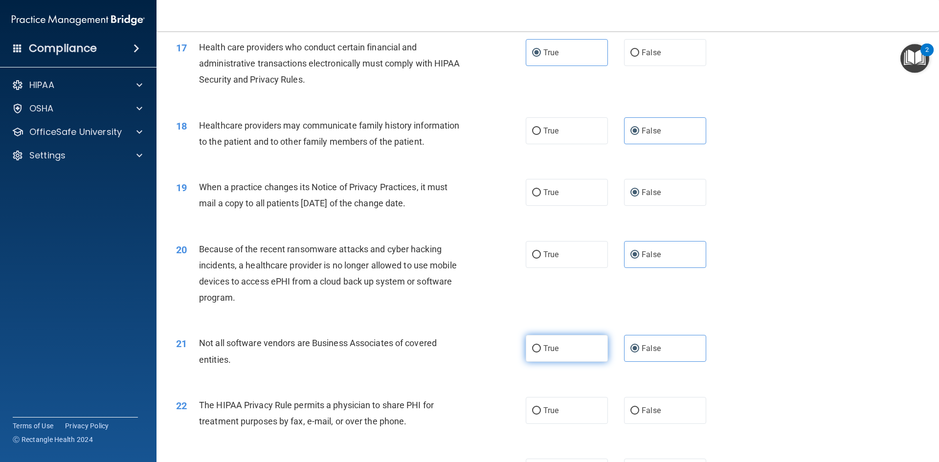
click at [532, 348] on input "True" at bounding box center [536, 348] width 9 height 7
radio input "true"
radio input "false"
click at [540, 348] on label "True" at bounding box center [567, 348] width 82 height 27
click at [540, 348] on input "True" at bounding box center [536, 348] width 9 height 7
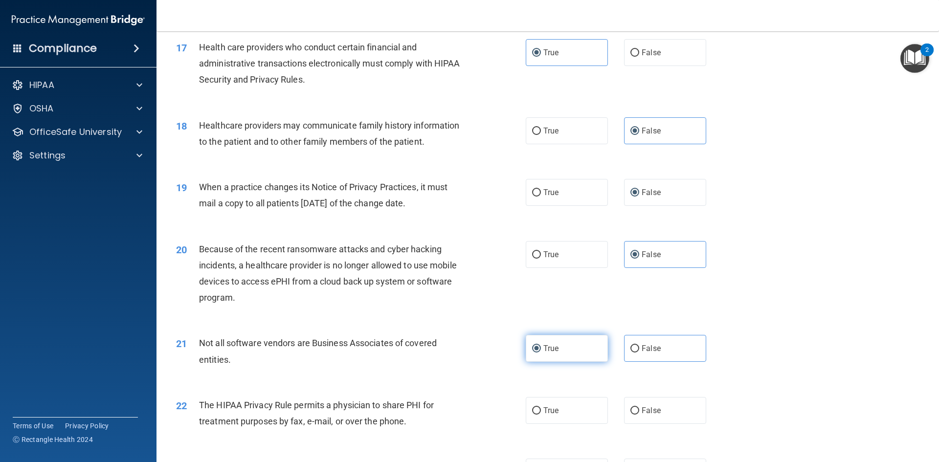
click at [533, 346] on label "True" at bounding box center [567, 348] width 82 height 27
click at [533, 346] on input "True" at bounding box center [536, 348] width 9 height 7
click at [534, 346] on label "True" at bounding box center [567, 348] width 82 height 27
click at [534, 346] on input "True" at bounding box center [536, 348] width 9 height 7
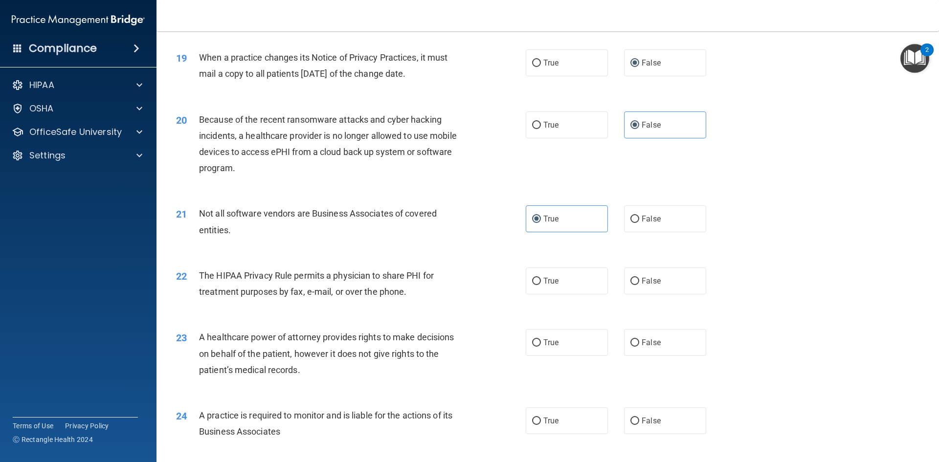
scroll to position [1370, 0]
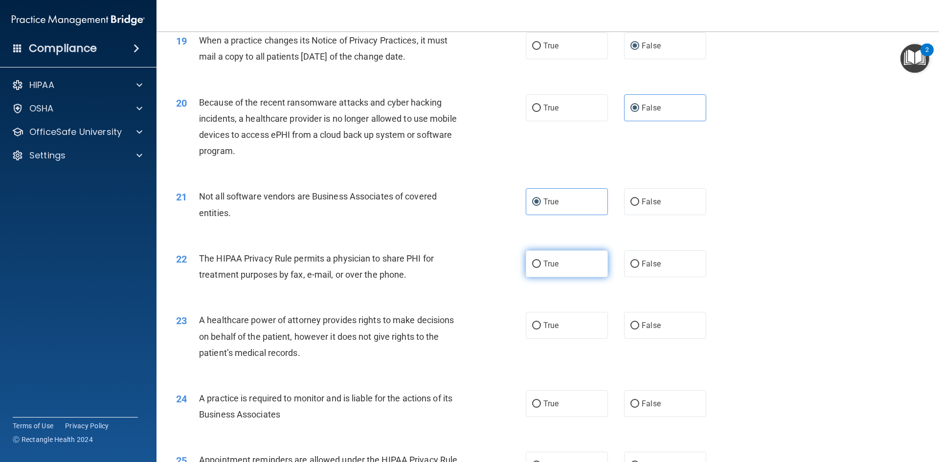
click at [533, 273] on label "True" at bounding box center [567, 263] width 82 height 27
click at [533, 268] on input "True" at bounding box center [536, 264] width 9 height 7
radio input "true"
click at [634, 324] on input "False" at bounding box center [635, 325] width 9 height 7
radio input "true"
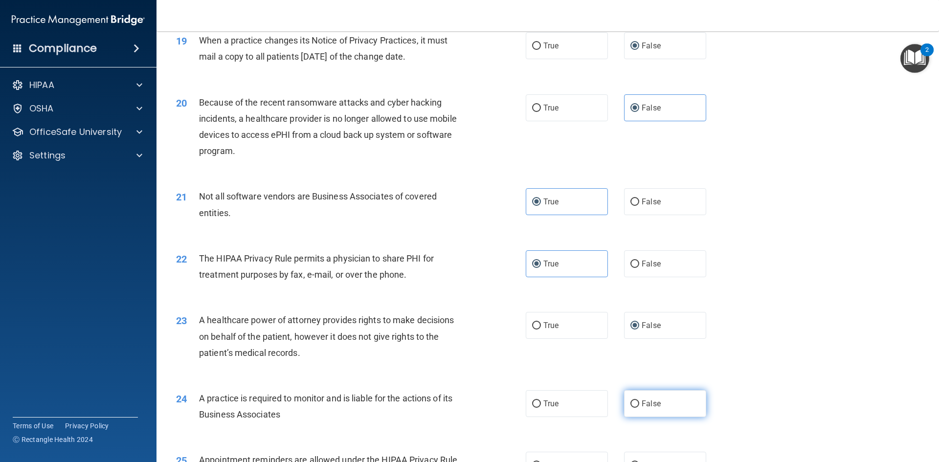
click at [631, 401] on input "False" at bounding box center [635, 404] width 9 height 7
radio input "true"
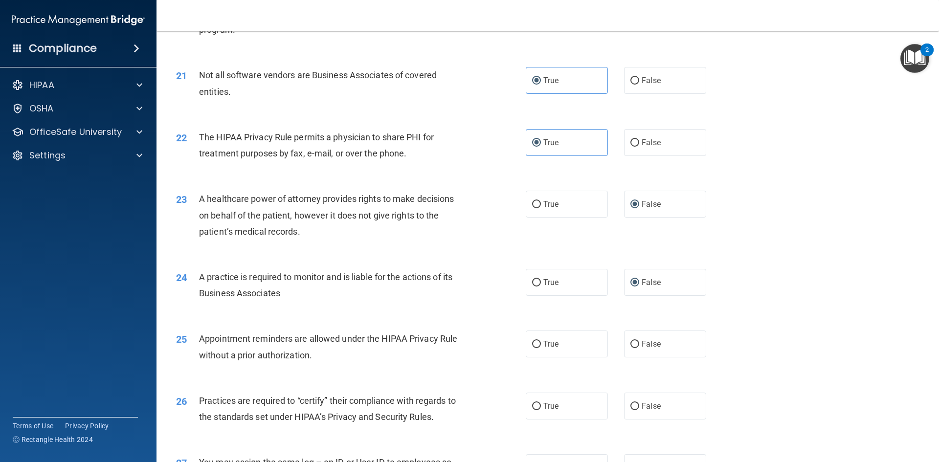
scroll to position [1565, 0]
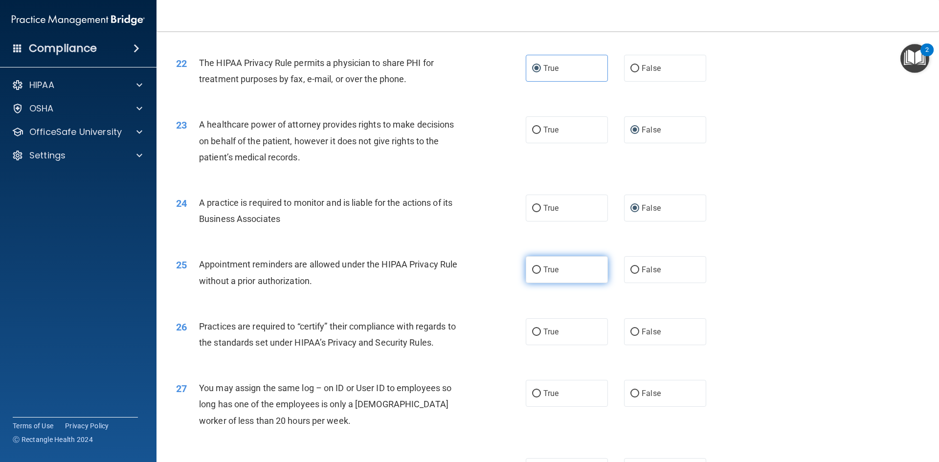
click at [544, 268] on span "True" at bounding box center [550, 269] width 15 height 9
click at [541, 268] on input "True" at bounding box center [536, 270] width 9 height 7
radio input "true"
click at [648, 337] on label "False" at bounding box center [665, 331] width 82 height 27
click at [639, 336] on input "False" at bounding box center [635, 332] width 9 height 7
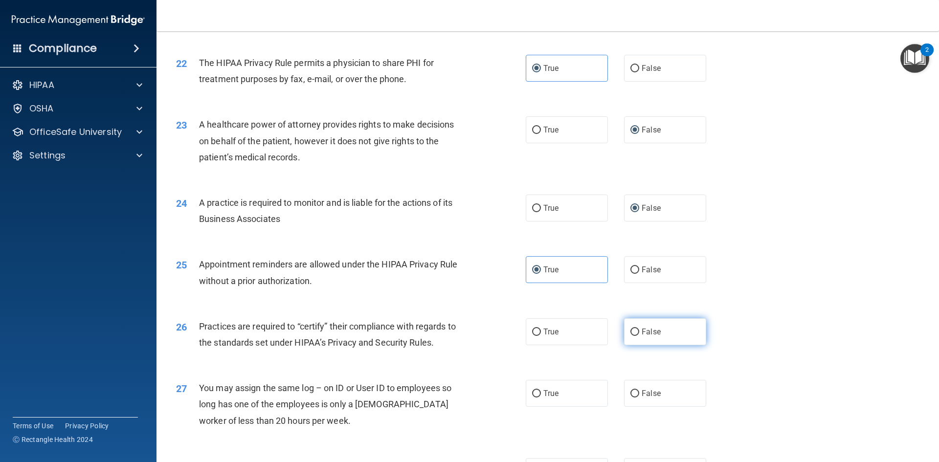
radio input "true"
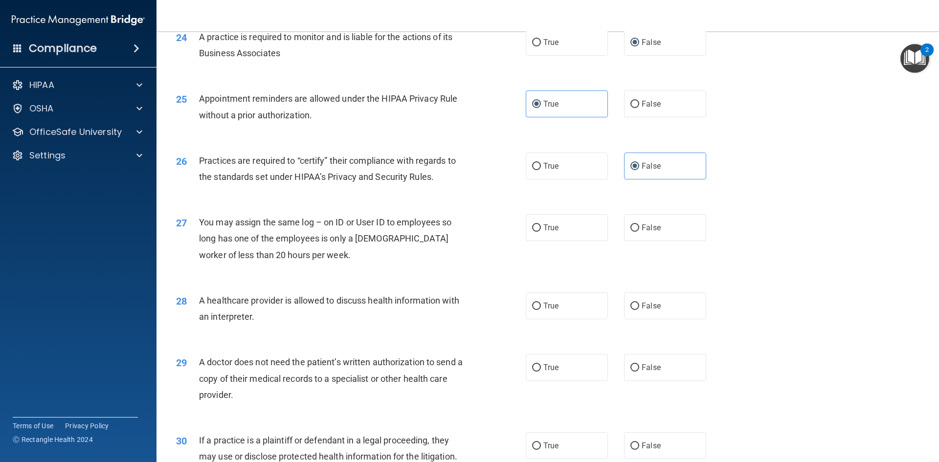
scroll to position [1761, 0]
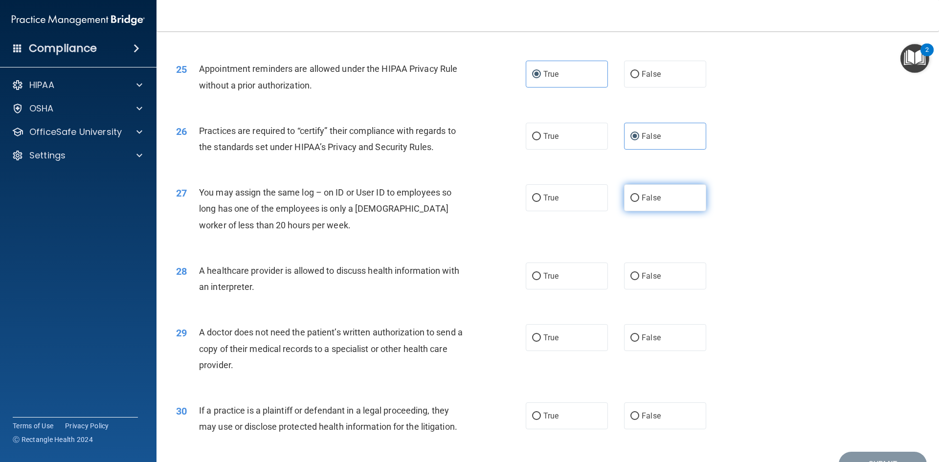
click at [646, 196] on span "False" at bounding box center [651, 197] width 19 height 9
click at [639, 196] on input "False" at bounding box center [635, 198] width 9 height 7
radio input "true"
click at [575, 272] on label "True" at bounding box center [567, 276] width 82 height 27
click at [541, 273] on input "True" at bounding box center [536, 276] width 9 height 7
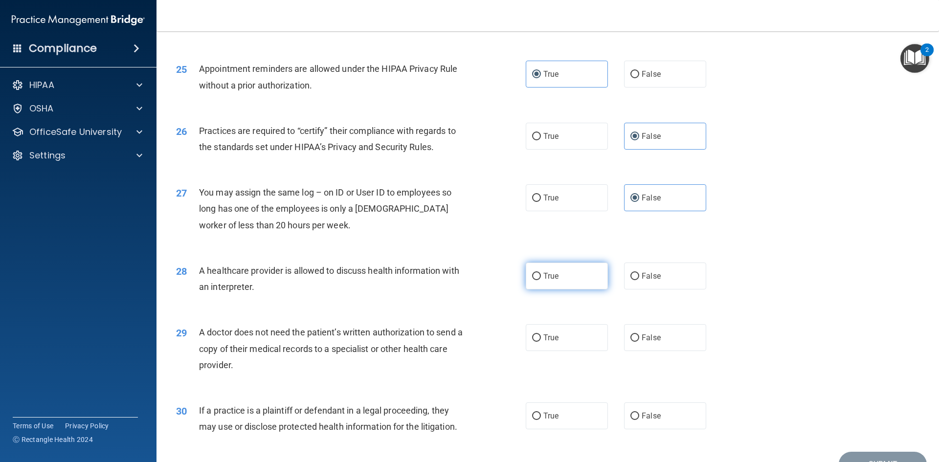
radio input "true"
click at [550, 332] on label "True" at bounding box center [567, 337] width 82 height 27
click at [541, 335] on input "True" at bounding box center [536, 338] width 9 height 7
radio input "true"
click at [547, 416] on span "True" at bounding box center [550, 415] width 15 height 9
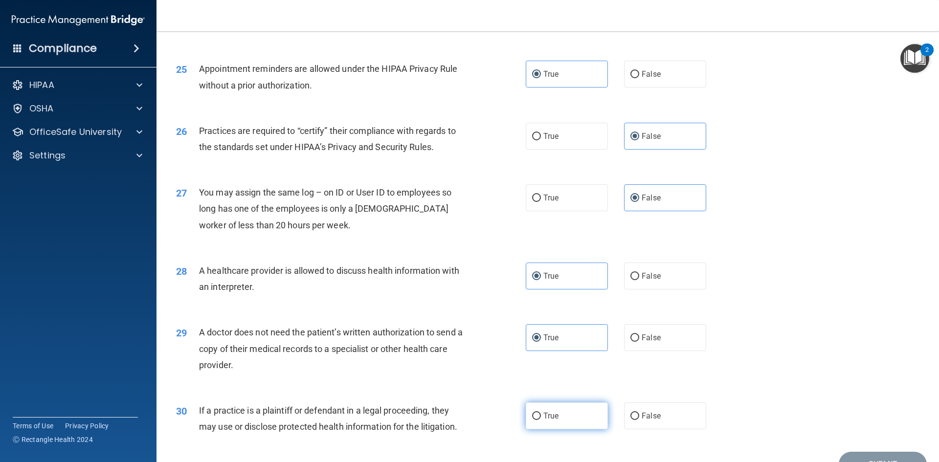
click at [541, 416] on input "True" at bounding box center [536, 416] width 9 height 7
radio input "true"
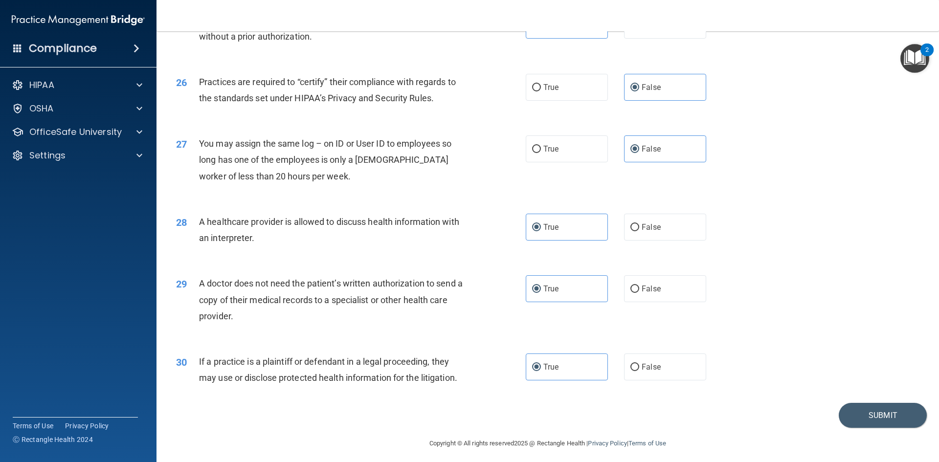
scroll to position [1815, 0]
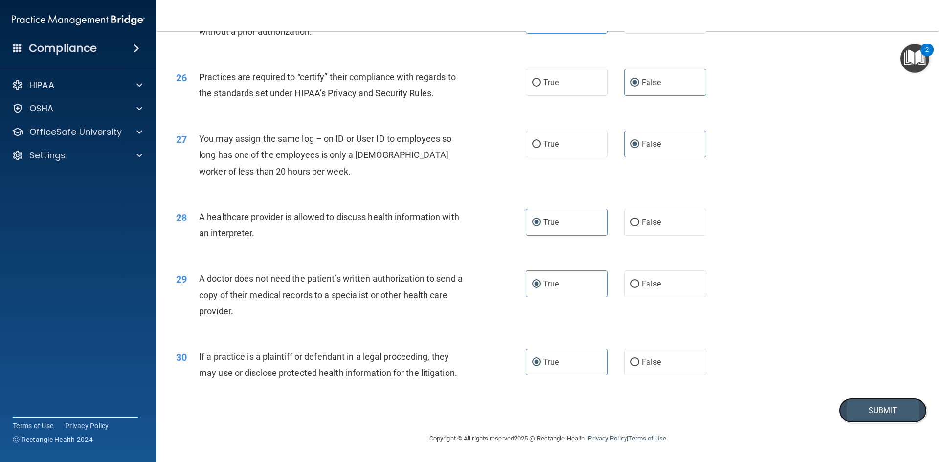
click at [863, 408] on button "Submit" at bounding box center [883, 410] width 88 height 25
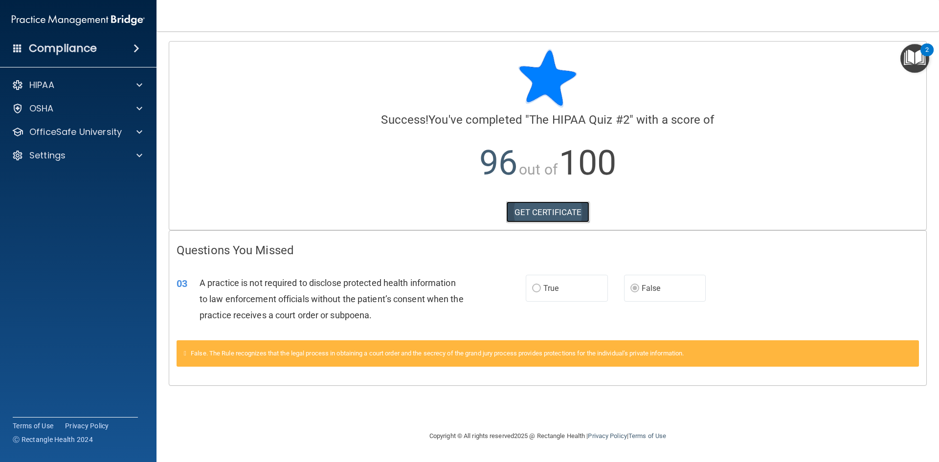
click at [556, 213] on link "GET CERTIFICATE" at bounding box center [548, 213] width 84 height 22
click at [83, 138] on div "OfficeSafe University" at bounding box center [78, 132] width 157 height 20
click at [134, 135] on div at bounding box center [138, 132] width 24 height 12
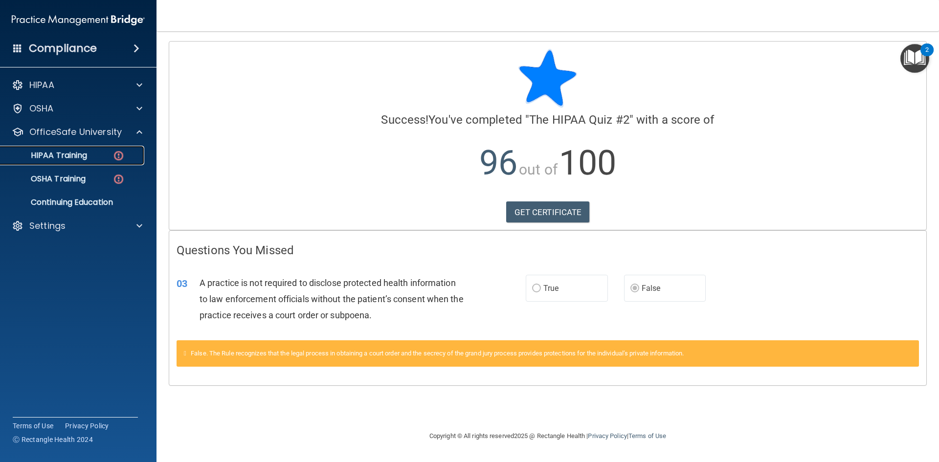
click at [99, 159] on div "HIPAA Training" at bounding box center [73, 156] width 134 height 10
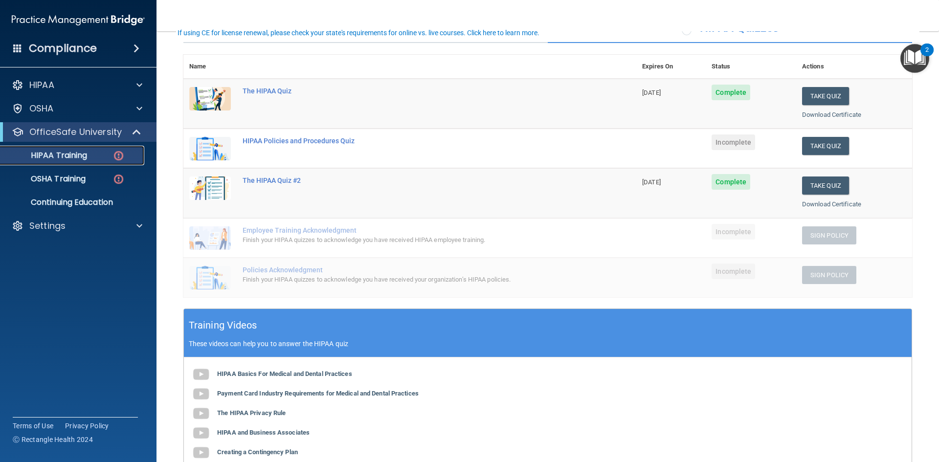
scroll to position [98, 0]
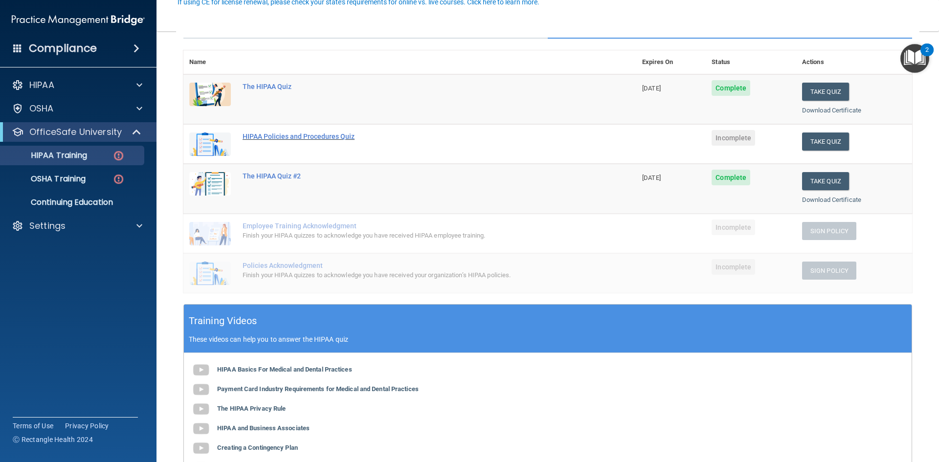
click at [331, 138] on div "HIPAA Policies and Procedures Quiz" at bounding box center [415, 137] width 345 height 8
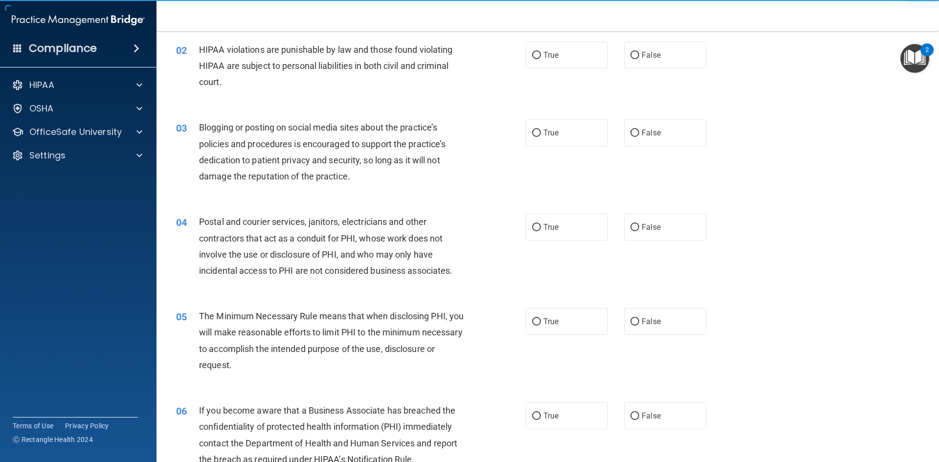
drag, startPoint x: 531, startPoint y: 63, endPoint x: 551, endPoint y: 91, distance: 34.7
click at [532, 66] on label "True" at bounding box center [567, 55] width 82 height 27
click at [532, 59] on input "True" at bounding box center [536, 55] width 9 height 7
radio input "true"
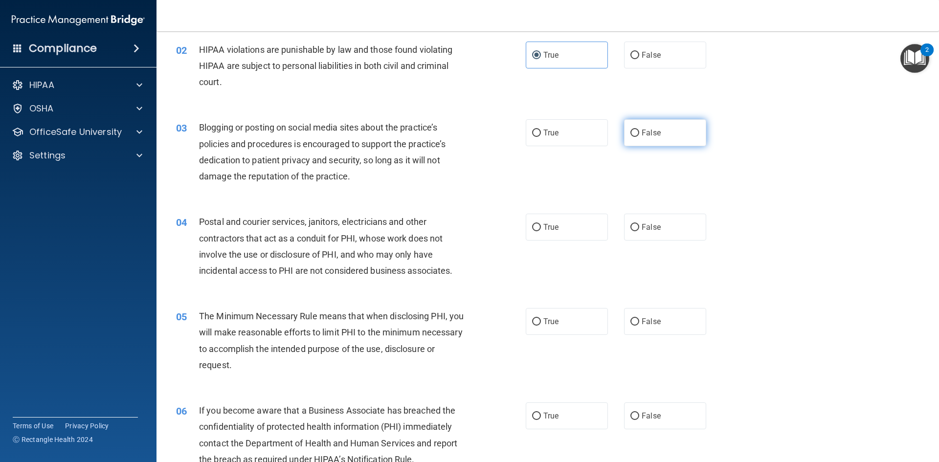
click at [636, 128] on label "False" at bounding box center [665, 132] width 82 height 27
click at [636, 130] on input "False" at bounding box center [635, 133] width 9 height 7
radio input "true"
click at [547, 232] on label "True" at bounding box center [567, 227] width 82 height 27
click at [541, 231] on input "True" at bounding box center [536, 227] width 9 height 7
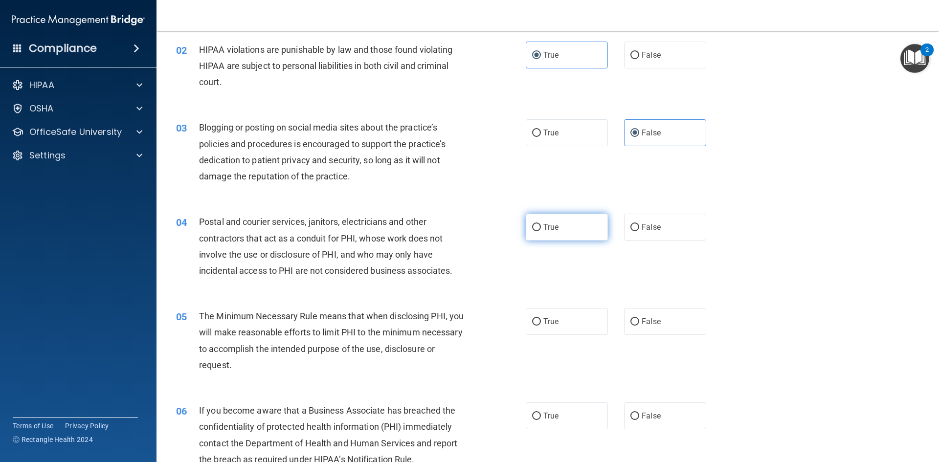
radio input "true"
click at [631, 318] on input "False" at bounding box center [635, 321] width 9 height 7
radio input "true"
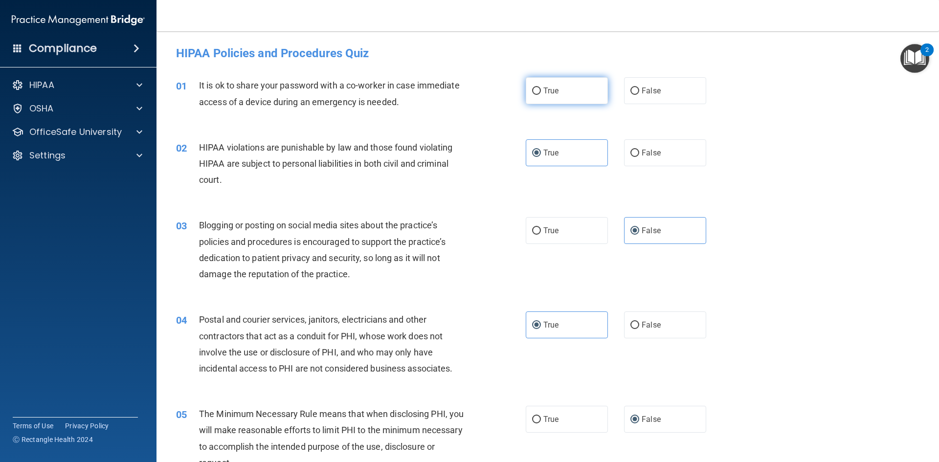
click at [532, 91] on input "True" at bounding box center [536, 91] width 9 height 7
radio input "true"
click at [537, 231] on input "True" at bounding box center [536, 230] width 9 height 7
radio input "true"
radio input "false"
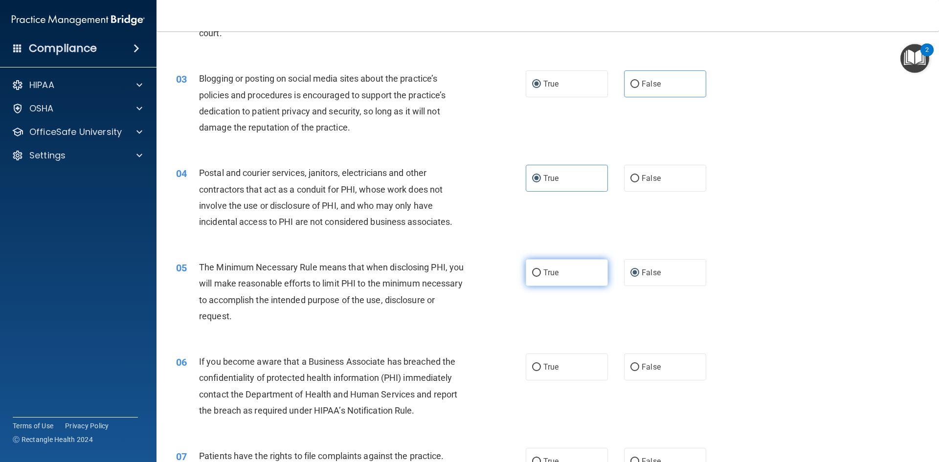
click at [533, 275] on input "True" at bounding box center [536, 273] width 9 height 7
radio input "true"
radio input "false"
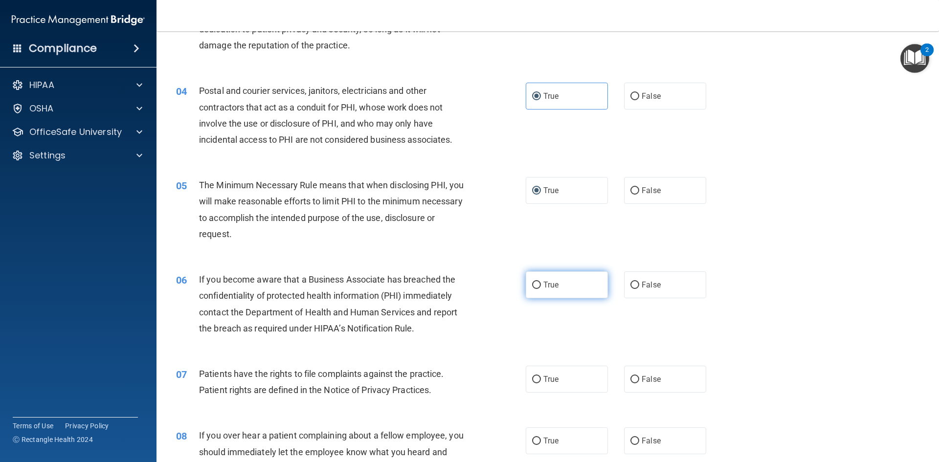
scroll to position [245, 0]
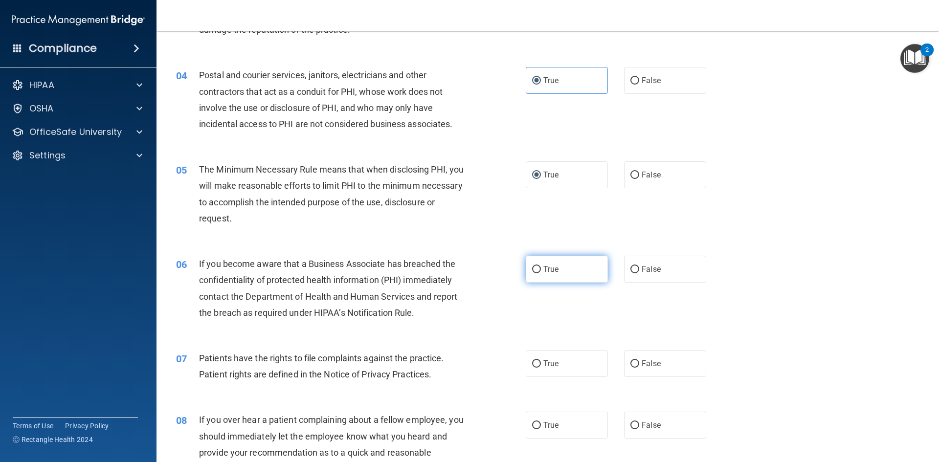
click at [547, 279] on label "True" at bounding box center [567, 269] width 82 height 27
click at [541, 273] on input "True" at bounding box center [536, 269] width 9 height 7
radio input "true"
click at [540, 352] on label "True" at bounding box center [567, 363] width 82 height 27
click at [540, 361] on input "True" at bounding box center [536, 364] width 9 height 7
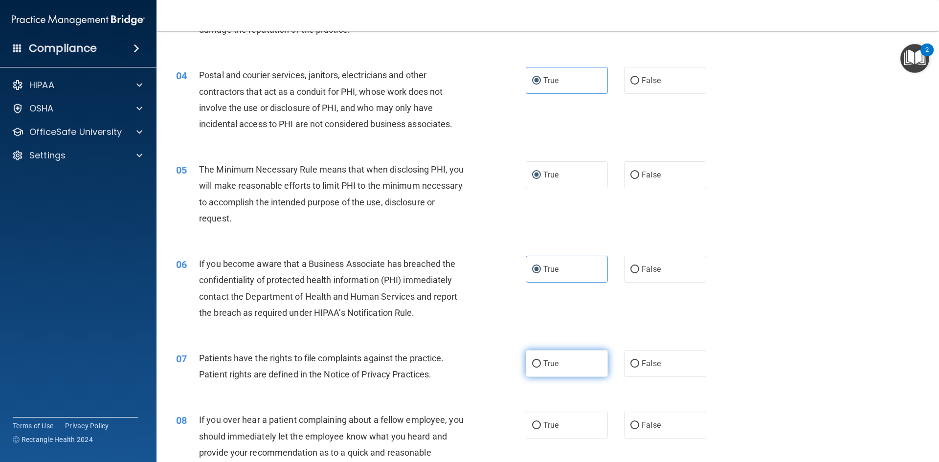
radio input "true"
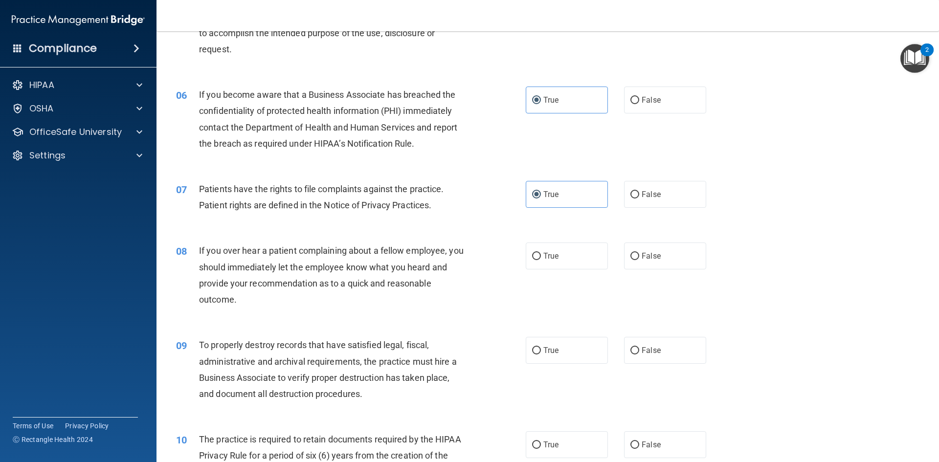
scroll to position [440, 0]
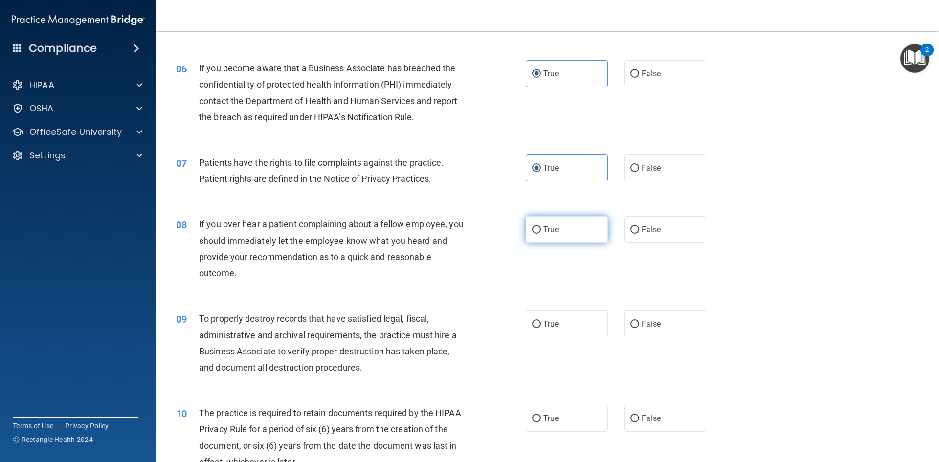
click at [543, 223] on label "True" at bounding box center [567, 229] width 82 height 27
click at [541, 226] on input "True" at bounding box center [536, 229] width 9 height 7
radio input "true"
click at [546, 332] on label "True" at bounding box center [567, 324] width 82 height 27
click at [541, 328] on input "True" at bounding box center [536, 324] width 9 height 7
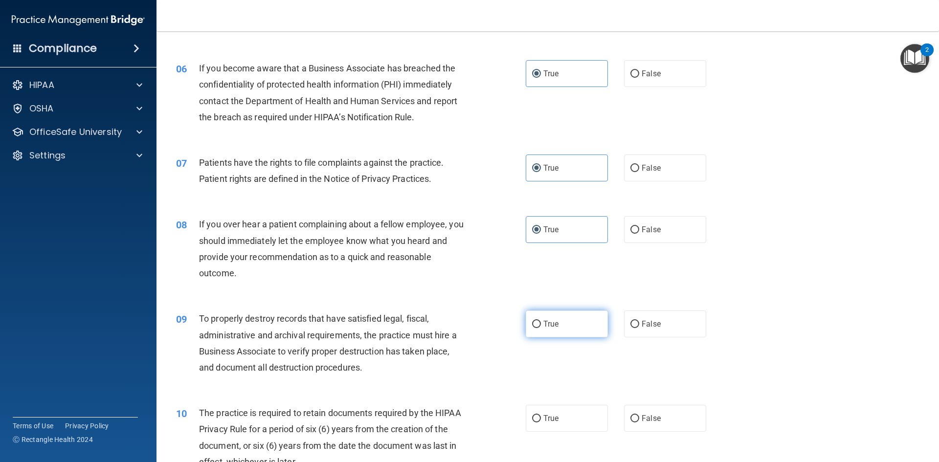
radio input "true"
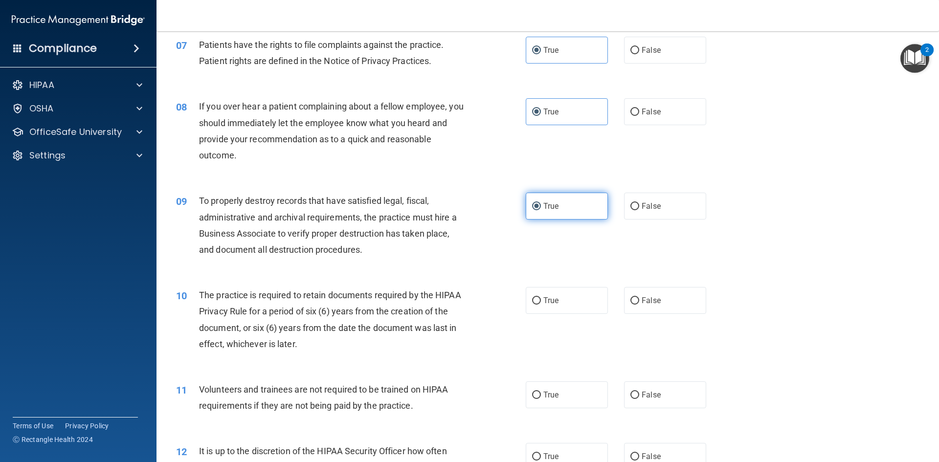
scroll to position [636, 0]
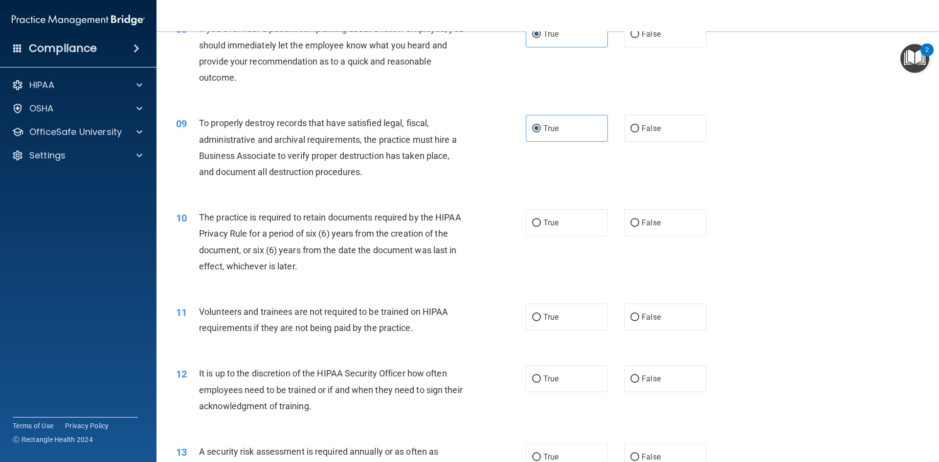
drag, startPoint x: 534, startPoint y: 228, endPoint x: 548, endPoint y: 298, distance: 72.0
click at [534, 228] on label "True" at bounding box center [567, 222] width 82 height 27
click at [534, 227] on input "True" at bounding box center [536, 223] width 9 height 7
radio input "true"
click at [551, 325] on label "True" at bounding box center [567, 317] width 82 height 27
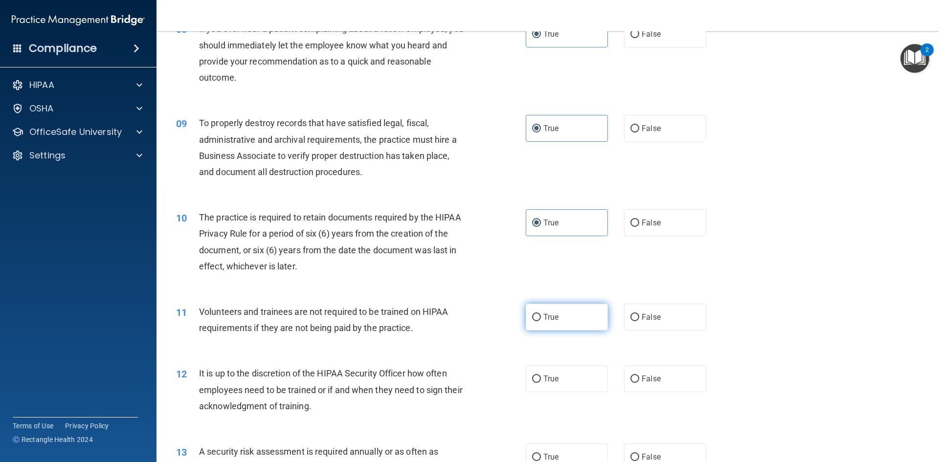
click at [541, 321] on input "True" at bounding box center [536, 317] width 9 height 7
radio input "true"
click at [553, 378] on span "True" at bounding box center [550, 378] width 15 height 9
click at [541, 378] on input "True" at bounding box center [536, 379] width 9 height 7
radio input "true"
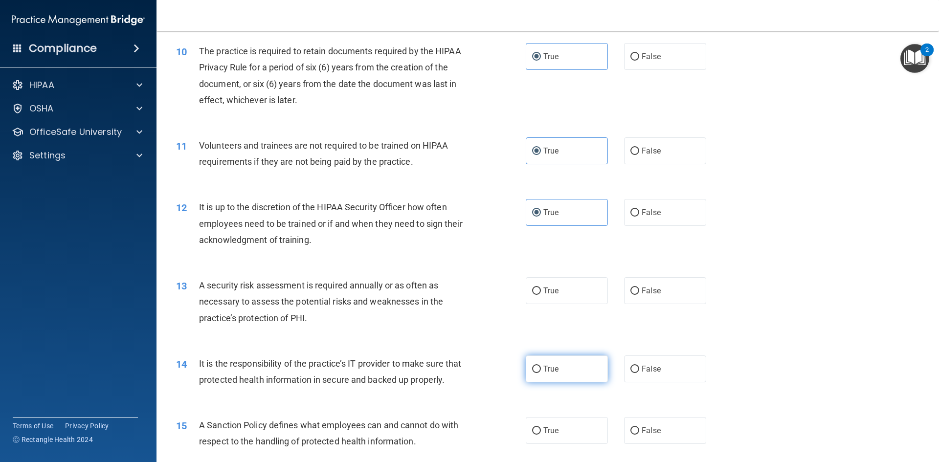
scroll to position [832, 0]
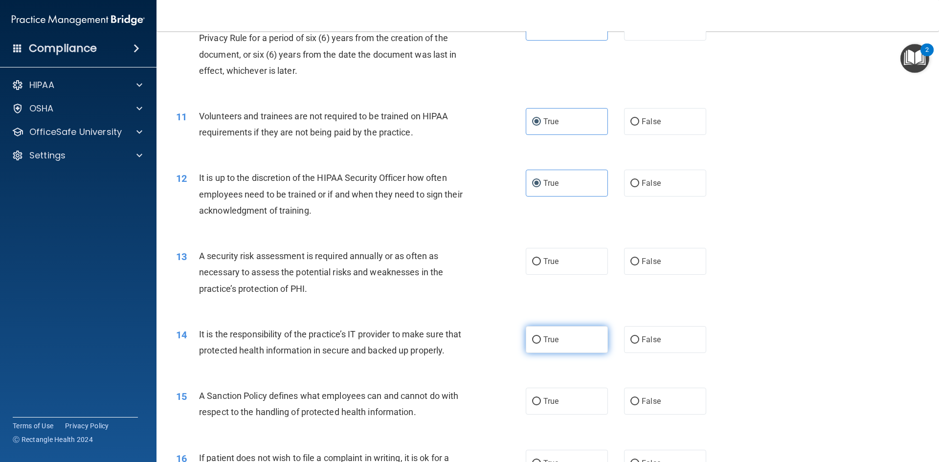
drag, startPoint x: 548, startPoint y: 259, endPoint x: 565, endPoint y: 344, distance: 86.8
click at [549, 271] on label "True" at bounding box center [567, 261] width 82 height 27
click at [558, 332] on label "True" at bounding box center [567, 339] width 82 height 27
click at [541, 337] on input "True" at bounding box center [536, 340] width 9 height 7
radio input "true"
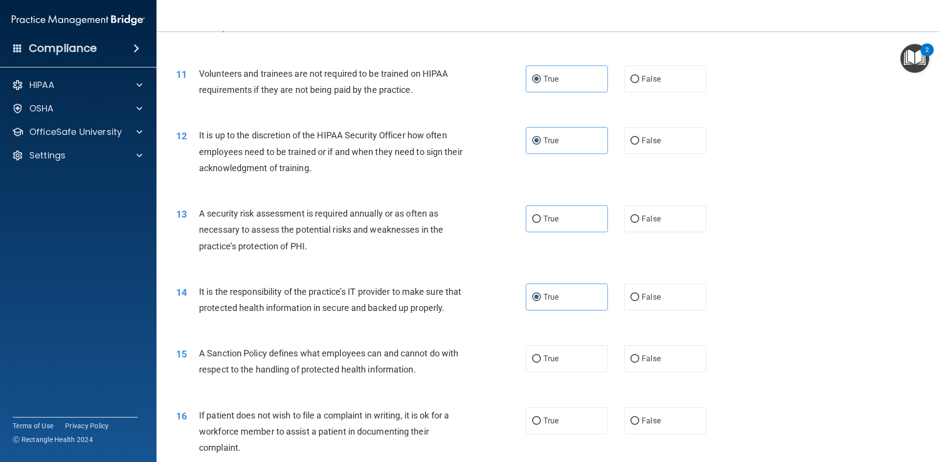
scroll to position [978, 0]
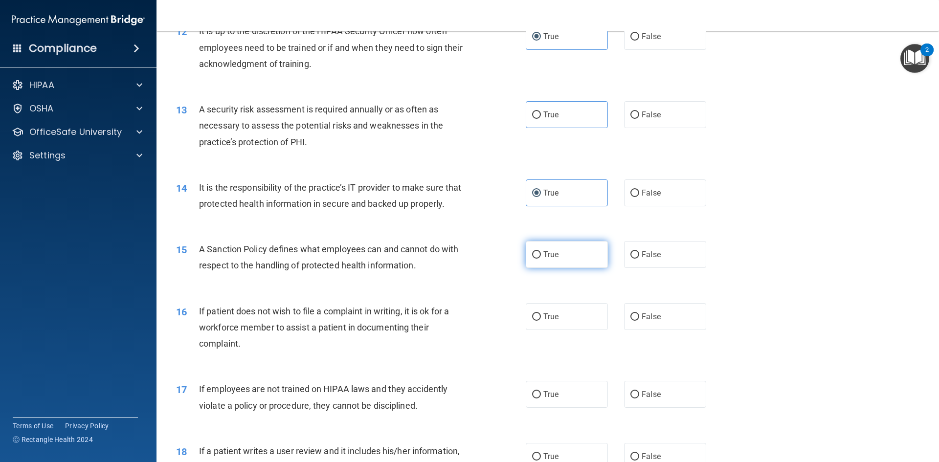
click at [550, 259] on span "True" at bounding box center [550, 254] width 15 height 9
click at [541, 259] on input "True" at bounding box center [536, 254] width 9 height 7
radio input "true"
click at [549, 321] on span "True" at bounding box center [550, 316] width 15 height 9
click at [541, 321] on input "True" at bounding box center [536, 317] width 9 height 7
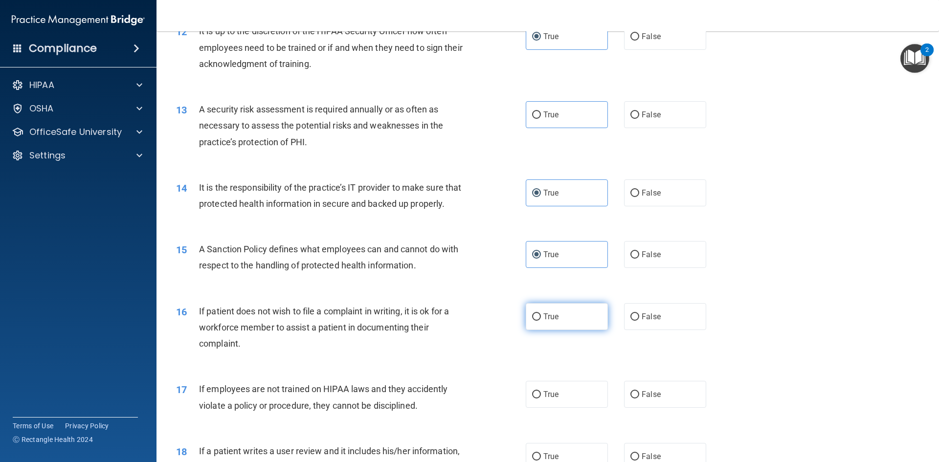
radio input "true"
click at [555, 399] on span "True" at bounding box center [550, 394] width 15 height 9
click at [541, 399] on input "True" at bounding box center [536, 394] width 9 height 7
radio input "true"
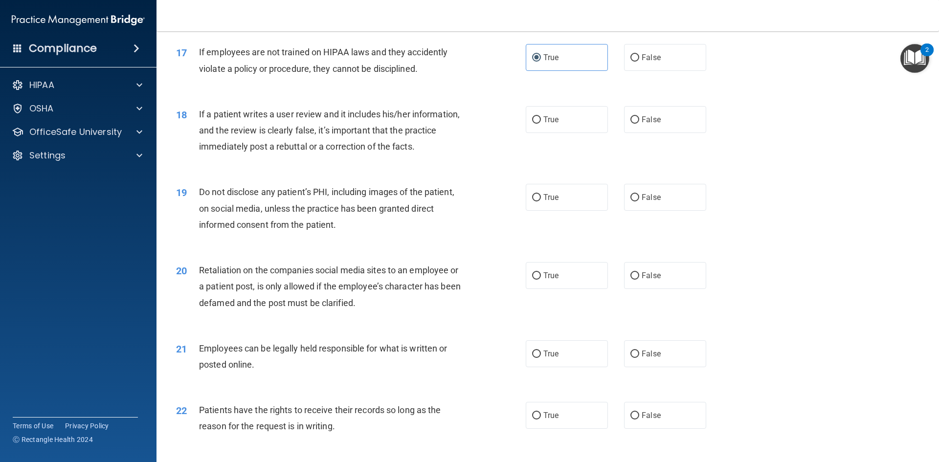
scroll to position [1321, 0]
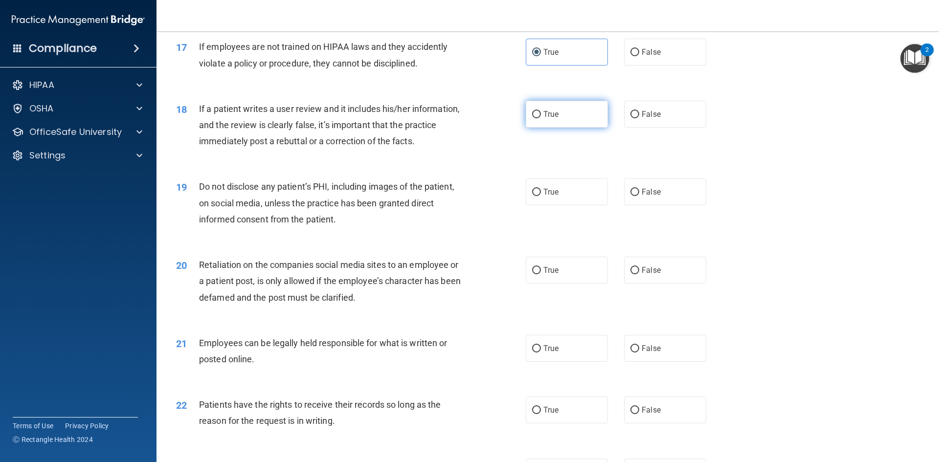
click at [546, 128] on label "True" at bounding box center [567, 114] width 82 height 27
click at [541, 118] on input "True" at bounding box center [536, 114] width 9 height 7
radio input "true"
drag, startPoint x: 537, startPoint y: 202, endPoint x: 539, endPoint y: 230, distance: 28.4
click at [538, 205] on label "True" at bounding box center [567, 192] width 82 height 27
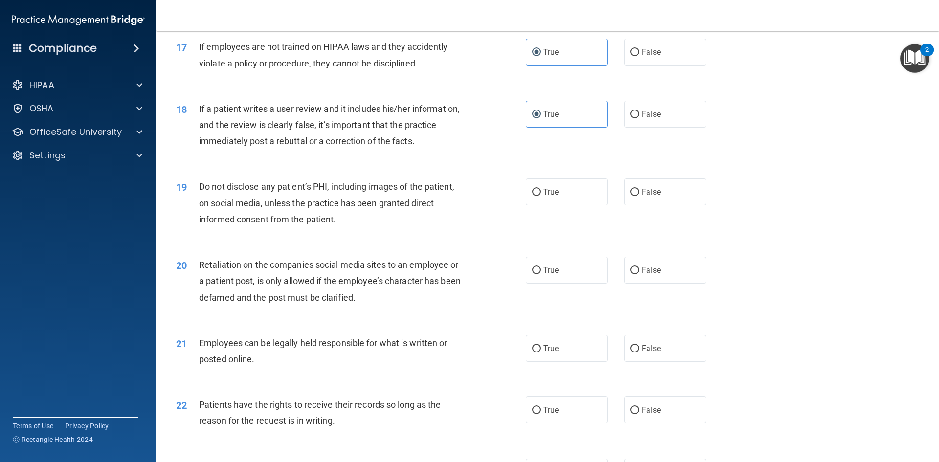
click at [538, 196] on input "True" at bounding box center [536, 192] width 9 height 7
radio input "true"
click at [544, 275] on span "True" at bounding box center [550, 270] width 15 height 9
click at [541, 274] on input "True" at bounding box center [536, 270] width 9 height 7
radio input "true"
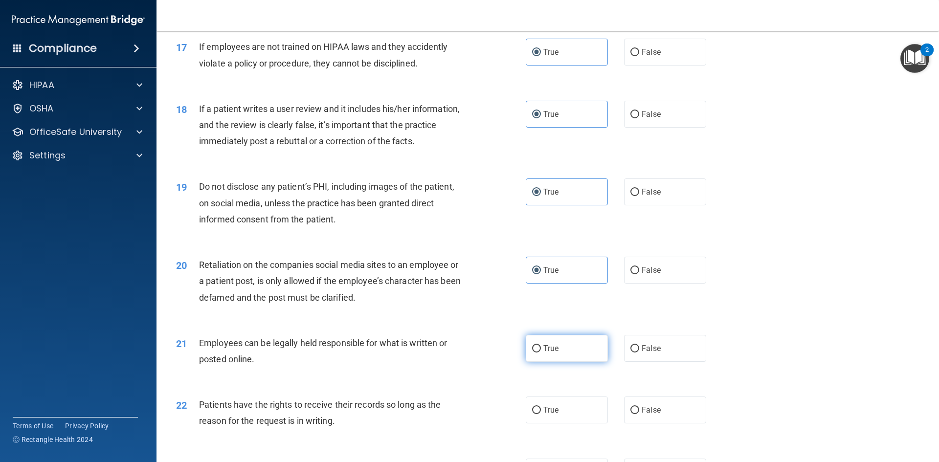
click at [543, 353] on span "True" at bounding box center [550, 348] width 15 height 9
click at [541, 353] on input "True" at bounding box center [536, 348] width 9 height 7
radio input "true"
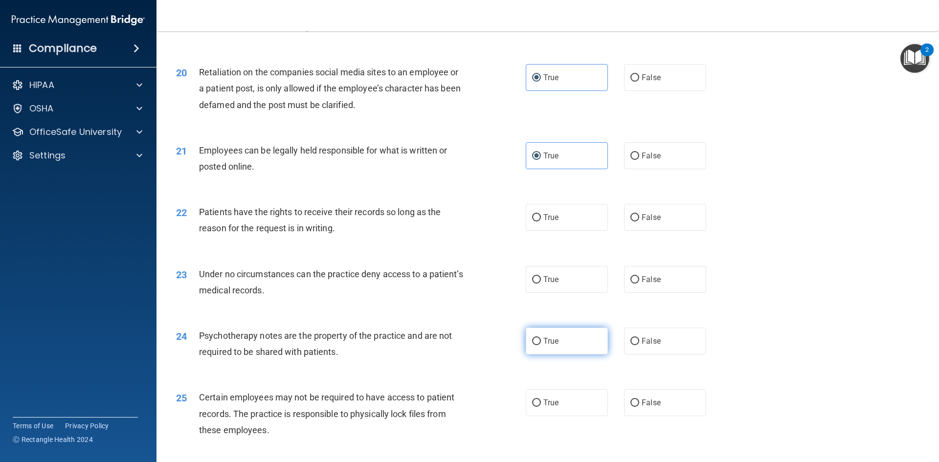
scroll to position [1516, 0]
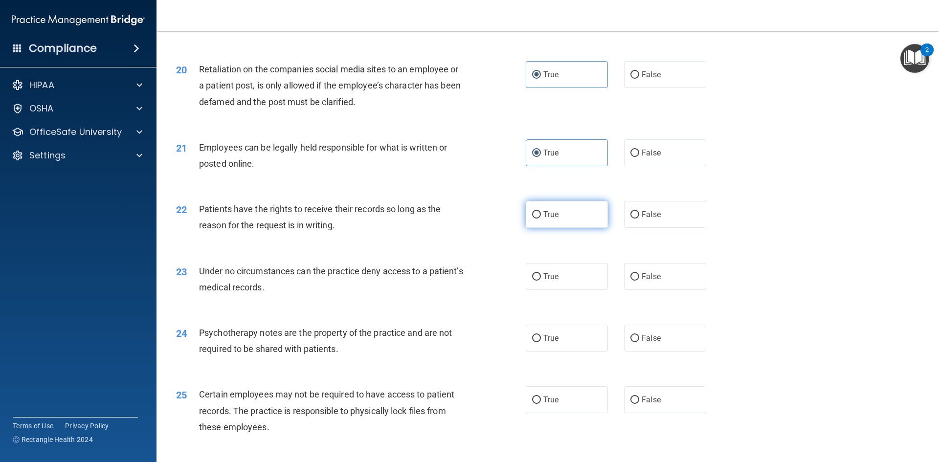
click at [550, 219] on span "True" at bounding box center [550, 214] width 15 height 9
click at [541, 219] on input "True" at bounding box center [536, 214] width 9 height 7
radio input "true"
click at [550, 290] on label "True" at bounding box center [567, 276] width 82 height 27
click at [541, 281] on input "True" at bounding box center [536, 276] width 9 height 7
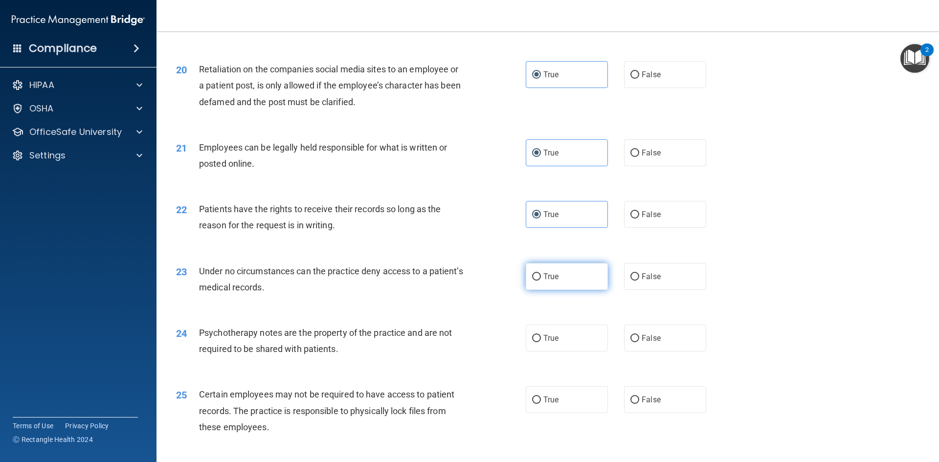
radio input "true"
click at [554, 343] on span "True" at bounding box center [550, 338] width 15 height 9
click at [541, 342] on input "True" at bounding box center [536, 338] width 9 height 7
radio input "true"
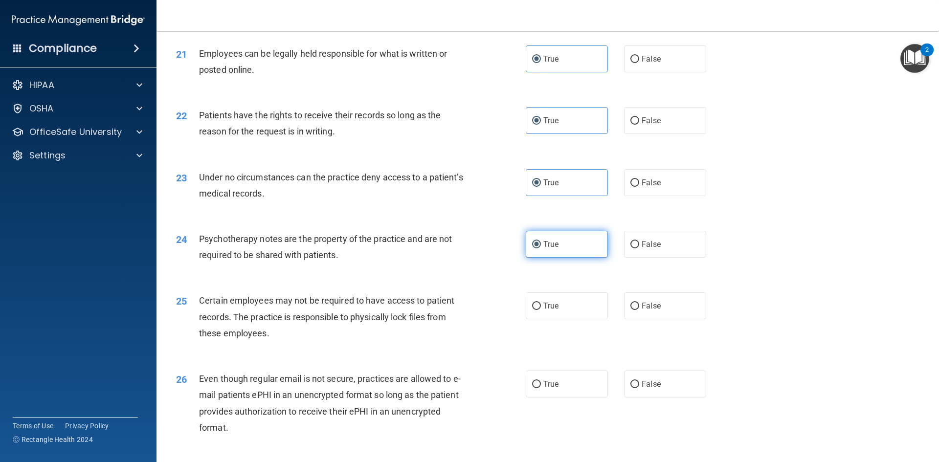
scroll to position [1614, 0]
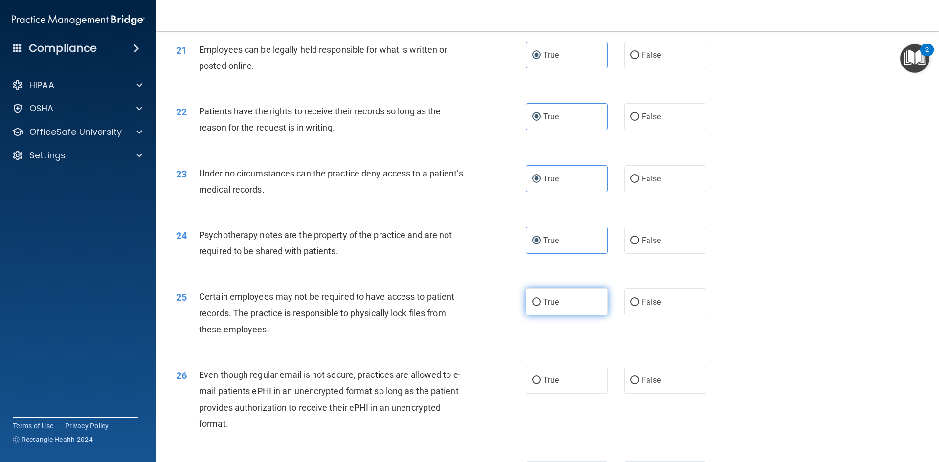
click at [547, 307] on span "True" at bounding box center [550, 301] width 15 height 9
click at [541, 306] on input "True" at bounding box center [536, 302] width 9 height 7
radio input "true"
click at [543, 385] on span "True" at bounding box center [550, 380] width 15 height 9
click at [541, 385] on input "True" at bounding box center [536, 380] width 9 height 7
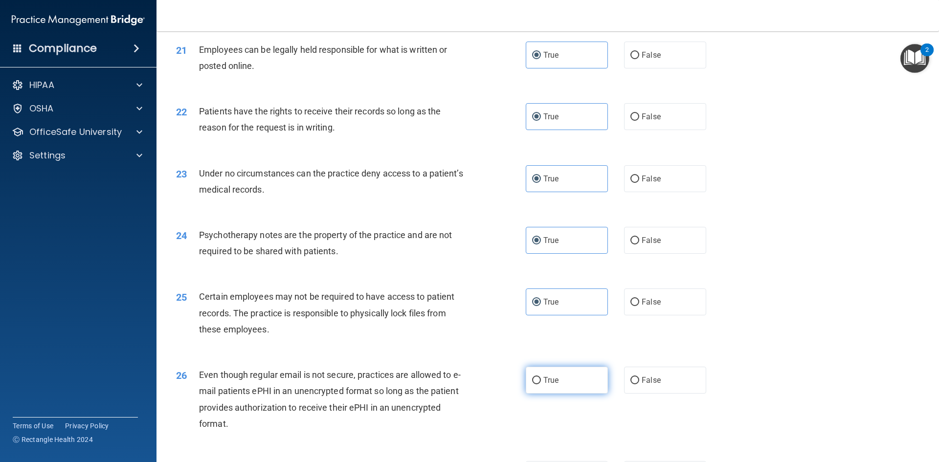
radio input "true"
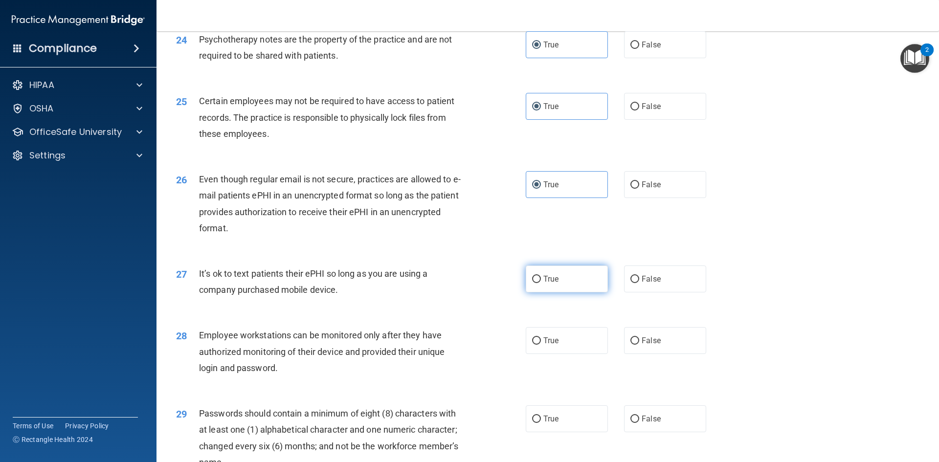
click at [533, 289] on label "True" at bounding box center [567, 279] width 82 height 27
click at [533, 283] on input "True" at bounding box center [536, 279] width 9 height 7
radio input "true"
click at [532, 345] on input "True" at bounding box center [536, 341] width 9 height 7
radio input "true"
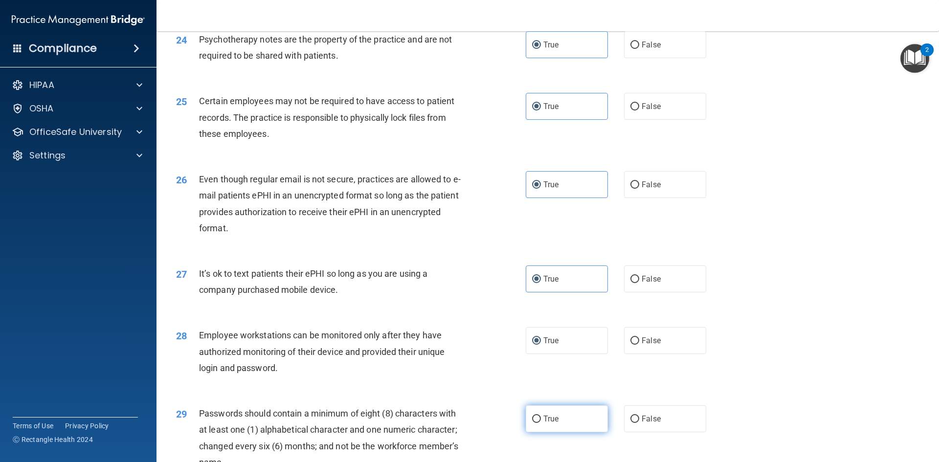
click at [559, 432] on label "True" at bounding box center [567, 419] width 82 height 27
click at [541, 423] on input "True" at bounding box center [536, 419] width 9 height 7
radio input "true"
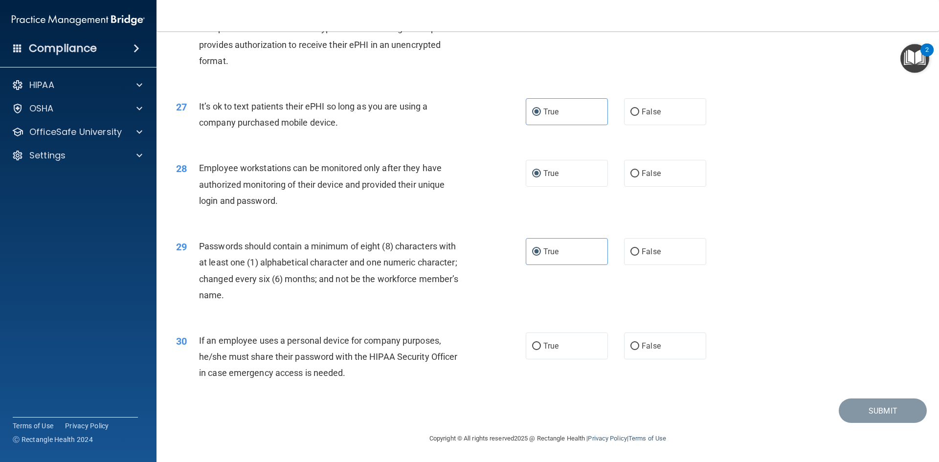
scroll to position [1993, 0]
click at [537, 350] on input "True" at bounding box center [536, 346] width 9 height 7
radio input "true"
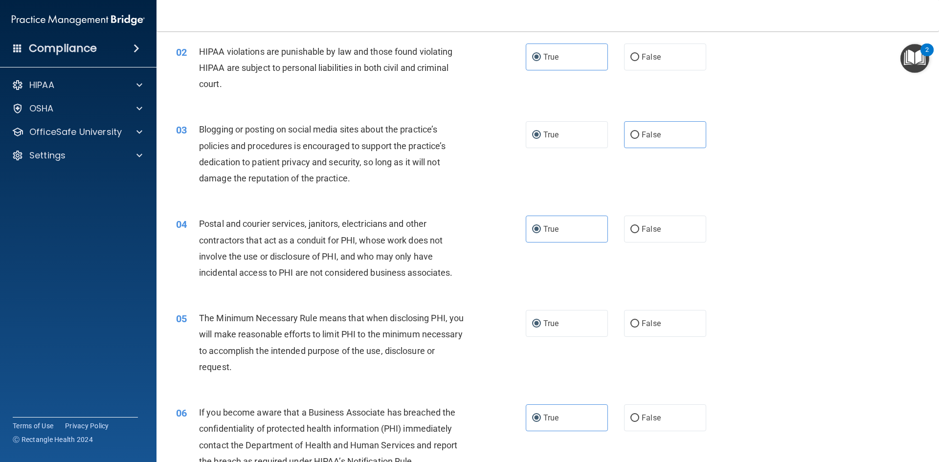
scroll to position [0, 0]
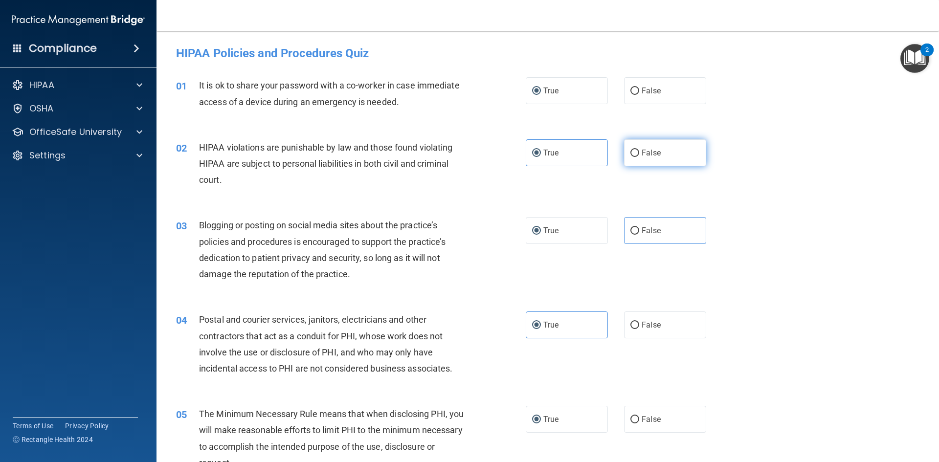
click at [635, 147] on label "False" at bounding box center [665, 152] width 82 height 27
click at [635, 150] on input "False" at bounding box center [635, 153] width 9 height 7
radio input "true"
click at [551, 160] on label "True" at bounding box center [567, 152] width 82 height 27
click at [541, 157] on input "True" at bounding box center [536, 153] width 9 height 7
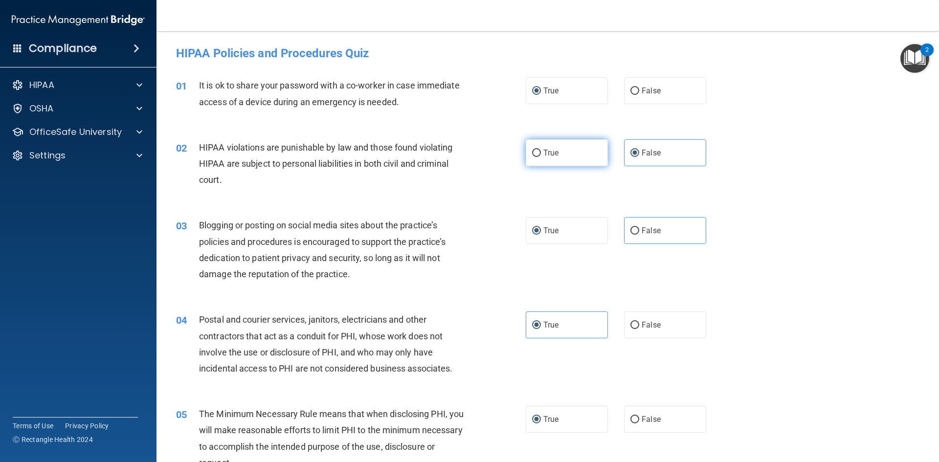
radio input "true"
radio input "false"
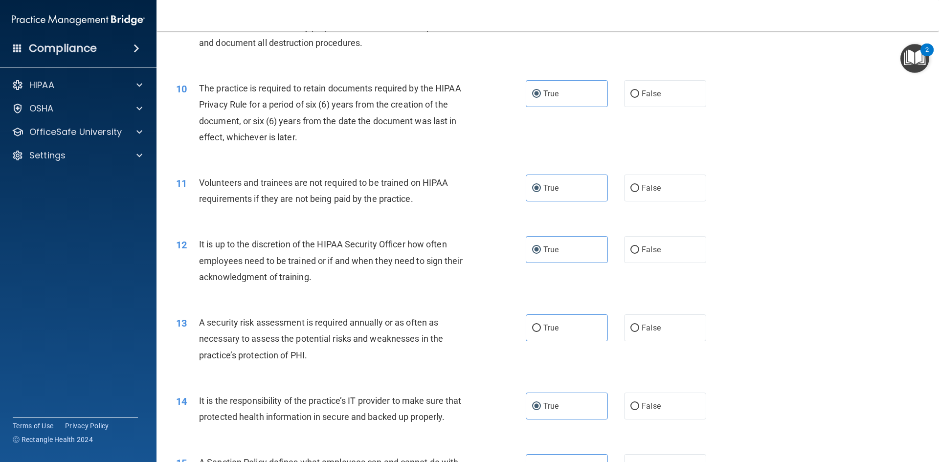
scroll to position [770, 0]
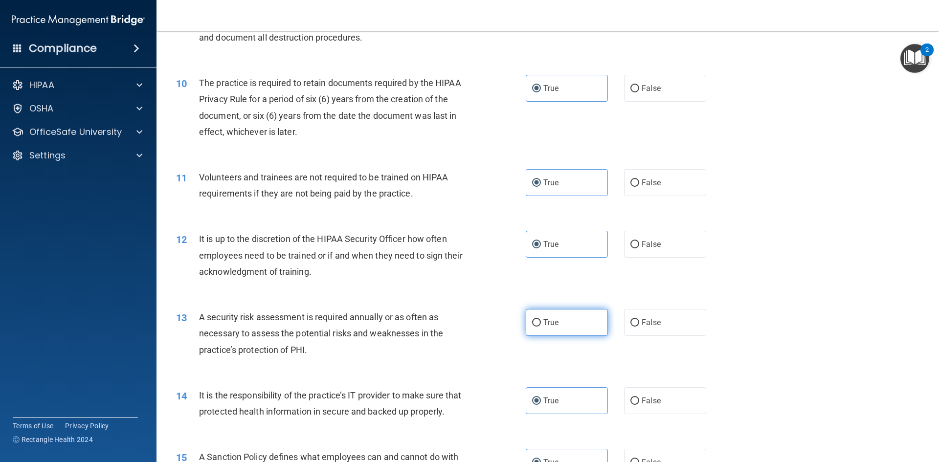
click at [588, 317] on label "True" at bounding box center [567, 322] width 82 height 27
click at [541, 319] on input "True" at bounding box center [536, 322] width 9 height 7
radio input "true"
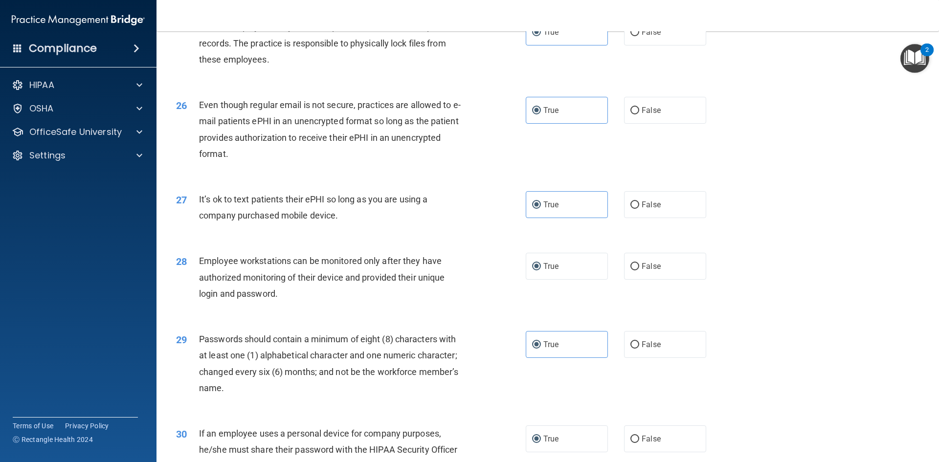
scroll to position [1993, 0]
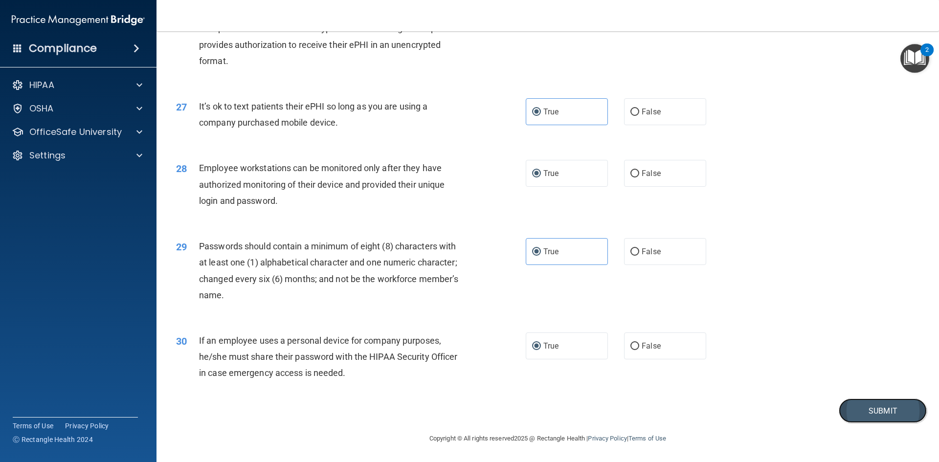
click at [872, 415] on button "Submit" at bounding box center [883, 411] width 88 height 25
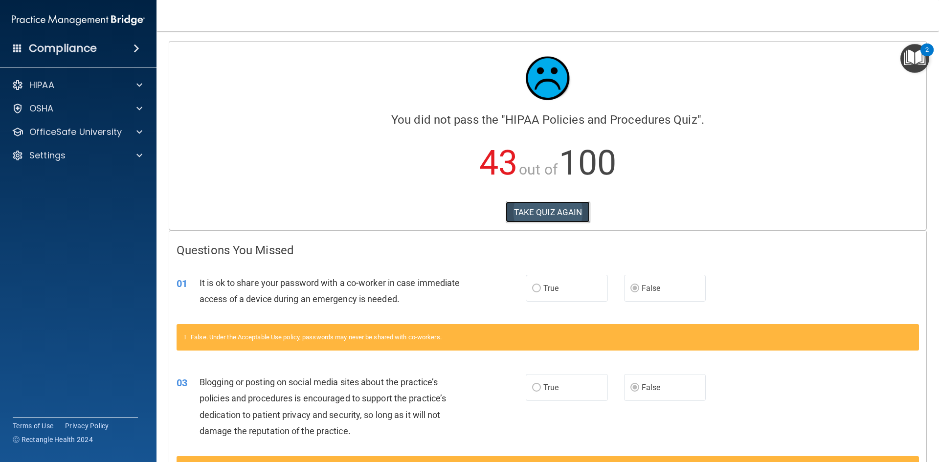
click at [542, 214] on button "TAKE QUIZ AGAIN" at bounding box center [548, 213] width 85 height 22
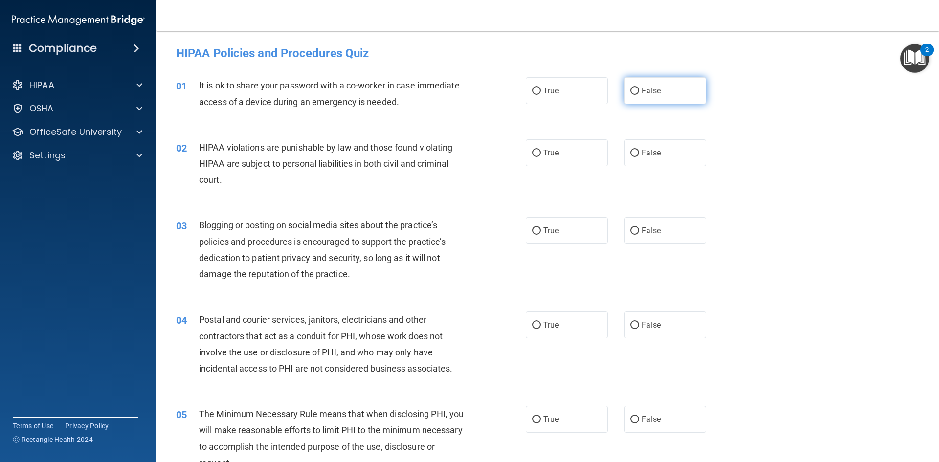
click at [631, 92] on input "False" at bounding box center [635, 91] width 9 height 7
radio input "true"
click at [544, 158] on label "True" at bounding box center [567, 152] width 82 height 27
click at [541, 157] on input "True" at bounding box center [536, 153] width 9 height 7
radio input "true"
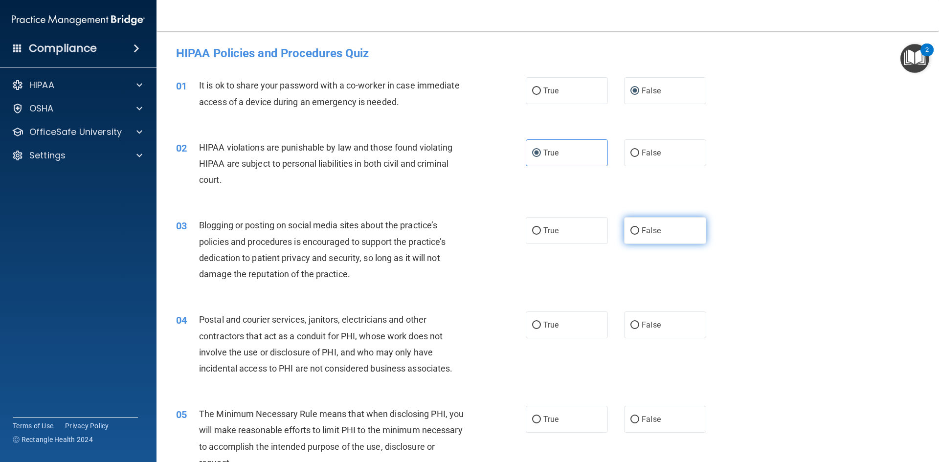
click at [643, 226] on span "False" at bounding box center [651, 230] width 19 height 9
click at [639, 227] on input "False" at bounding box center [635, 230] width 9 height 7
radio input "true"
click at [548, 325] on span "True" at bounding box center [550, 324] width 15 height 9
click at [541, 325] on input "True" at bounding box center [536, 325] width 9 height 7
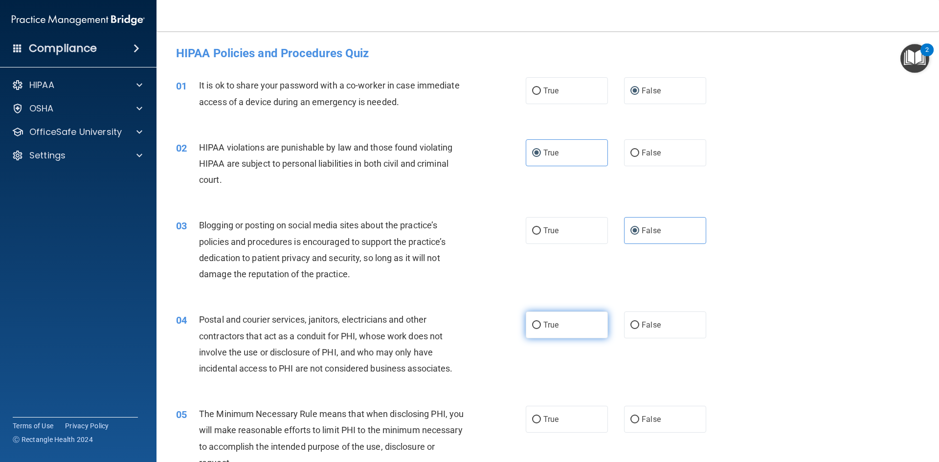
radio input "true"
click at [543, 411] on label "True" at bounding box center [567, 419] width 82 height 27
click at [541, 416] on input "True" at bounding box center [536, 419] width 9 height 7
radio input "true"
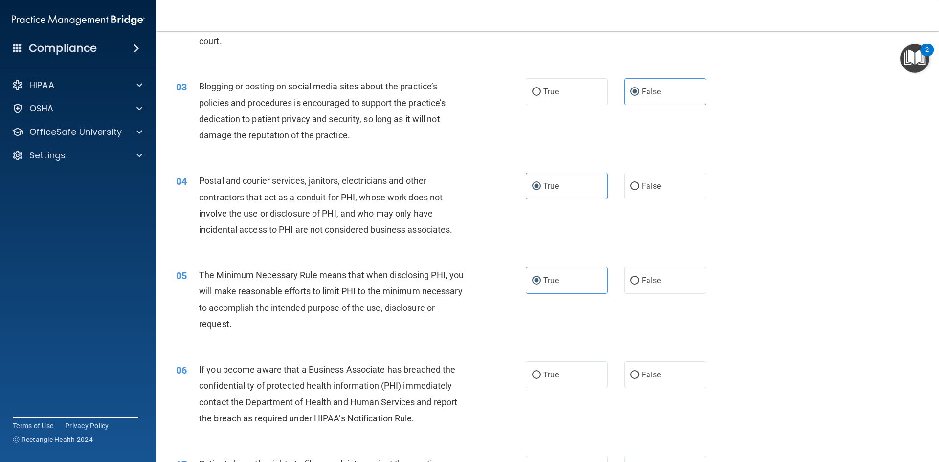
scroll to position [196, 0]
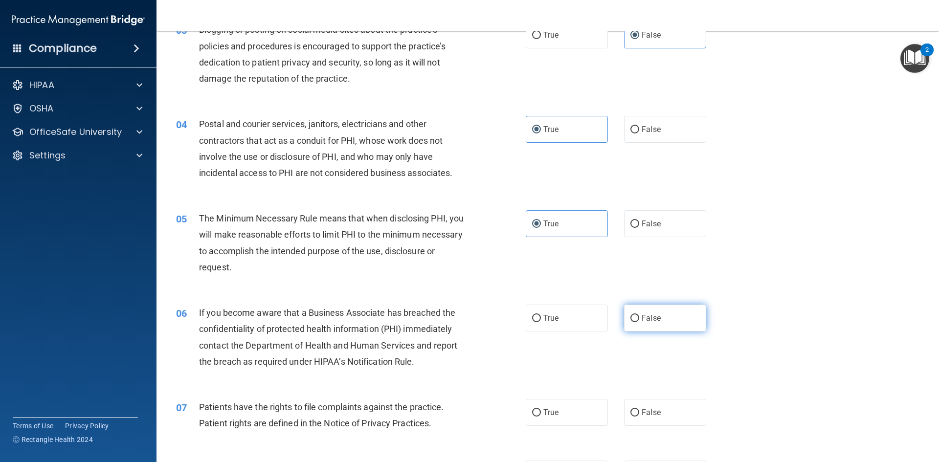
click at [642, 316] on span "False" at bounding box center [651, 318] width 19 height 9
click at [639, 316] on input "False" at bounding box center [635, 318] width 9 height 7
radio input "true"
click at [661, 409] on label "False" at bounding box center [665, 412] width 82 height 27
click at [639, 409] on input "False" at bounding box center [635, 412] width 9 height 7
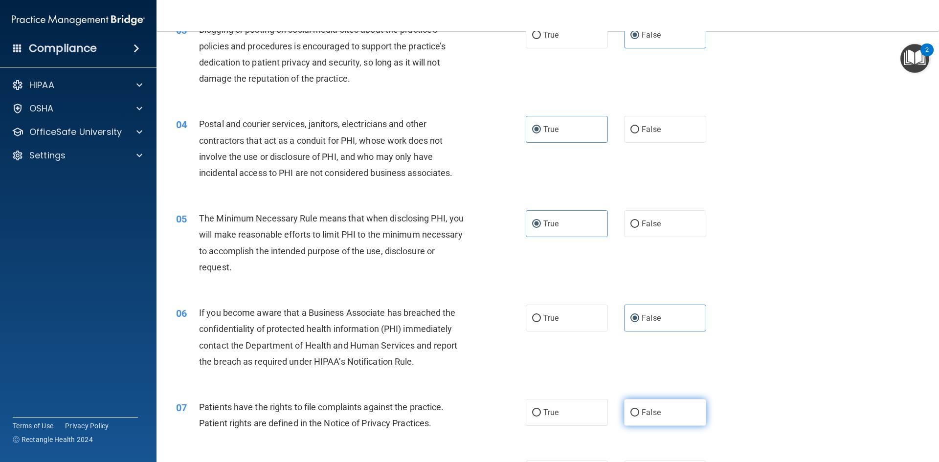
radio input "true"
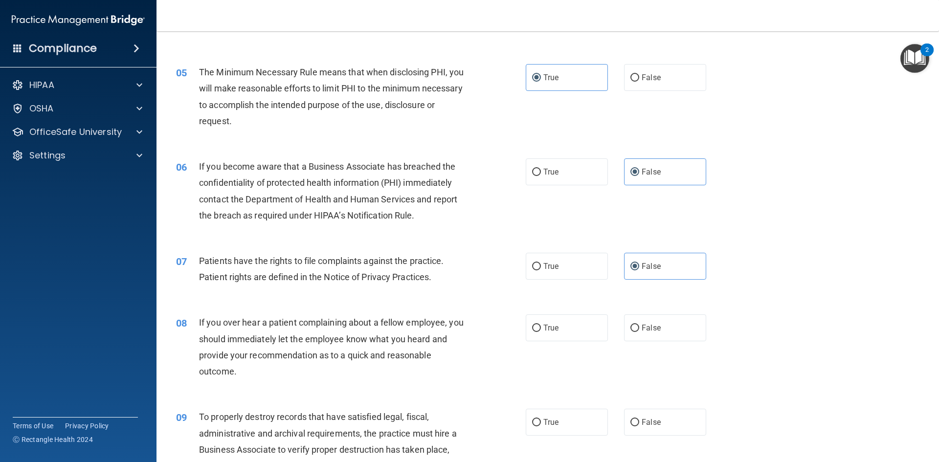
scroll to position [342, 0]
click at [652, 333] on label "False" at bounding box center [665, 327] width 82 height 27
click at [639, 332] on input "False" at bounding box center [635, 327] width 9 height 7
radio input "true"
click at [572, 268] on label "True" at bounding box center [567, 265] width 82 height 27
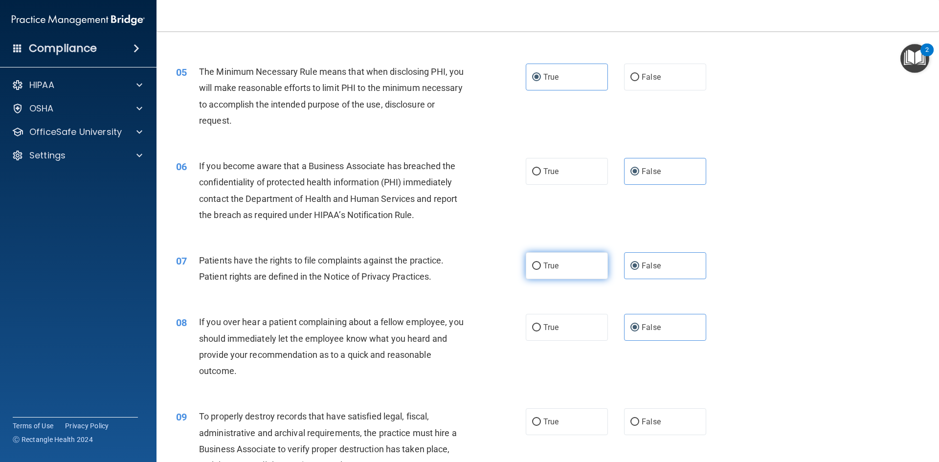
click at [541, 268] on input "True" at bounding box center [536, 266] width 9 height 7
radio input "true"
radio input "false"
click at [632, 420] on input "False" at bounding box center [635, 422] width 9 height 7
radio input "true"
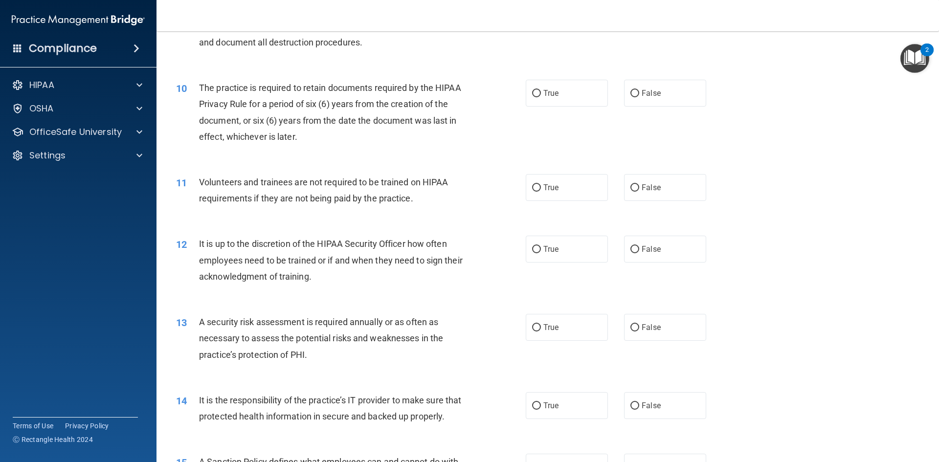
scroll to position [783, 0]
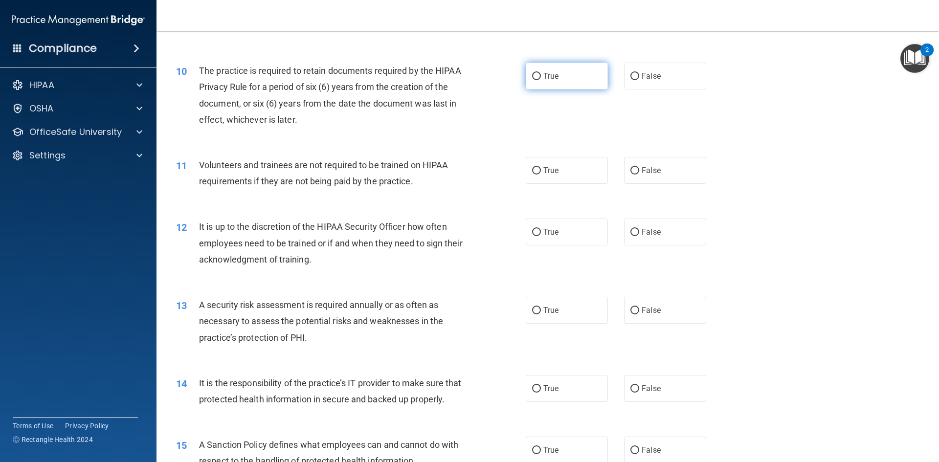
click at [533, 73] on input "True" at bounding box center [536, 76] width 9 height 7
radio input "true"
click at [636, 178] on label "False" at bounding box center [665, 170] width 82 height 27
click at [636, 175] on input "False" at bounding box center [635, 170] width 9 height 7
radio input "true"
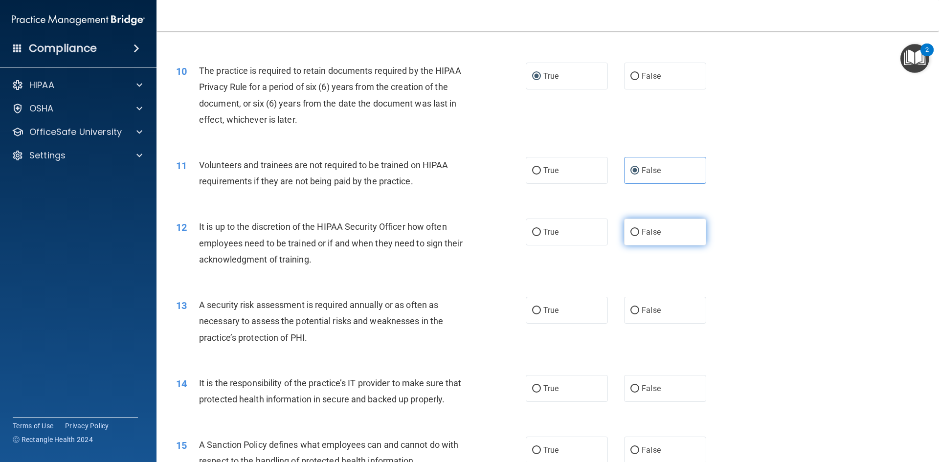
click at [647, 237] on label "False" at bounding box center [665, 232] width 82 height 27
click at [639, 236] on input "False" at bounding box center [635, 232] width 9 height 7
radio input "true"
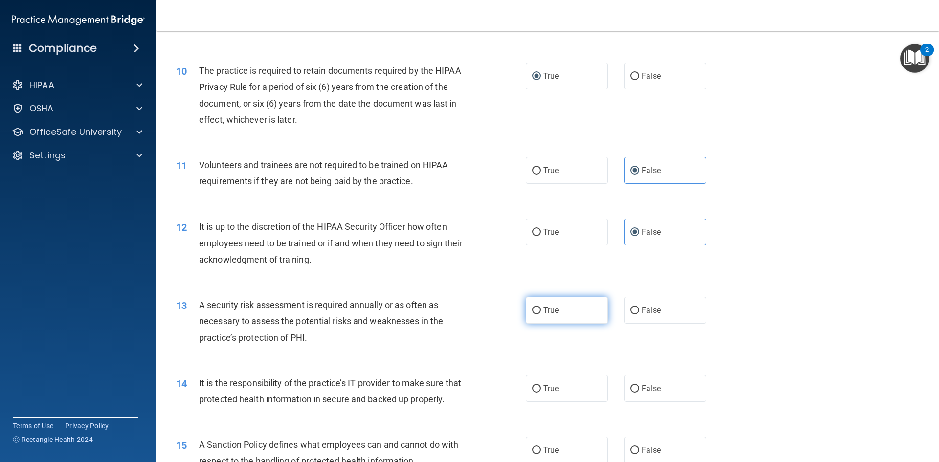
click at [579, 305] on label "True" at bounding box center [567, 310] width 82 height 27
click at [541, 307] on input "True" at bounding box center [536, 310] width 9 height 7
radio input "true"
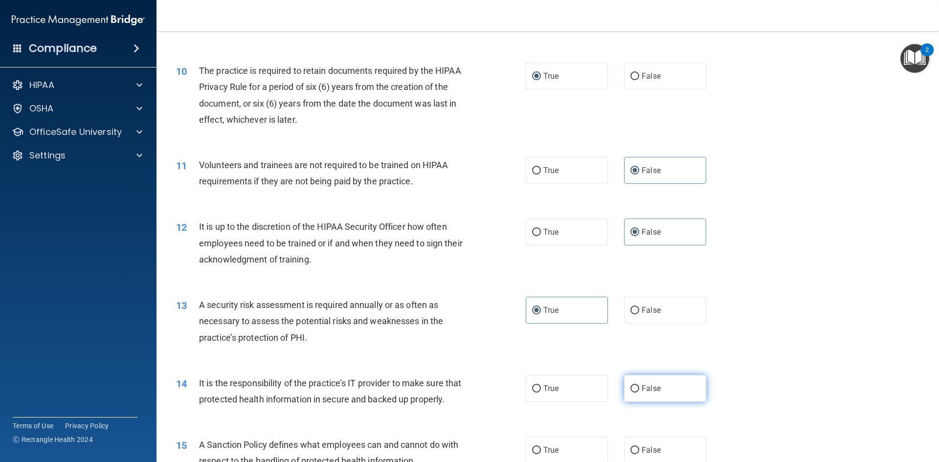
click at [664, 390] on label "False" at bounding box center [665, 388] width 82 height 27
click at [639, 390] on input "False" at bounding box center [635, 388] width 9 height 7
radio input "true"
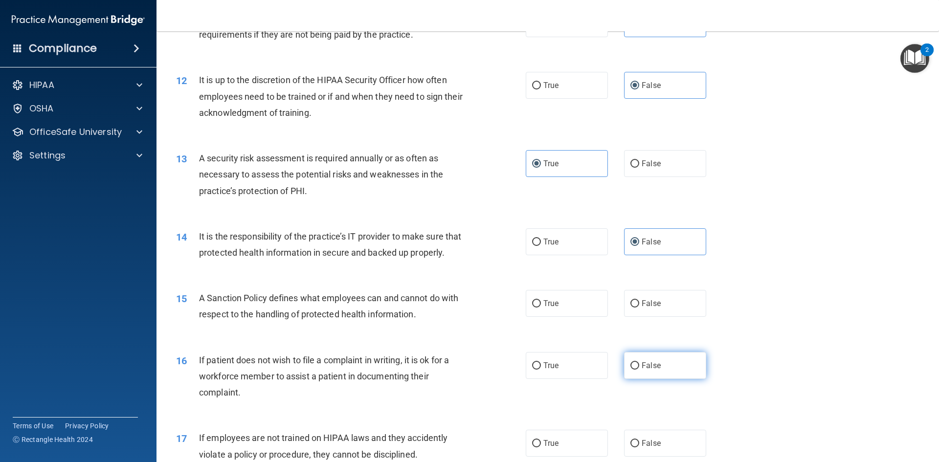
scroll to position [978, 0]
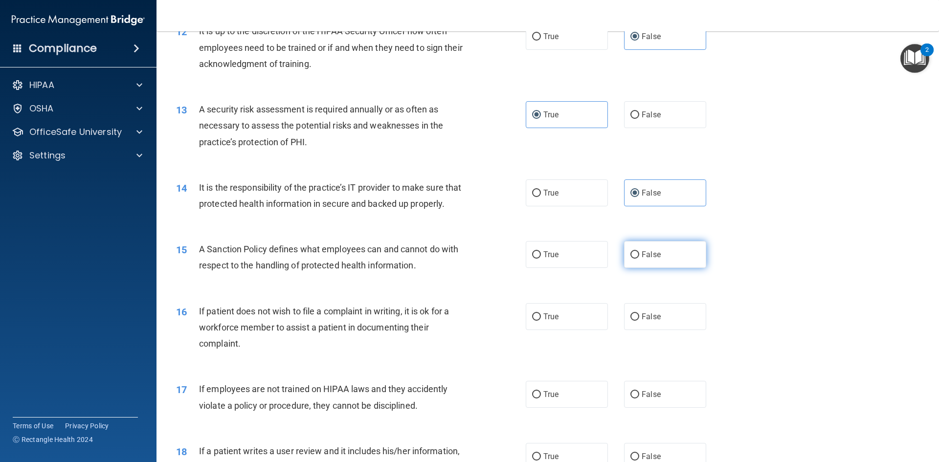
click at [656, 268] on label "False" at bounding box center [665, 254] width 82 height 27
click at [639, 259] on input "False" at bounding box center [635, 254] width 9 height 7
radio input "true"
click at [557, 330] on label "True" at bounding box center [567, 316] width 82 height 27
click at [541, 321] on input "True" at bounding box center [536, 317] width 9 height 7
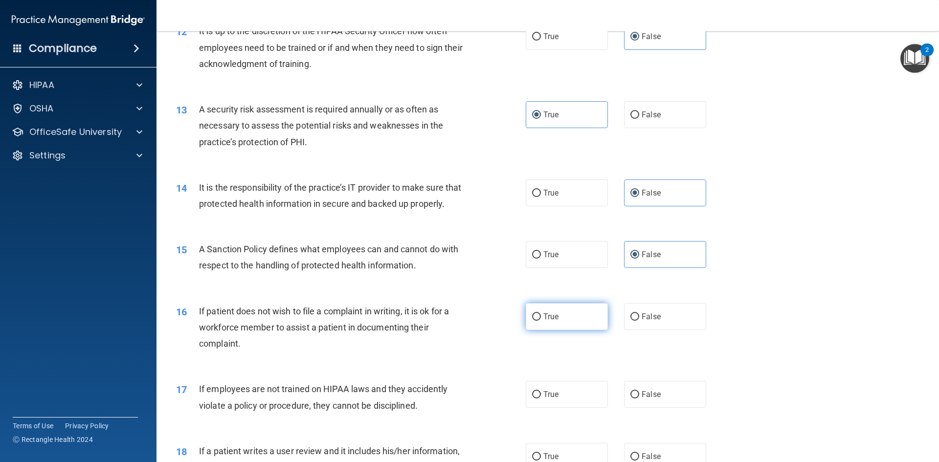
radio input "true"
click at [650, 403] on label "False" at bounding box center [665, 394] width 82 height 27
click at [639, 399] on input "False" at bounding box center [635, 394] width 9 height 7
radio input "true"
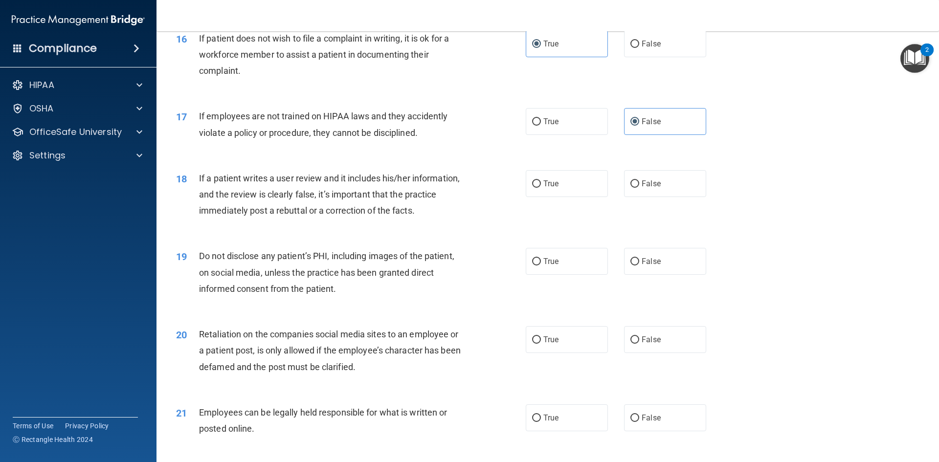
scroll to position [1223, 0]
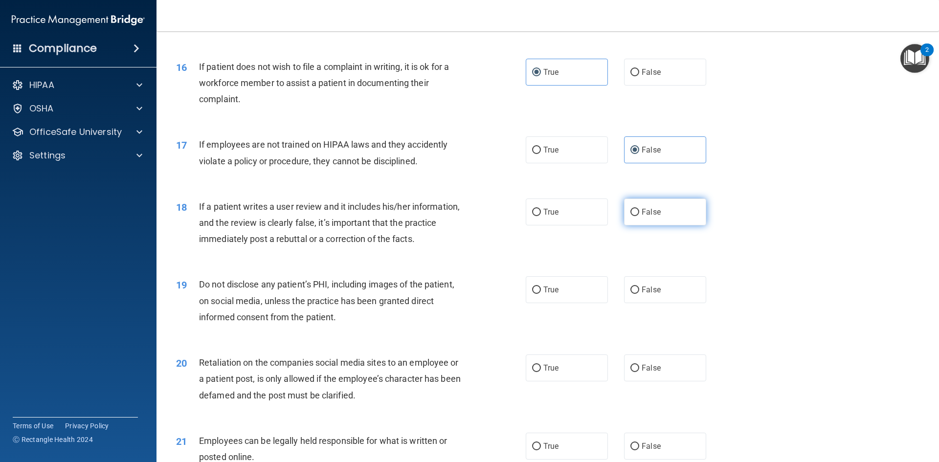
click at [673, 223] on label "False" at bounding box center [665, 212] width 82 height 27
click at [639, 216] on input "False" at bounding box center [635, 212] width 9 height 7
radio input "true"
click at [549, 294] on span "True" at bounding box center [550, 289] width 15 height 9
click at [541, 294] on input "True" at bounding box center [536, 290] width 9 height 7
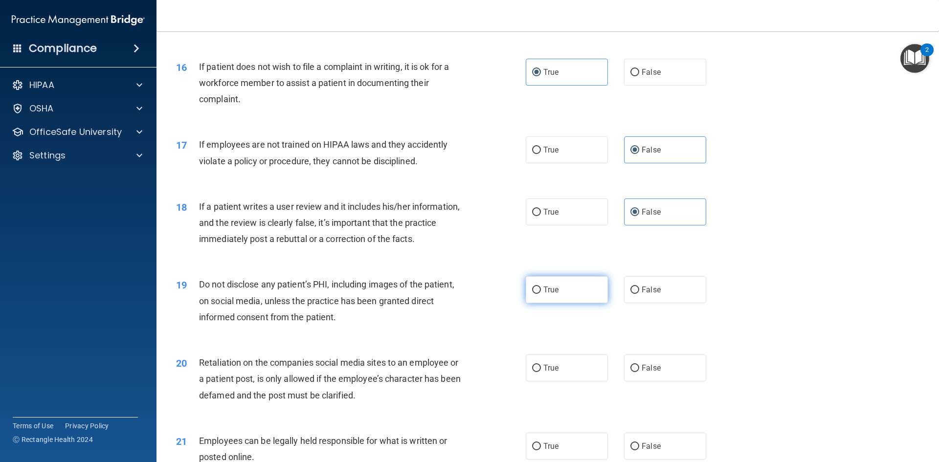
radio input "true"
click at [679, 382] on label "False" at bounding box center [665, 368] width 82 height 27
click at [639, 372] on input "False" at bounding box center [635, 368] width 9 height 7
radio input "true"
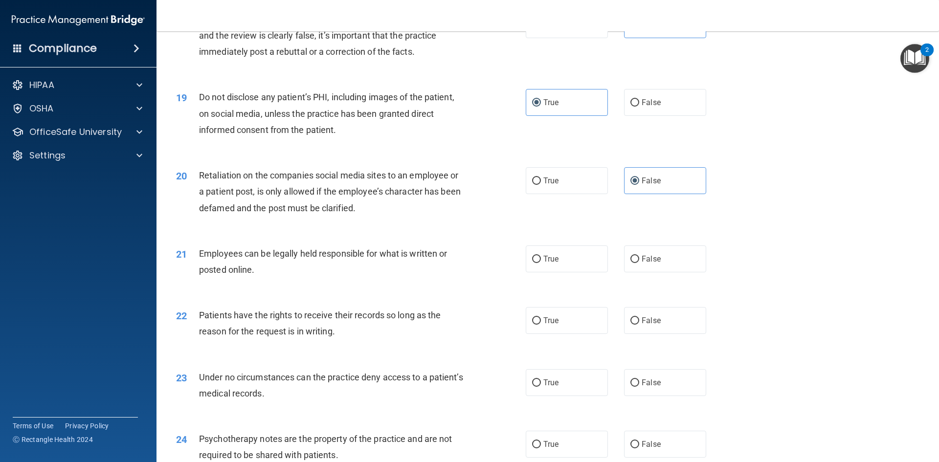
scroll to position [1419, 0]
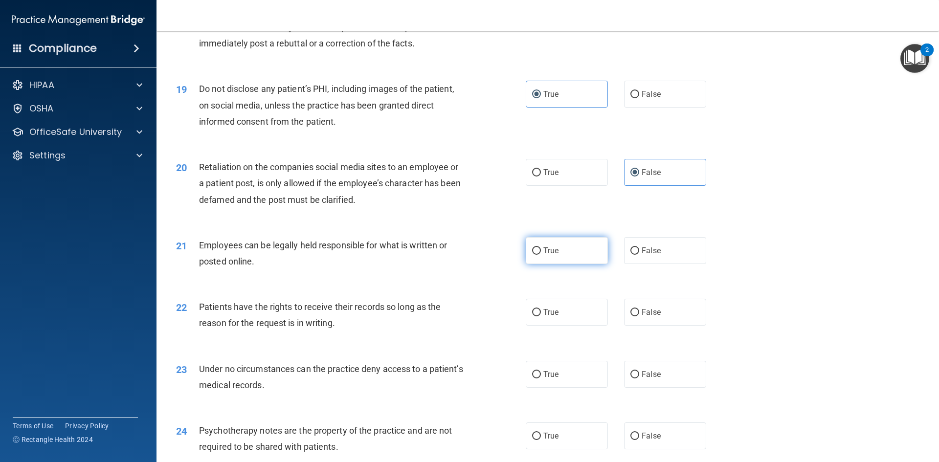
click at [563, 264] on label "True" at bounding box center [567, 250] width 82 height 27
click at [541, 255] on input "True" at bounding box center [536, 251] width 9 height 7
radio input "true"
click at [664, 326] on label "False" at bounding box center [665, 312] width 82 height 27
click at [639, 317] on input "False" at bounding box center [635, 312] width 9 height 7
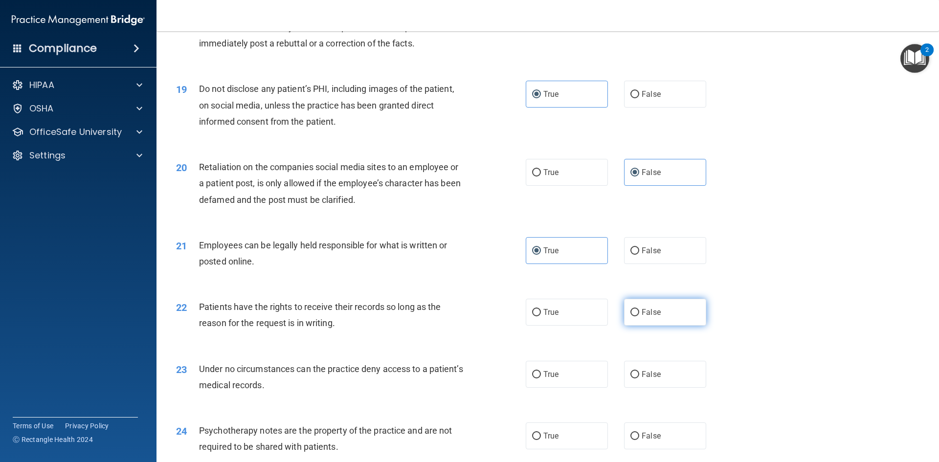
radio input "true"
click at [580, 388] on label "True" at bounding box center [567, 374] width 82 height 27
click at [541, 379] on input "True" at bounding box center [536, 374] width 9 height 7
radio input "true"
click at [642, 379] on span "False" at bounding box center [651, 374] width 19 height 9
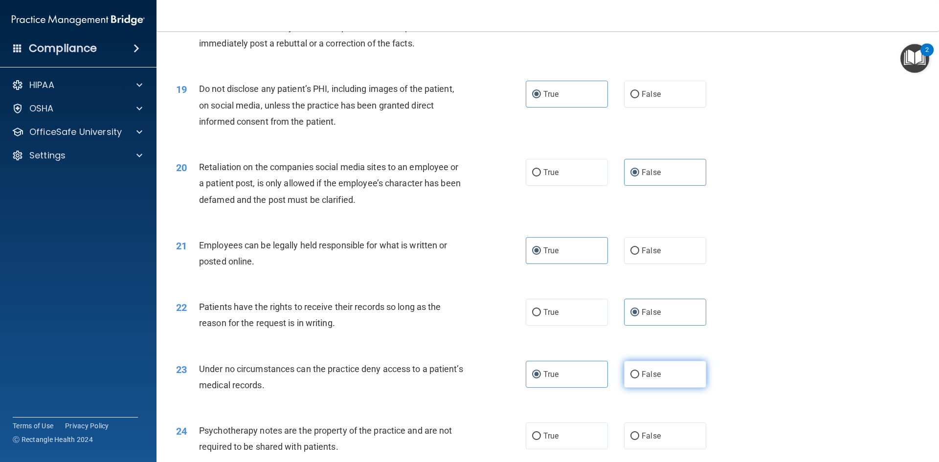
click at [639, 379] on input "False" at bounding box center [635, 374] width 9 height 7
radio input "true"
radio input "false"
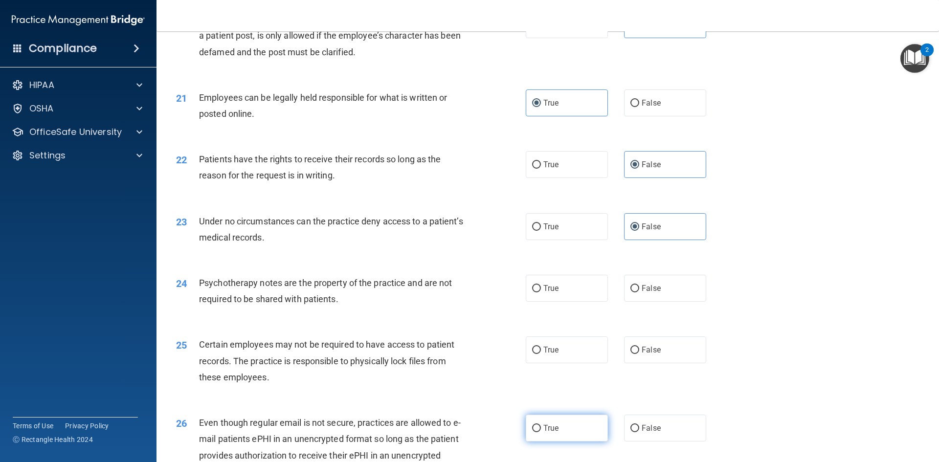
scroll to position [1614, 0]
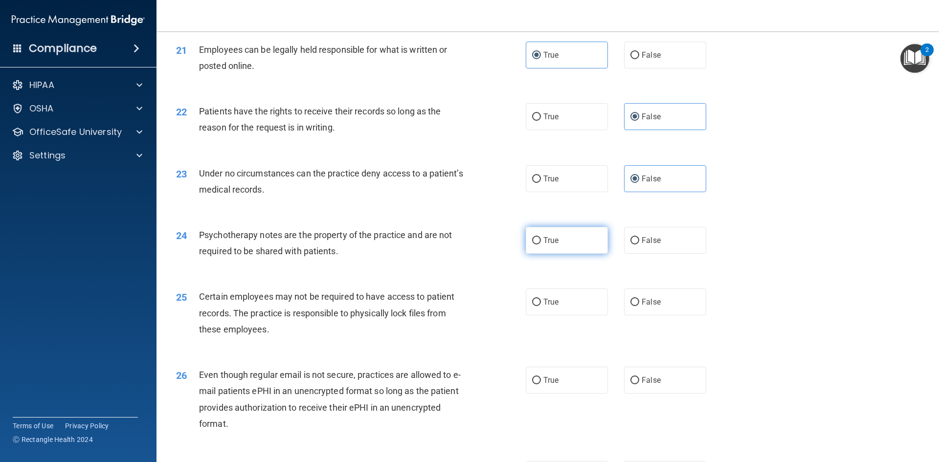
click at [566, 254] on label "True" at bounding box center [567, 240] width 82 height 27
click at [541, 245] on input "True" at bounding box center [536, 240] width 9 height 7
radio input "true"
click at [556, 315] on label "True" at bounding box center [567, 302] width 82 height 27
click at [541, 306] on input "True" at bounding box center [536, 302] width 9 height 7
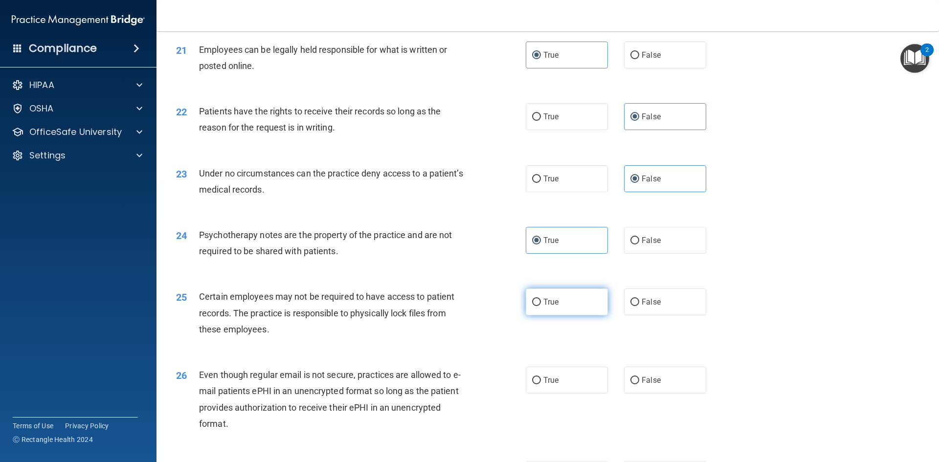
radio input "true"
click at [556, 392] on label "True" at bounding box center [567, 380] width 82 height 27
click at [541, 385] on input "True" at bounding box center [536, 380] width 9 height 7
radio input "true"
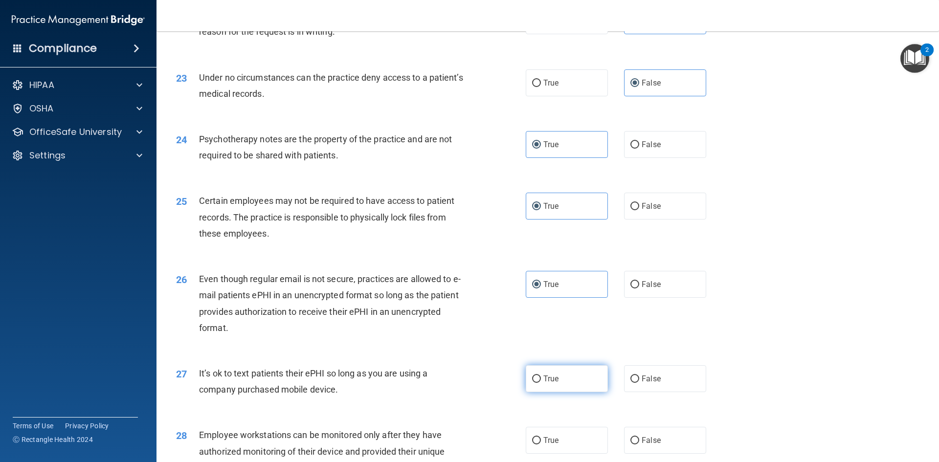
scroll to position [1712, 0]
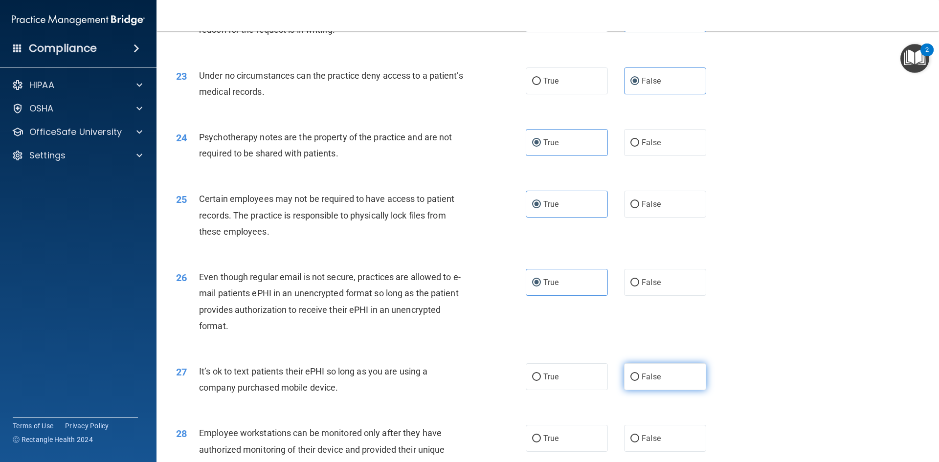
click at [662, 390] on label "False" at bounding box center [665, 376] width 82 height 27
click at [639, 381] on input "False" at bounding box center [635, 377] width 9 height 7
radio input "true"
click at [652, 443] on span "False" at bounding box center [651, 438] width 19 height 9
click at [639, 443] on input "False" at bounding box center [635, 438] width 9 height 7
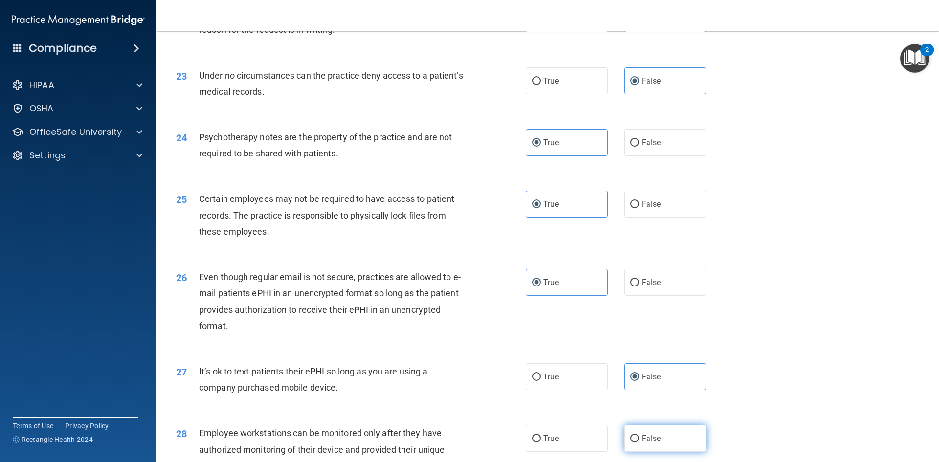
radio input "true"
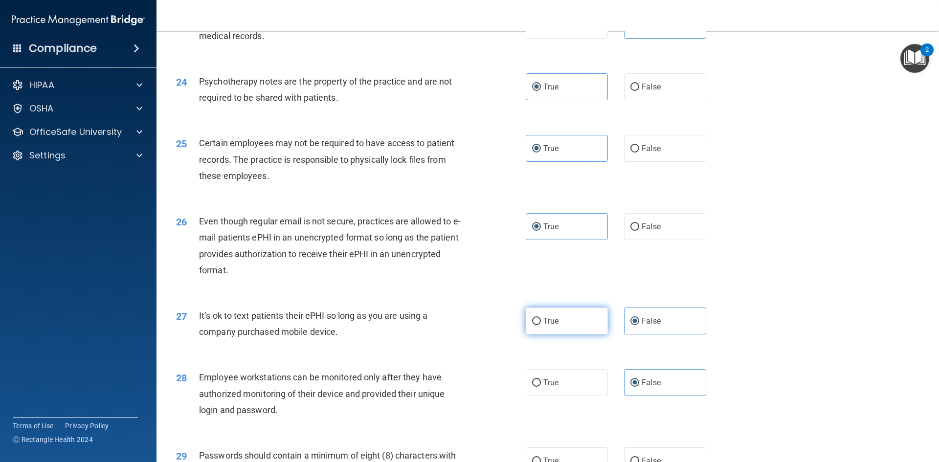
scroll to position [1908, 0]
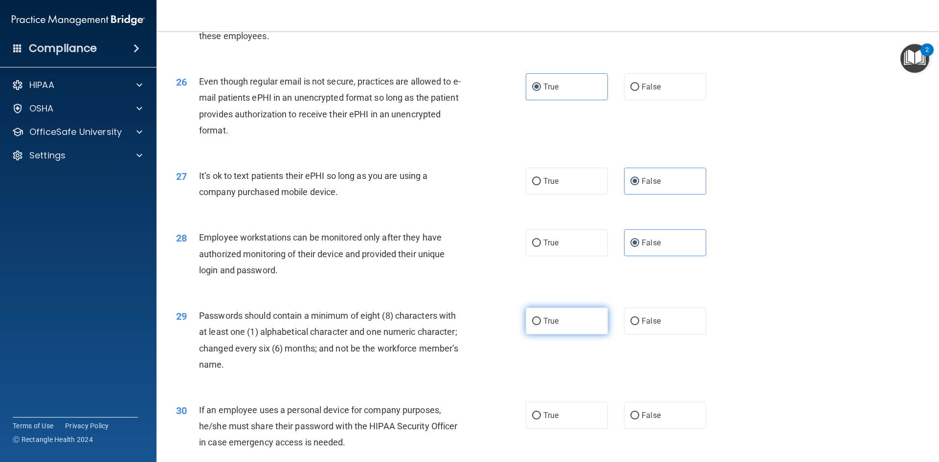
click at [570, 334] on label "True" at bounding box center [567, 321] width 82 height 27
click at [541, 325] on input "True" at bounding box center [536, 321] width 9 height 7
radio input "true"
click at [667, 429] on label "False" at bounding box center [665, 415] width 82 height 27
click at [639, 420] on input "False" at bounding box center [635, 415] width 9 height 7
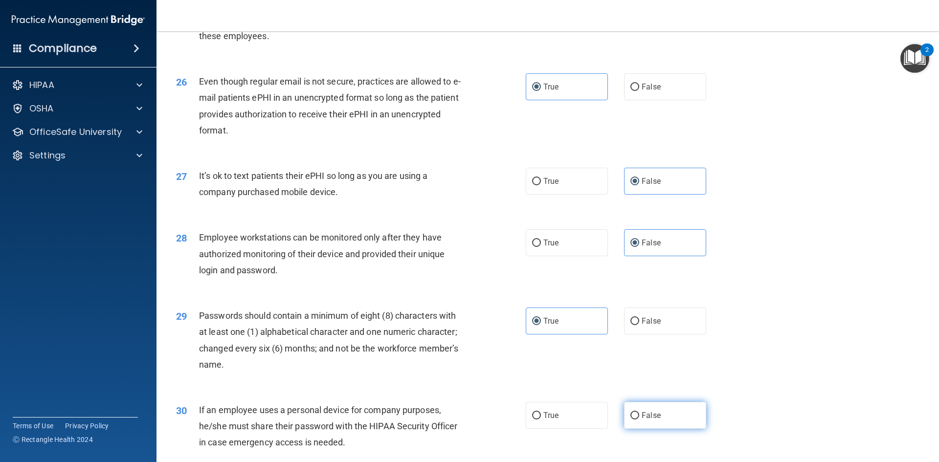
radio input "true"
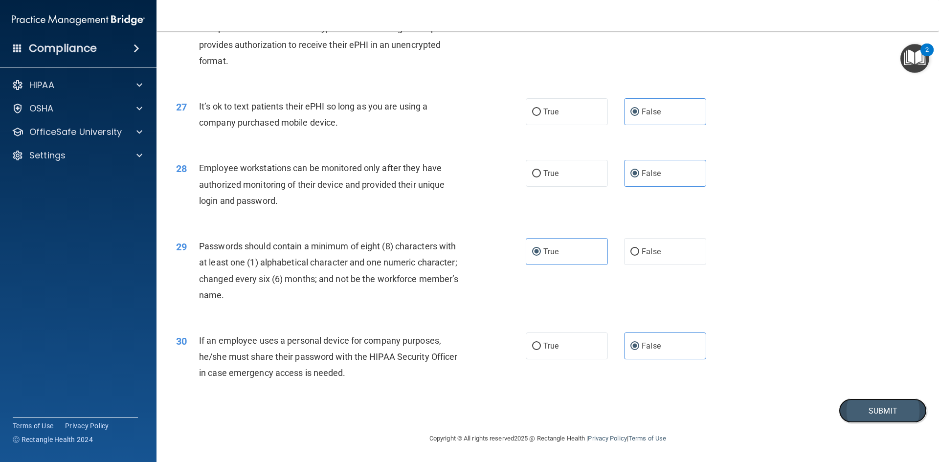
click at [882, 411] on button "Submit" at bounding box center [883, 411] width 88 height 25
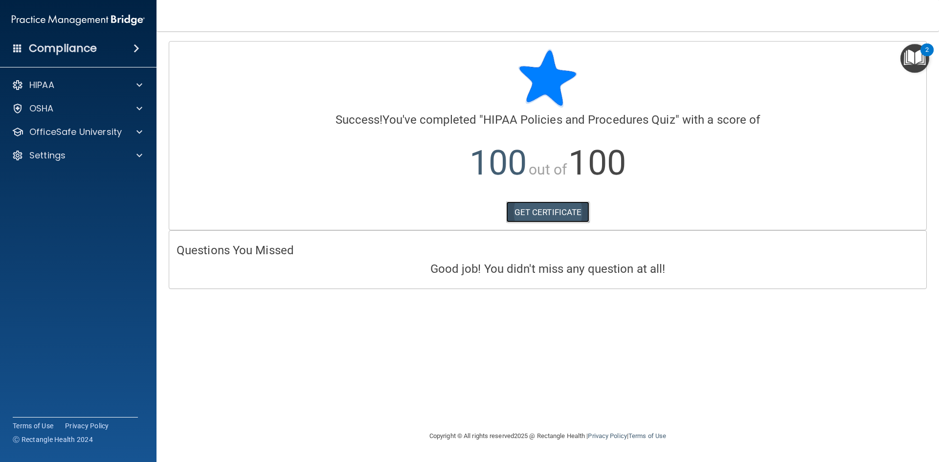
click at [559, 212] on link "GET CERTIFICATE" at bounding box center [548, 213] width 84 height 22
